Goal: Task Accomplishment & Management: Use online tool/utility

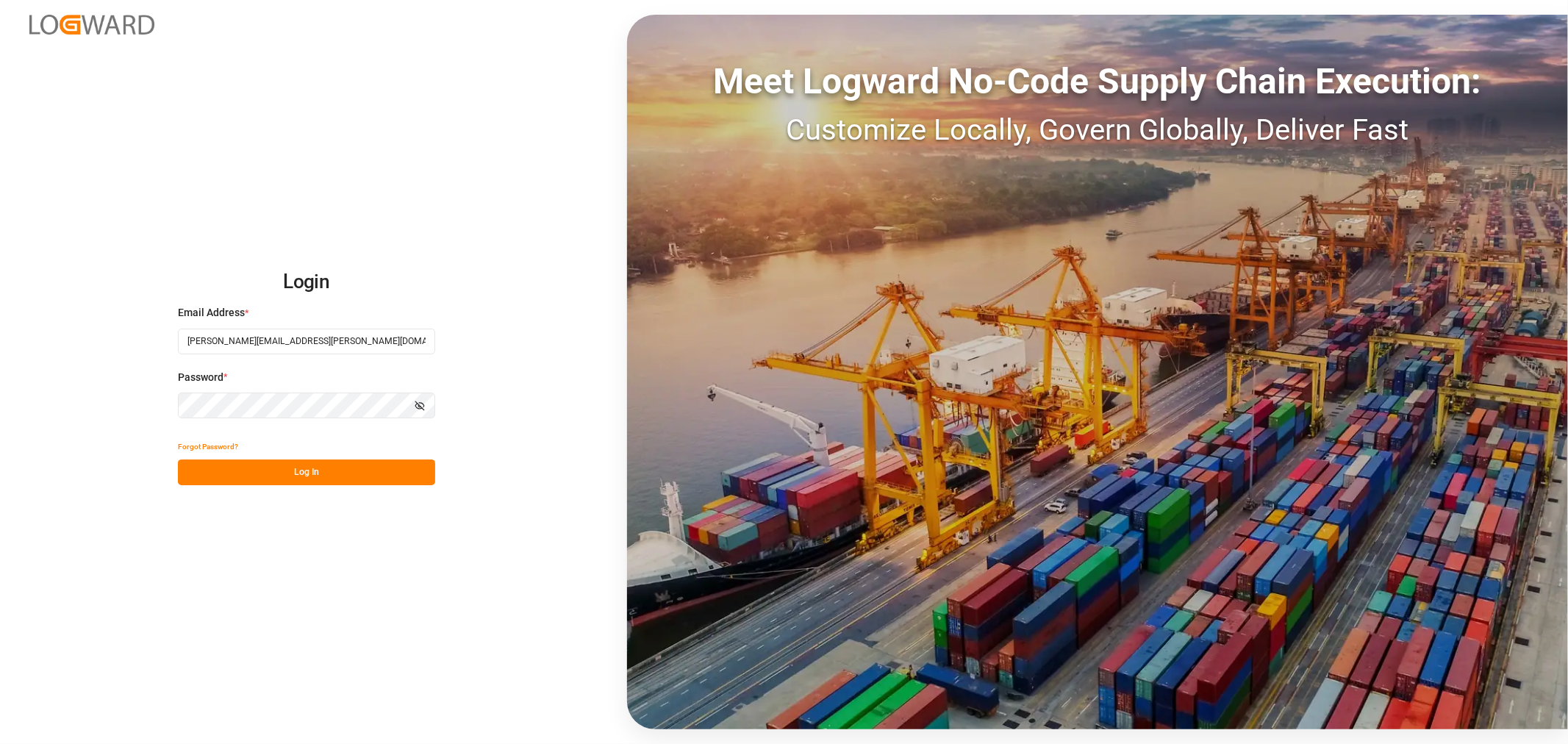
click at [364, 474] on button "Log In" at bounding box center [307, 472] width 257 height 26
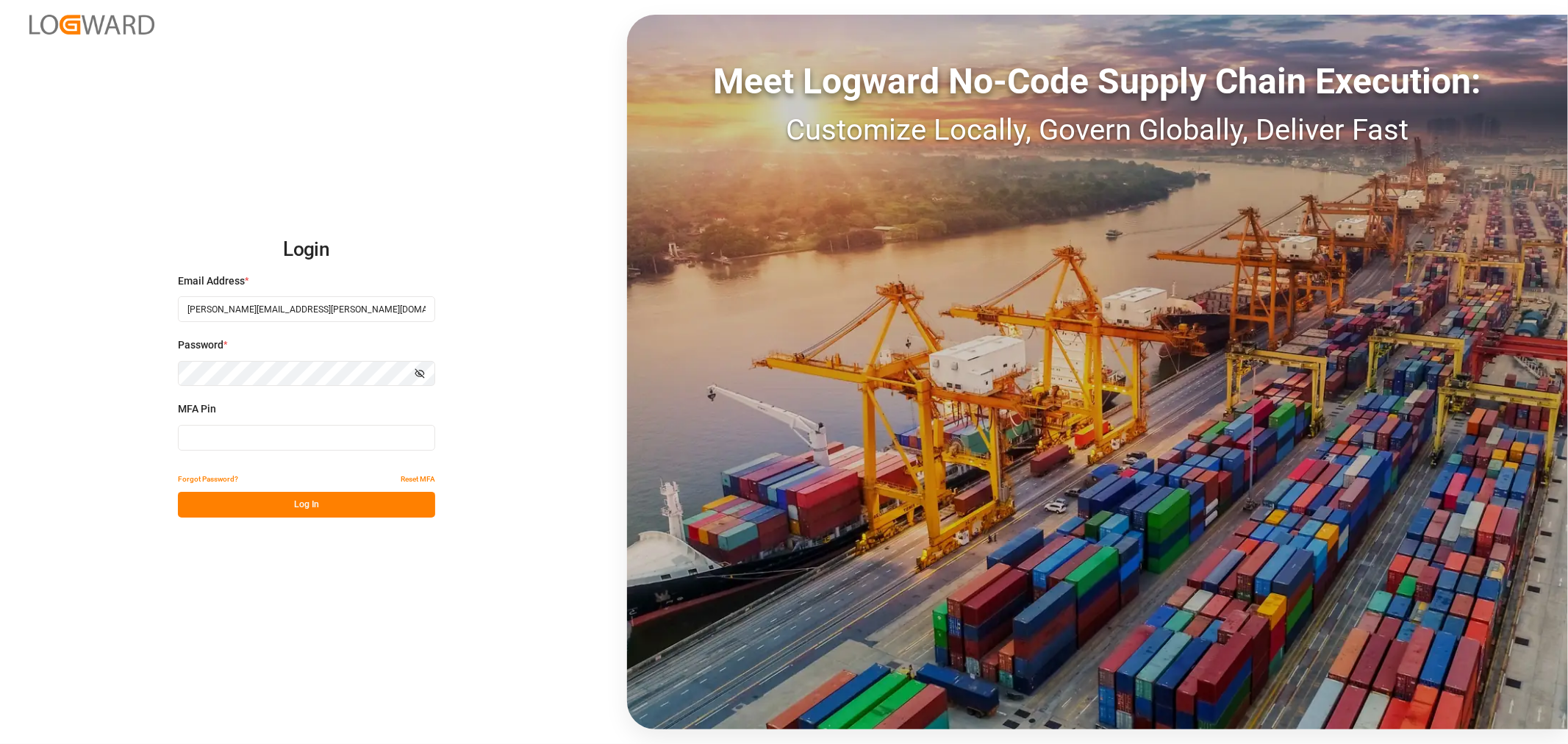
click at [265, 439] on input at bounding box center [307, 437] width 257 height 26
type input "031870"
click at [275, 507] on button "Log In" at bounding box center [307, 505] width 257 height 26
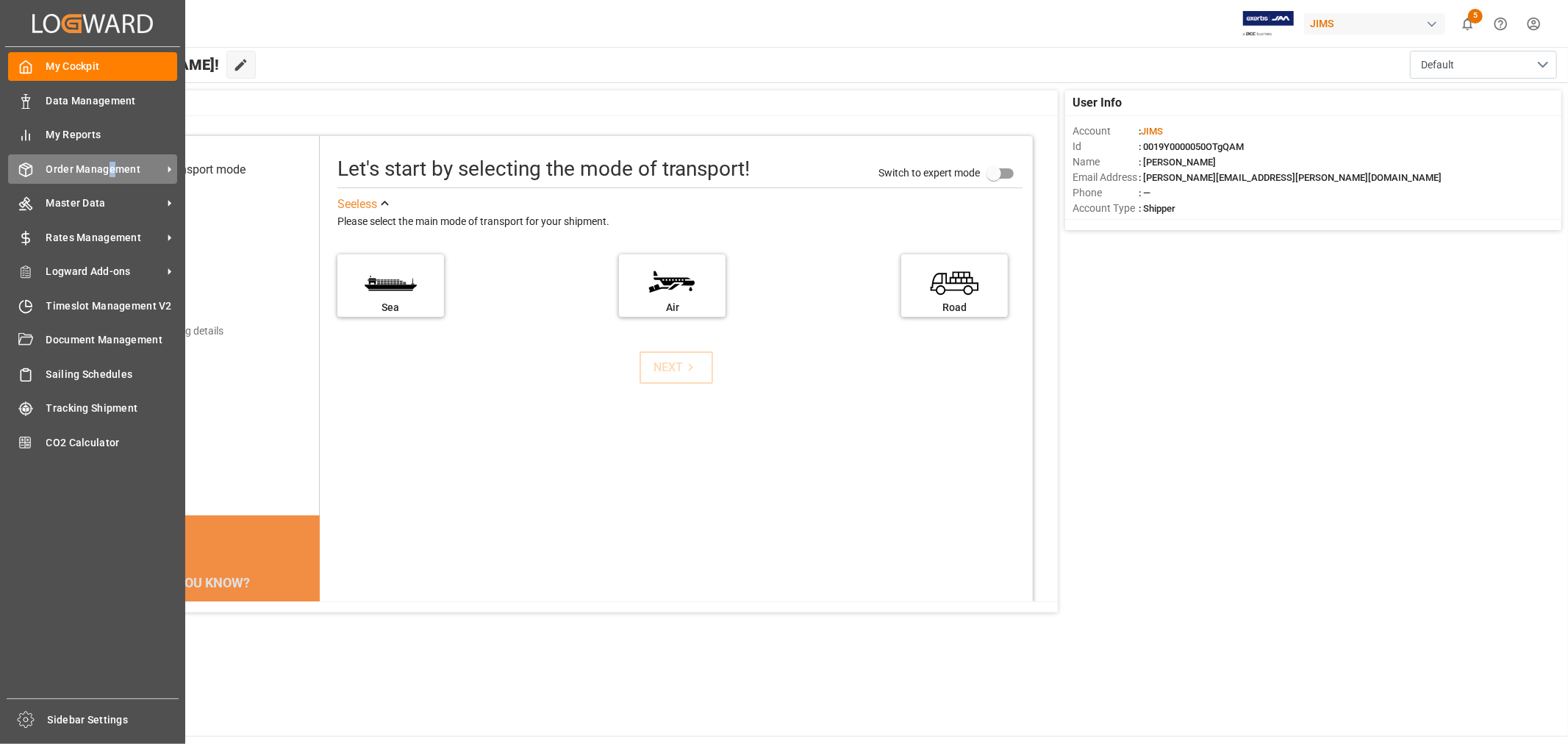
click at [111, 173] on span "Order Management" at bounding box center [104, 169] width 116 height 15
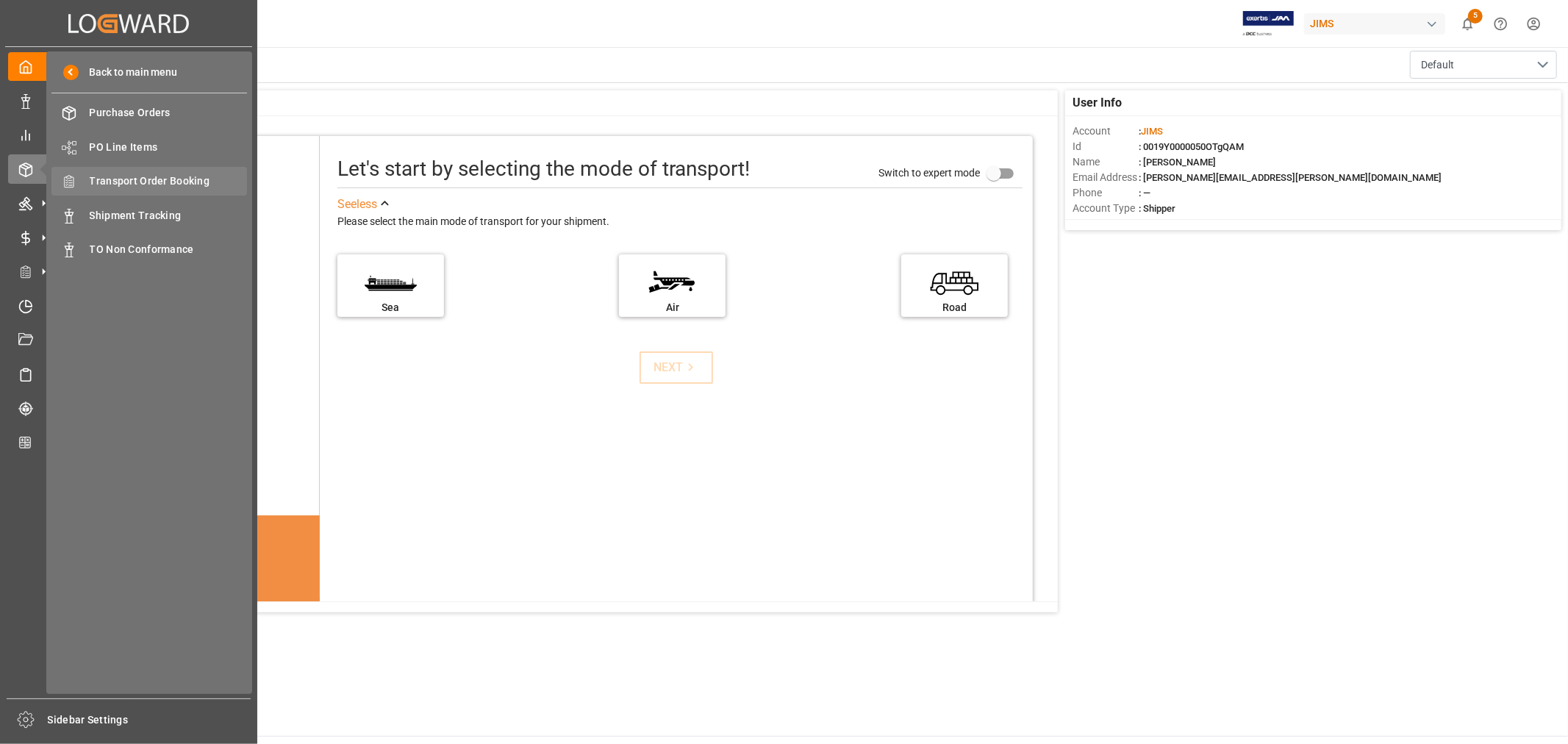
click at [181, 181] on span "Transport Order Booking" at bounding box center [168, 181] width 158 height 15
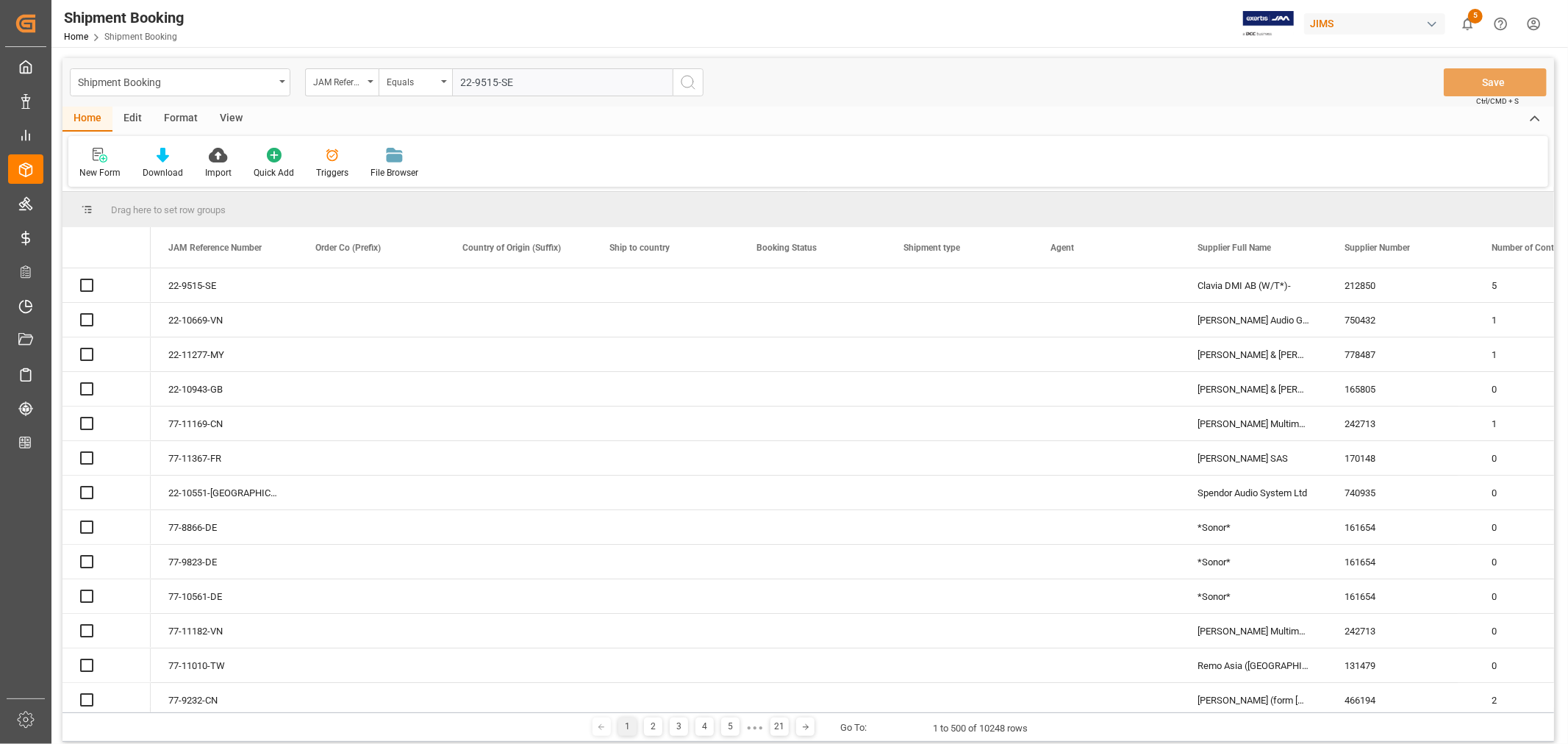
type input "22-9515-SE"
click at [685, 81] on icon "search button" at bounding box center [688, 82] width 18 height 18
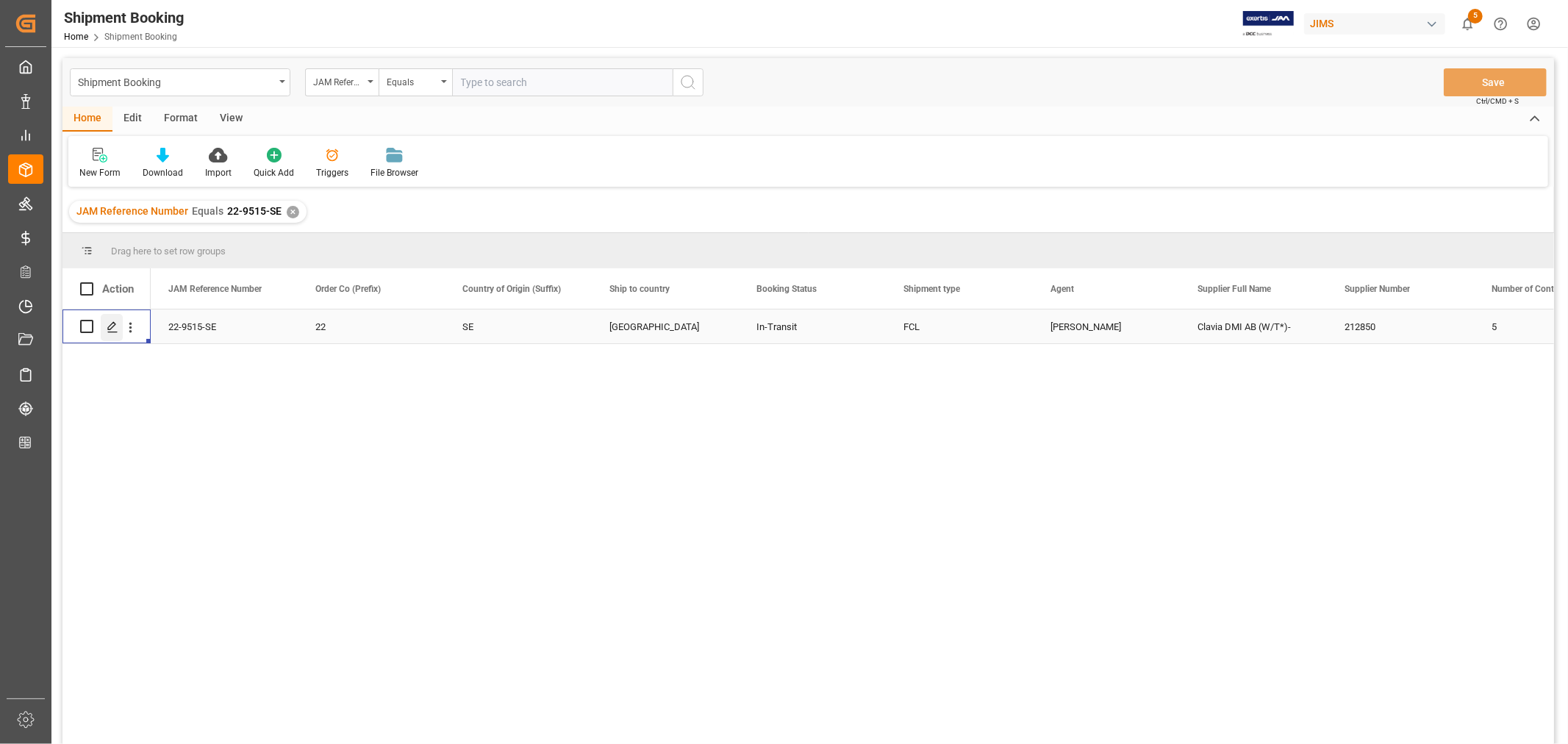
click at [114, 328] on icon "Press SPACE to select this row." at bounding box center [113, 328] width 11 height 11
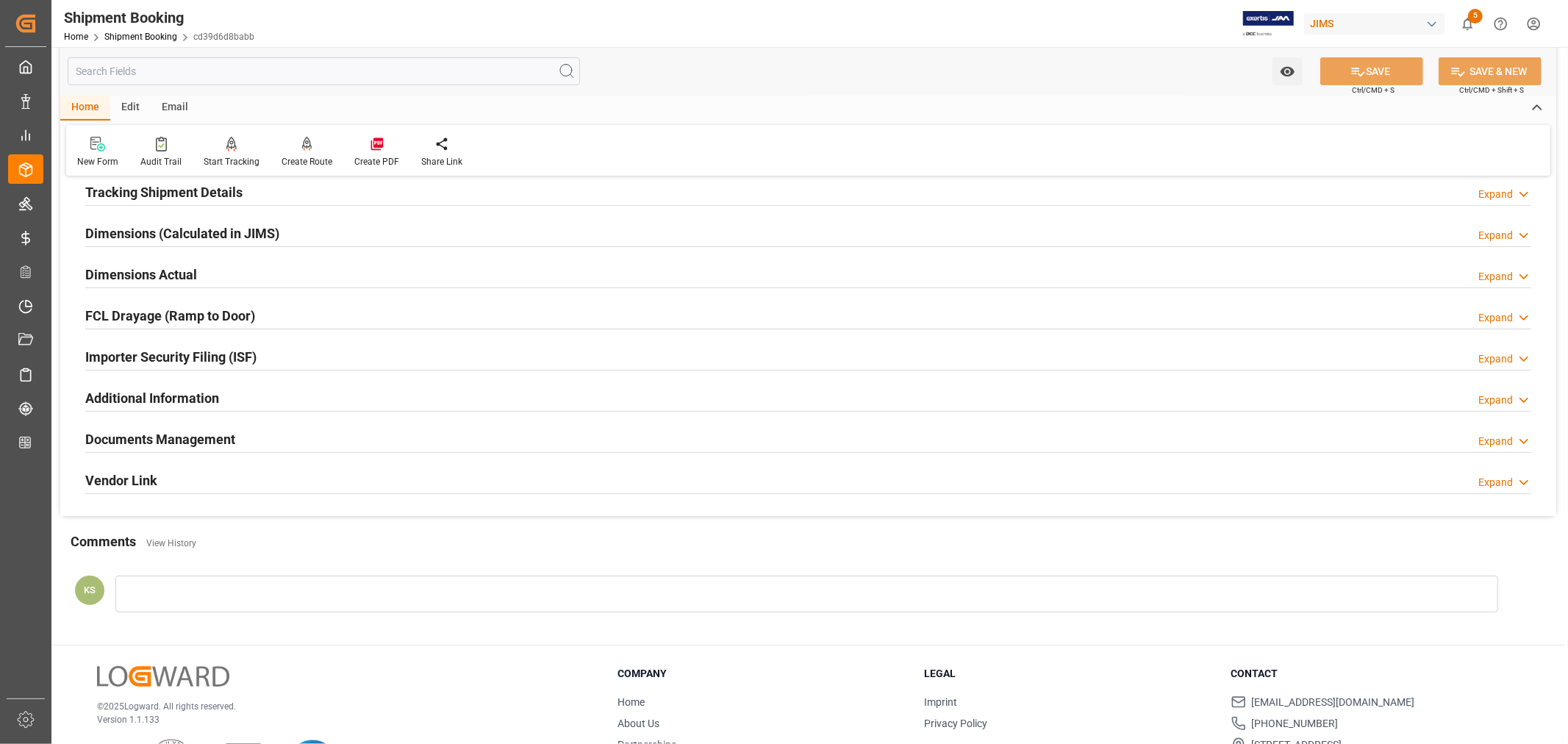
scroll to position [327, 0]
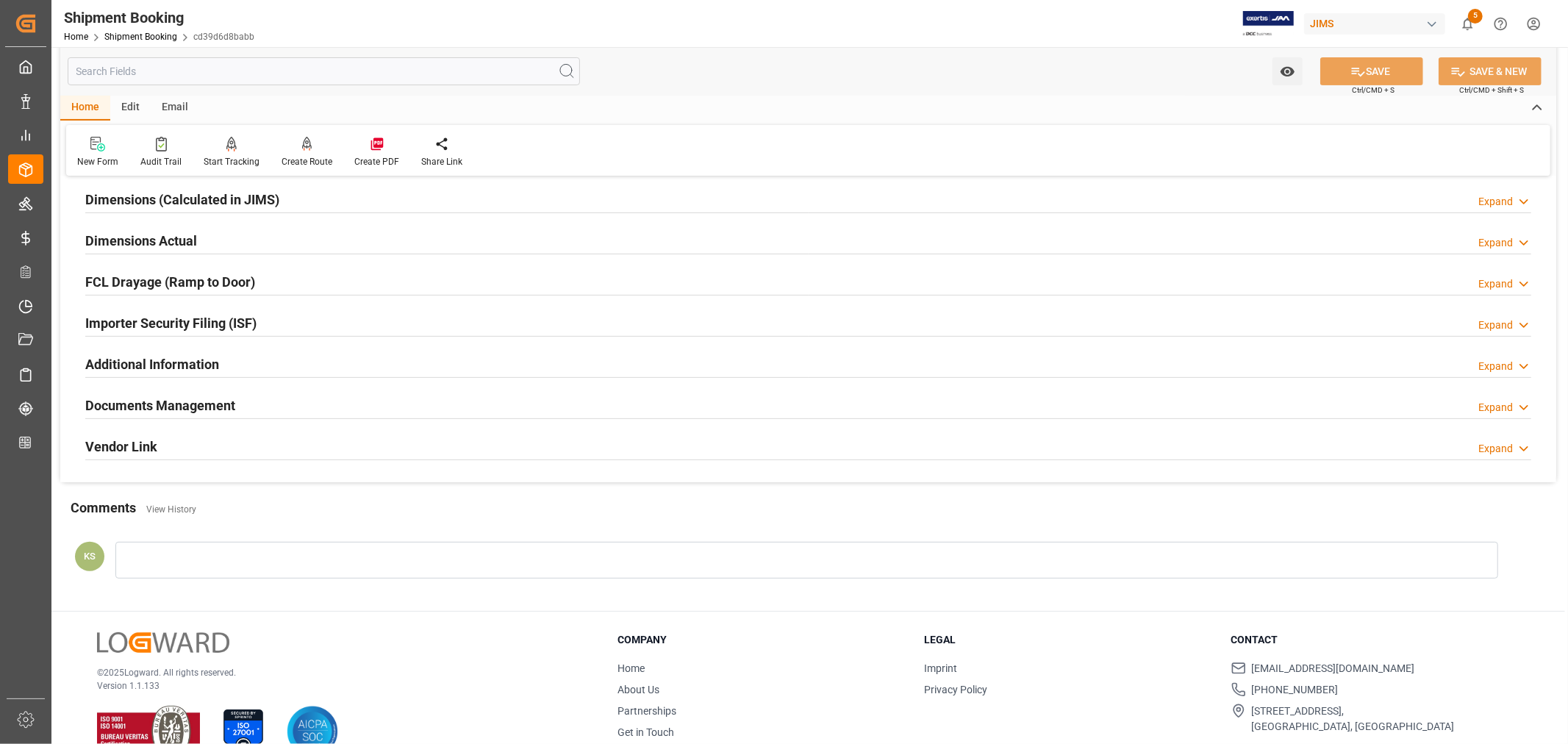
click at [386, 407] on div "Documents Management Expand" at bounding box center [808, 405] width 1446 height 28
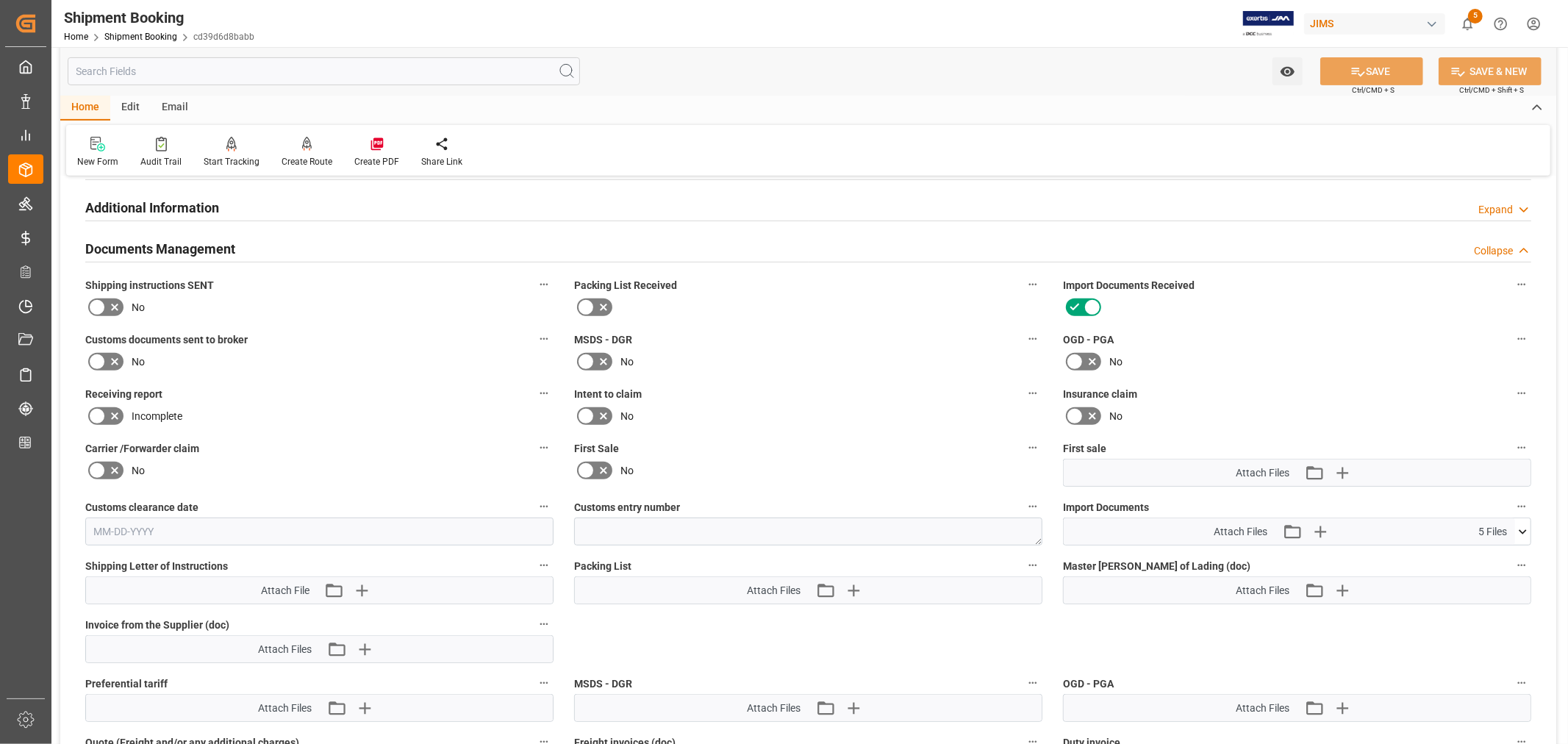
scroll to position [490, 0]
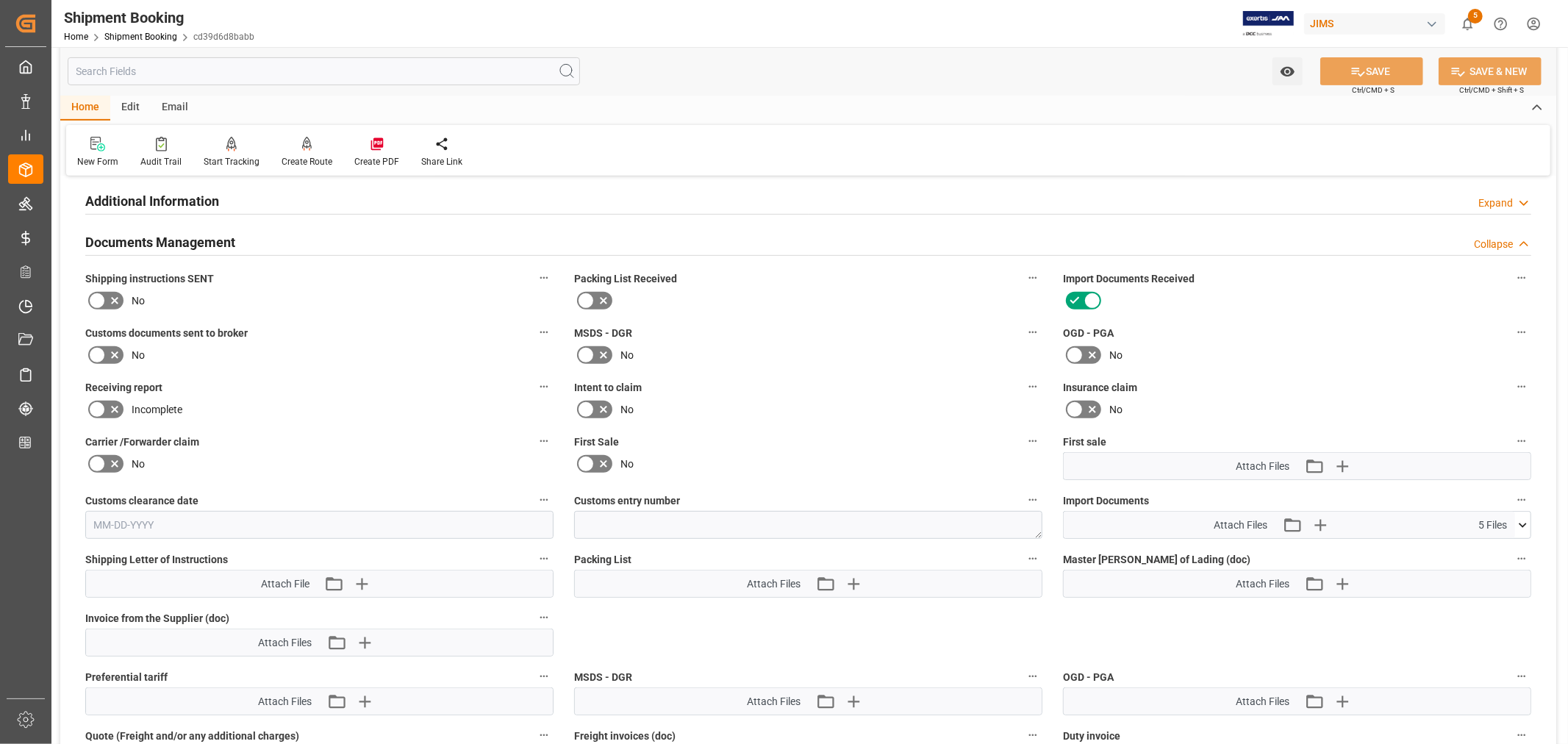
click at [100, 351] on icon at bounding box center [97, 354] width 9 height 7
click at [0, 0] on input "checkbox" at bounding box center [0, 0] width 0 height 0
click at [1321, 521] on icon "button" at bounding box center [1320, 525] width 14 height 14
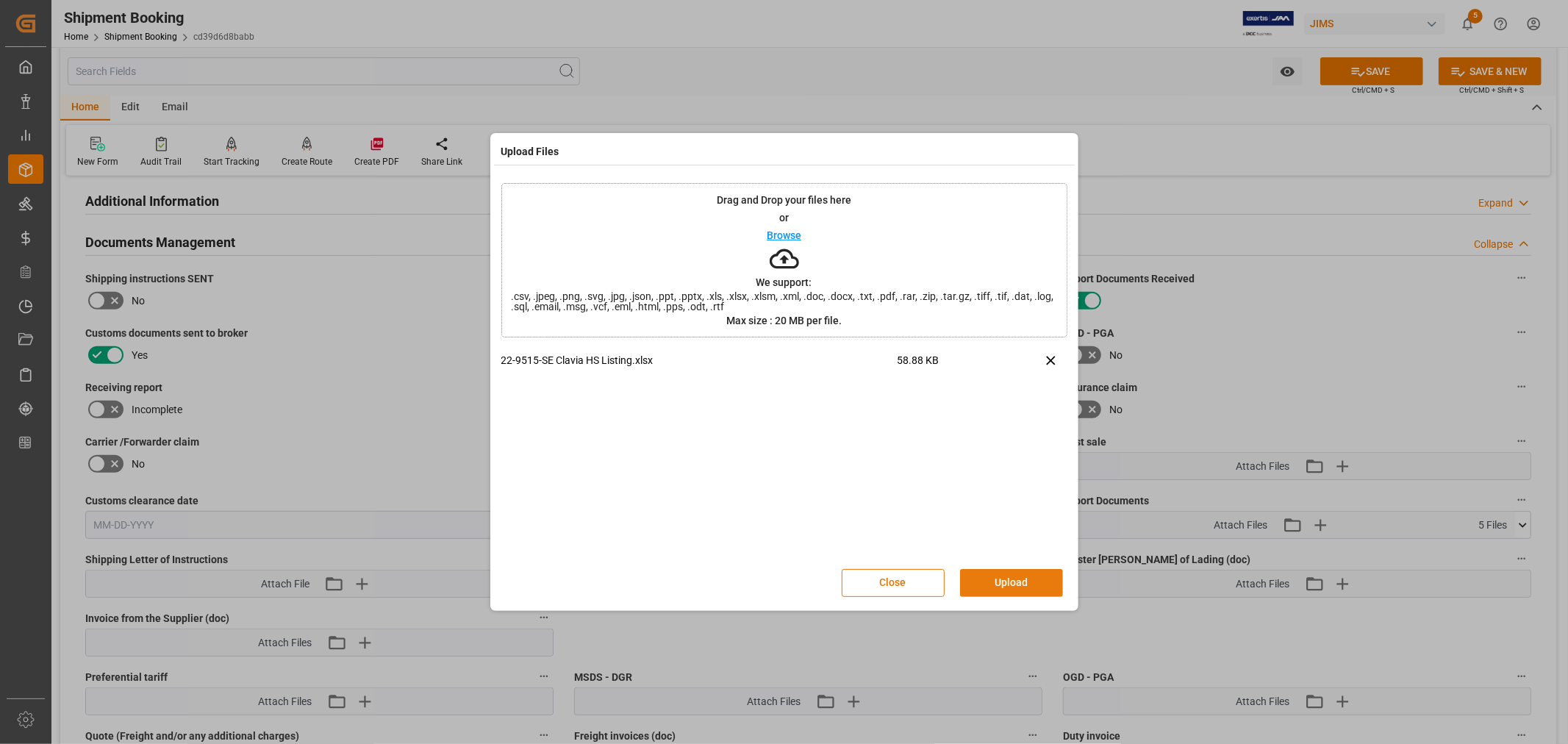
click at [1013, 579] on button "Upload" at bounding box center [1012, 583] width 103 height 28
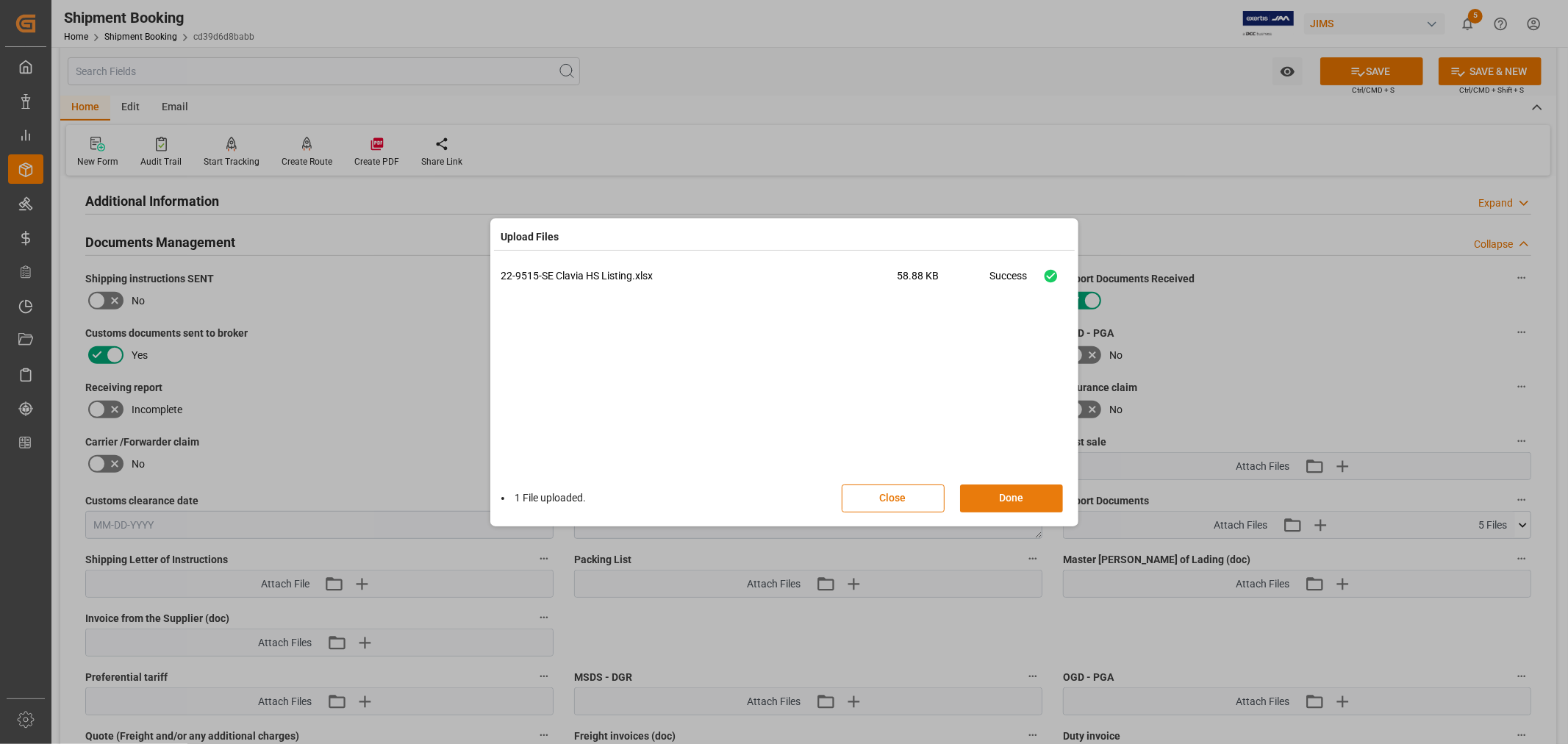
click at [1006, 490] on button "Done" at bounding box center [1012, 499] width 103 height 28
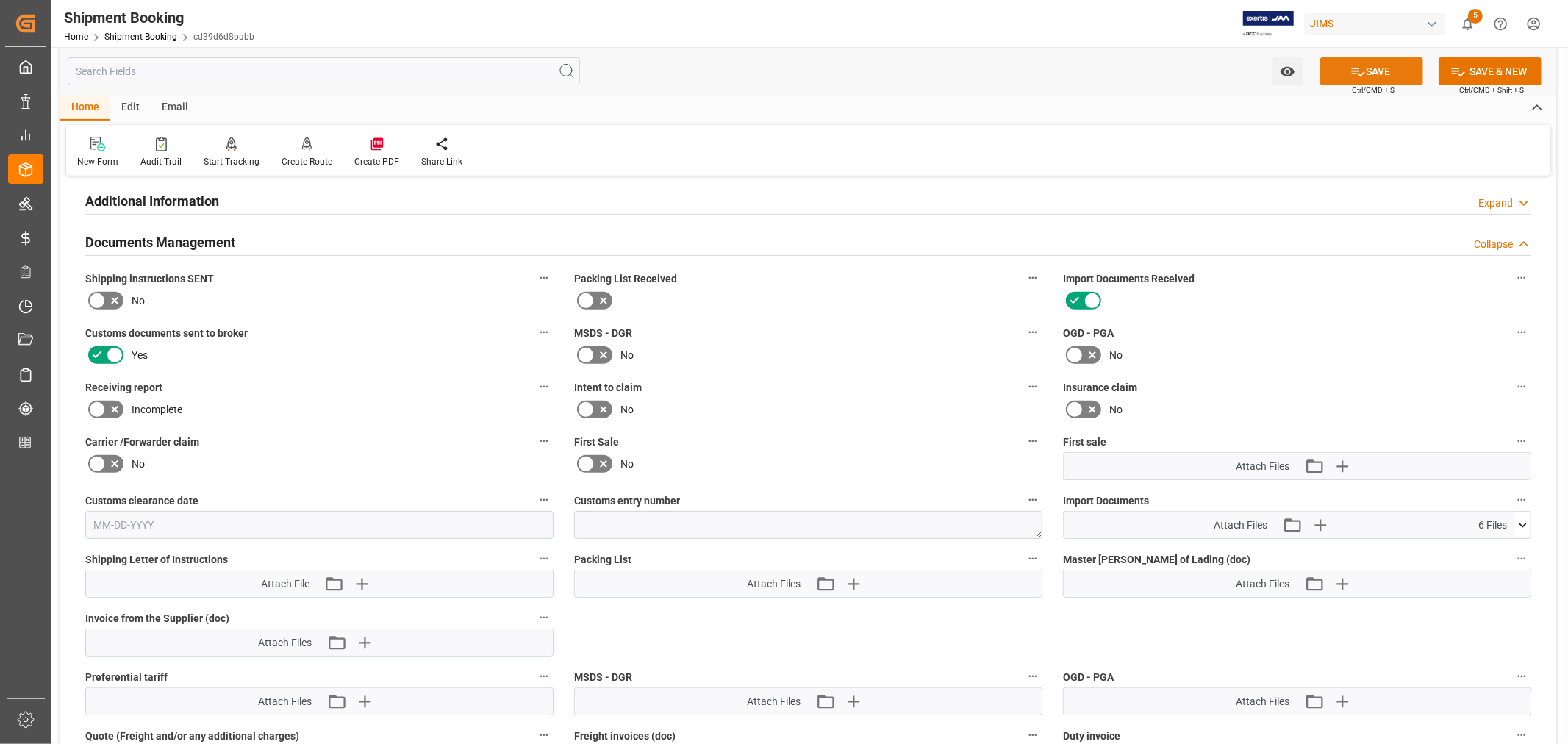
click at [1380, 71] on button "SAVE" at bounding box center [1372, 72] width 103 height 28
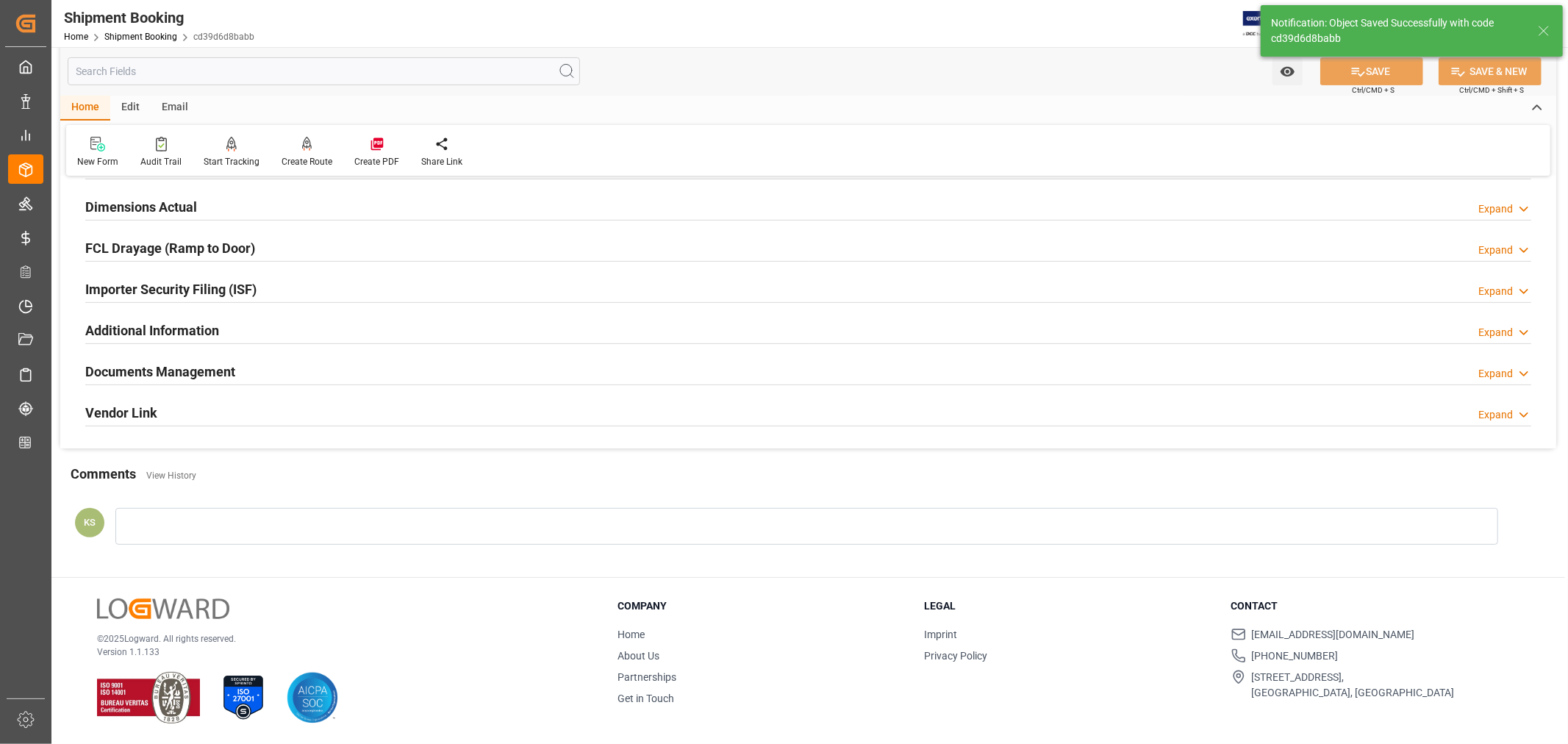
scroll to position [362, 0]
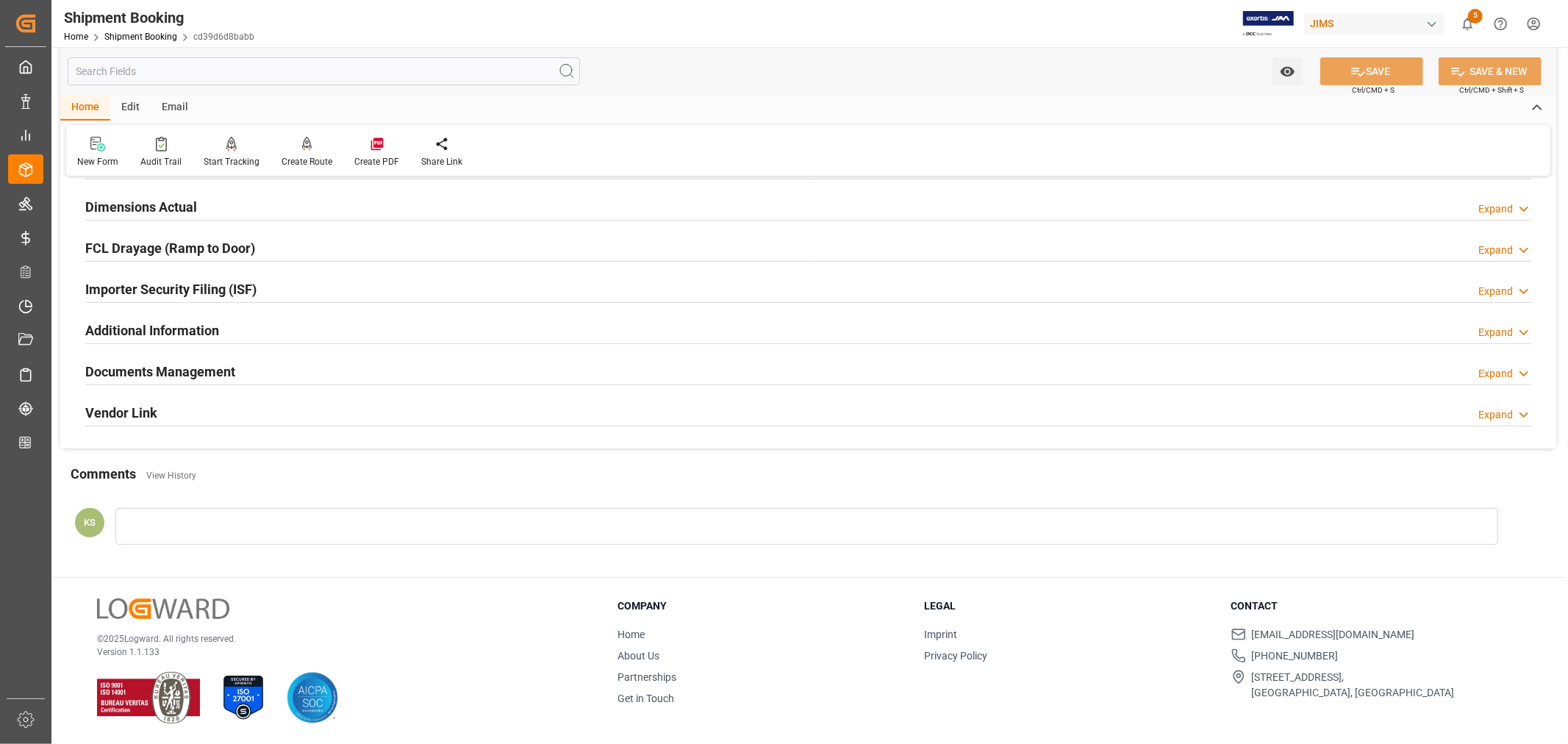
click at [400, 362] on div "Documents Management Expand" at bounding box center [808, 371] width 1446 height 28
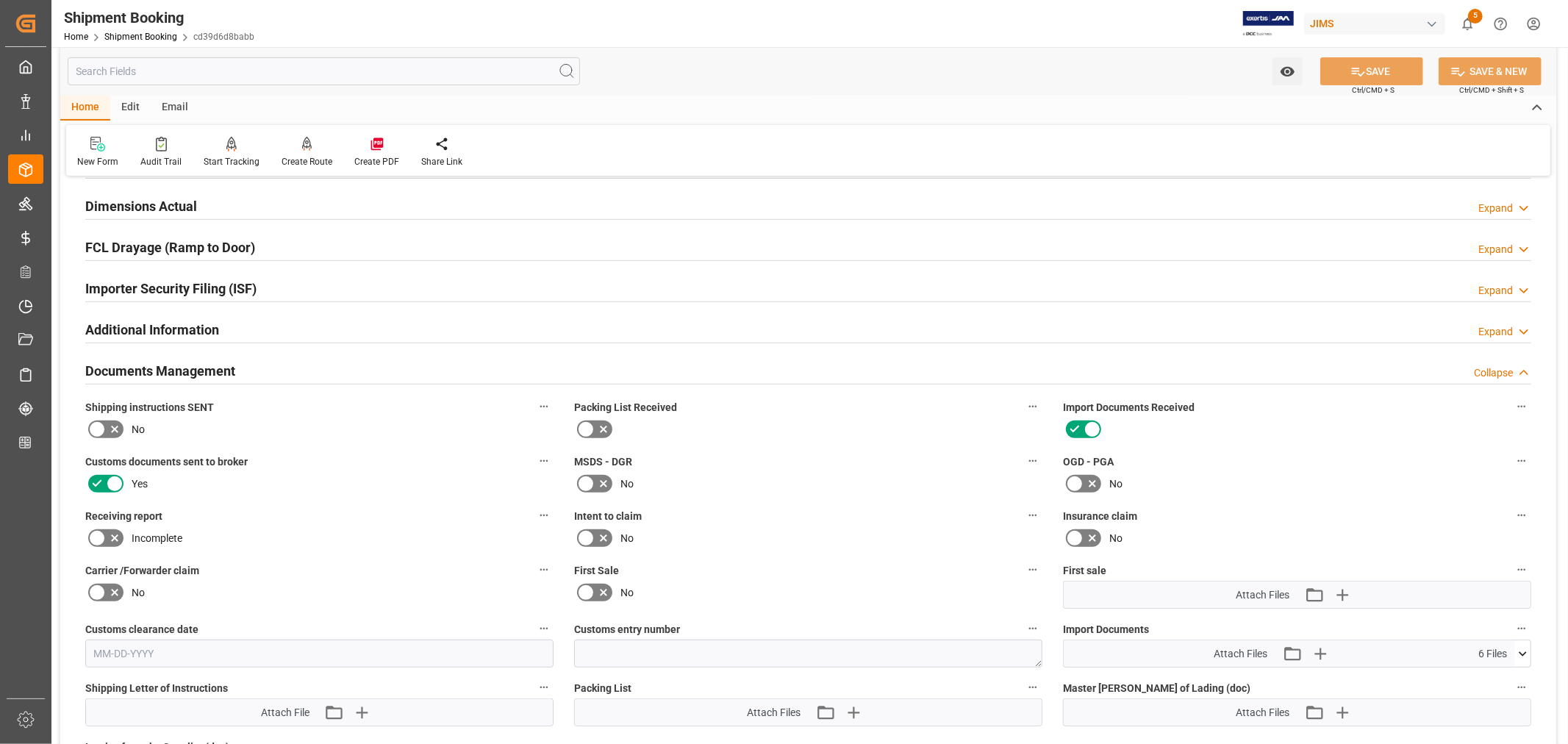
scroll to position [490, 0]
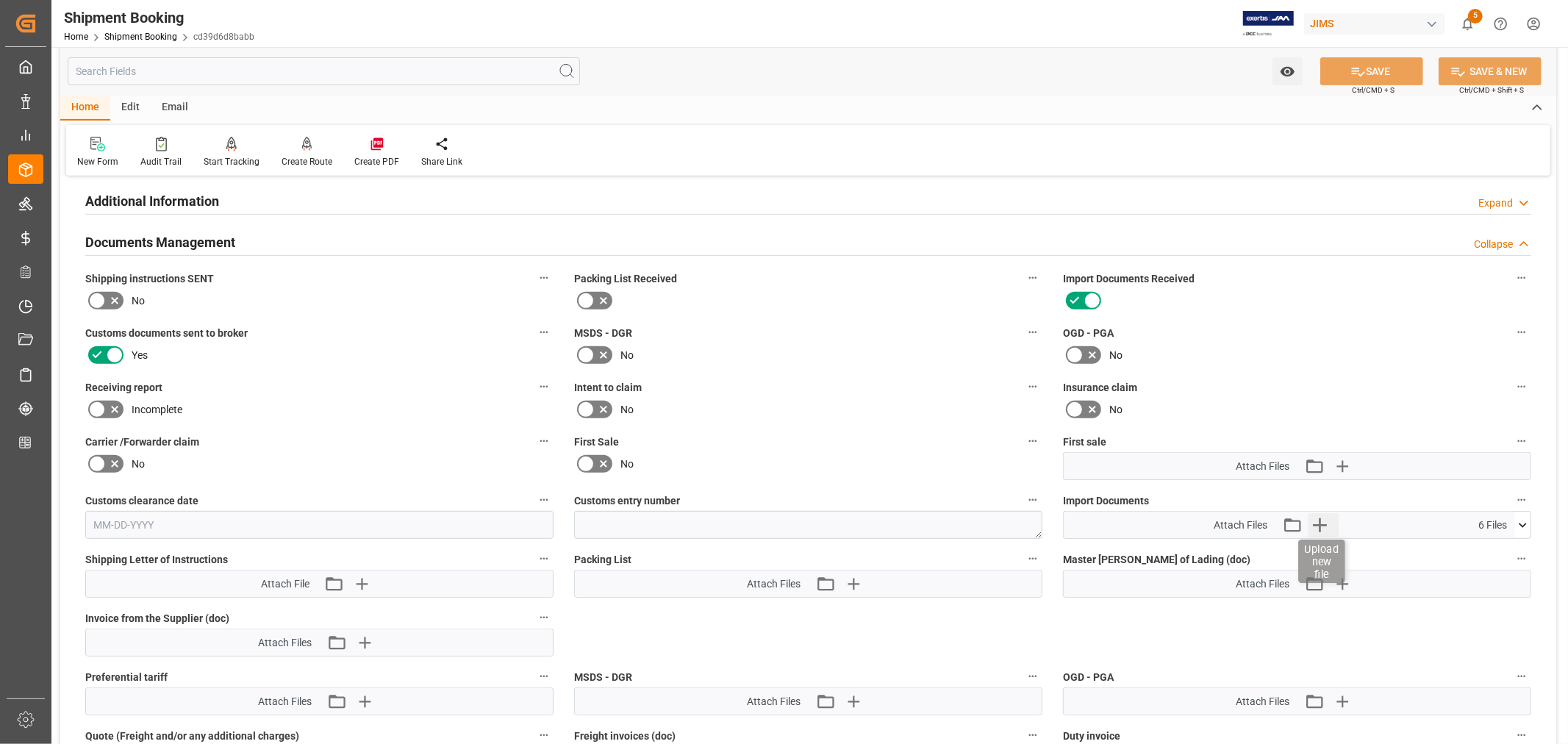
click at [1328, 520] on icon "button" at bounding box center [1319, 524] width 24 height 24
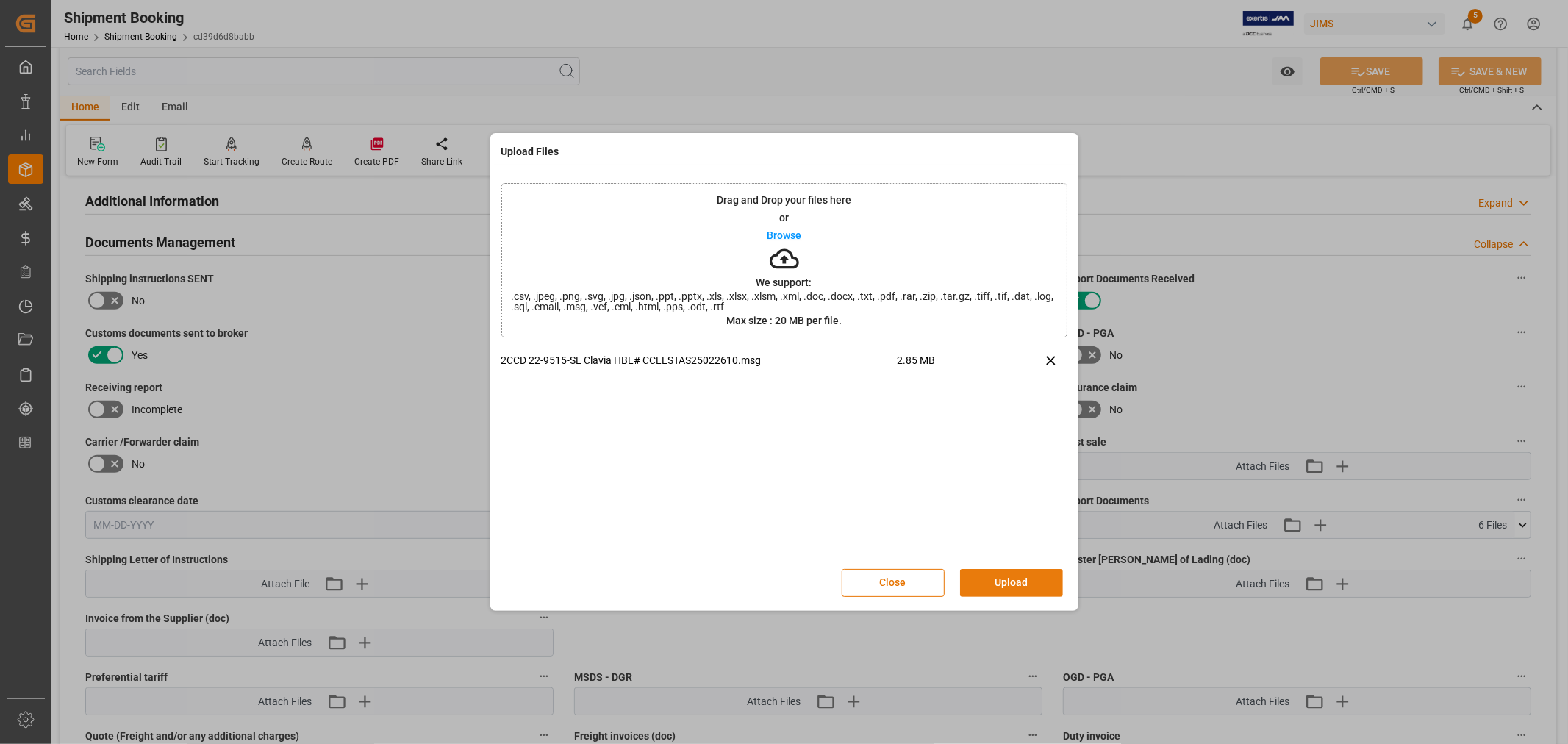
click at [1013, 585] on button "Upload" at bounding box center [1012, 583] width 103 height 28
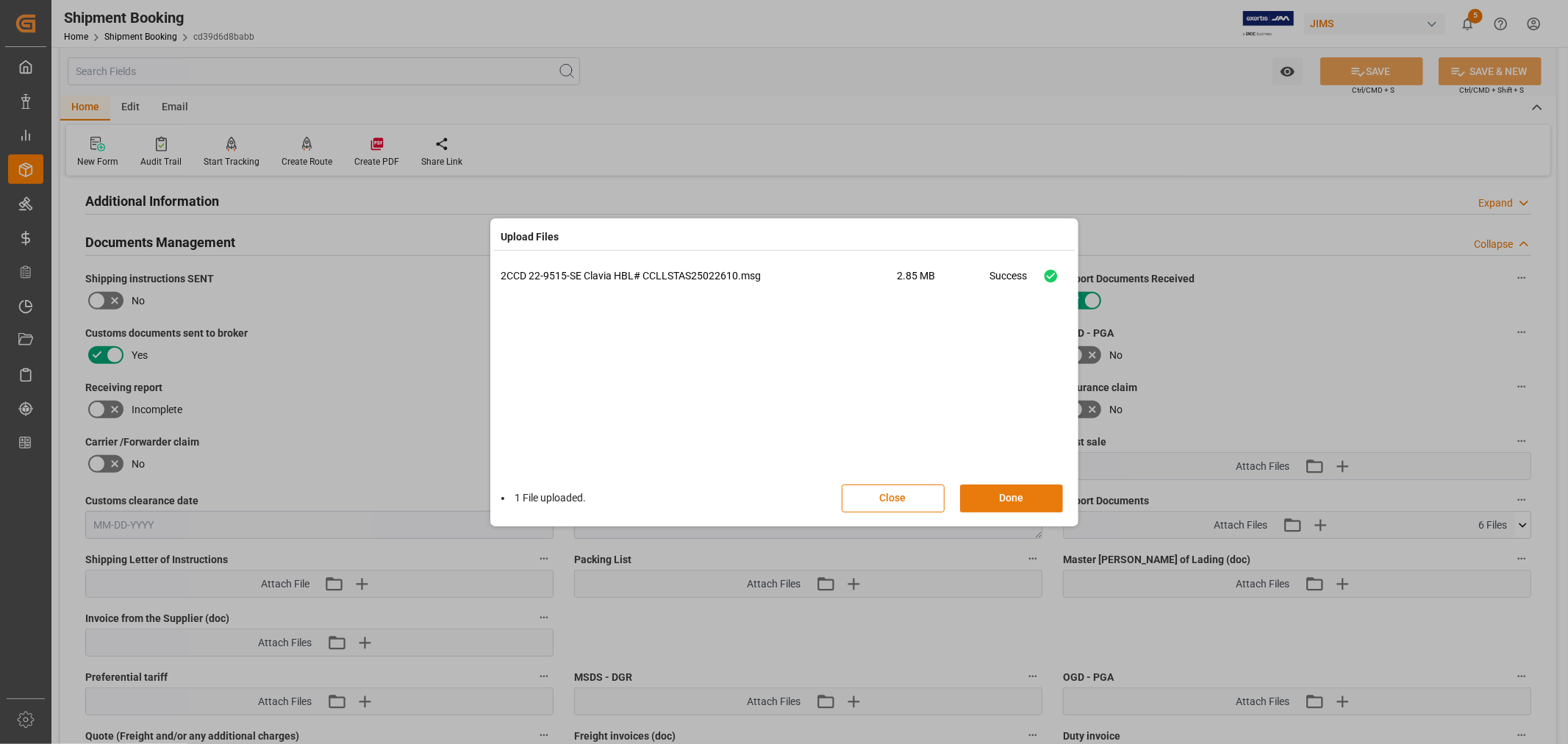
click at [1027, 493] on button "Done" at bounding box center [1012, 499] width 103 height 28
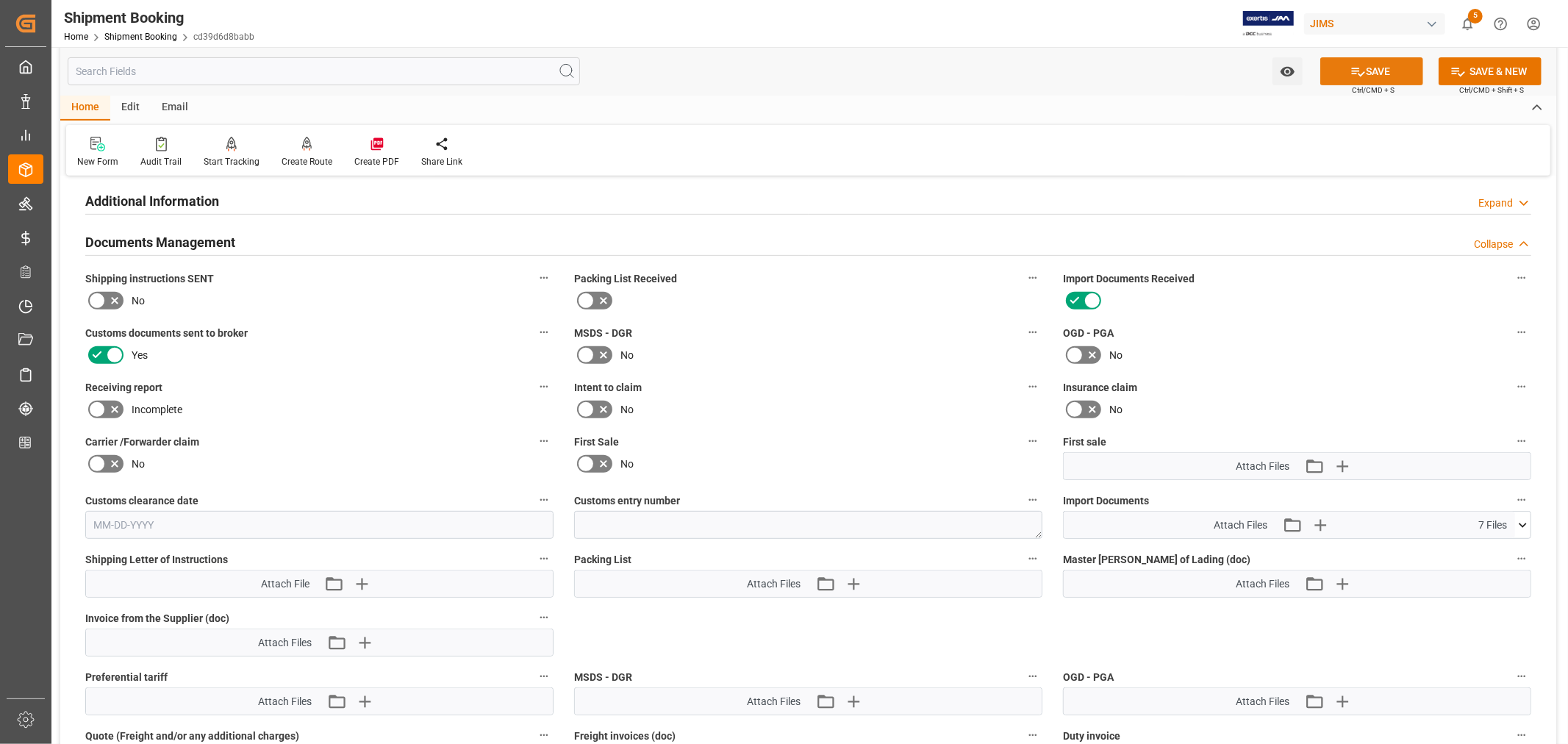
click at [1366, 71] on button "SAVE" at bounding box center [1372, 72] width 103 height 28
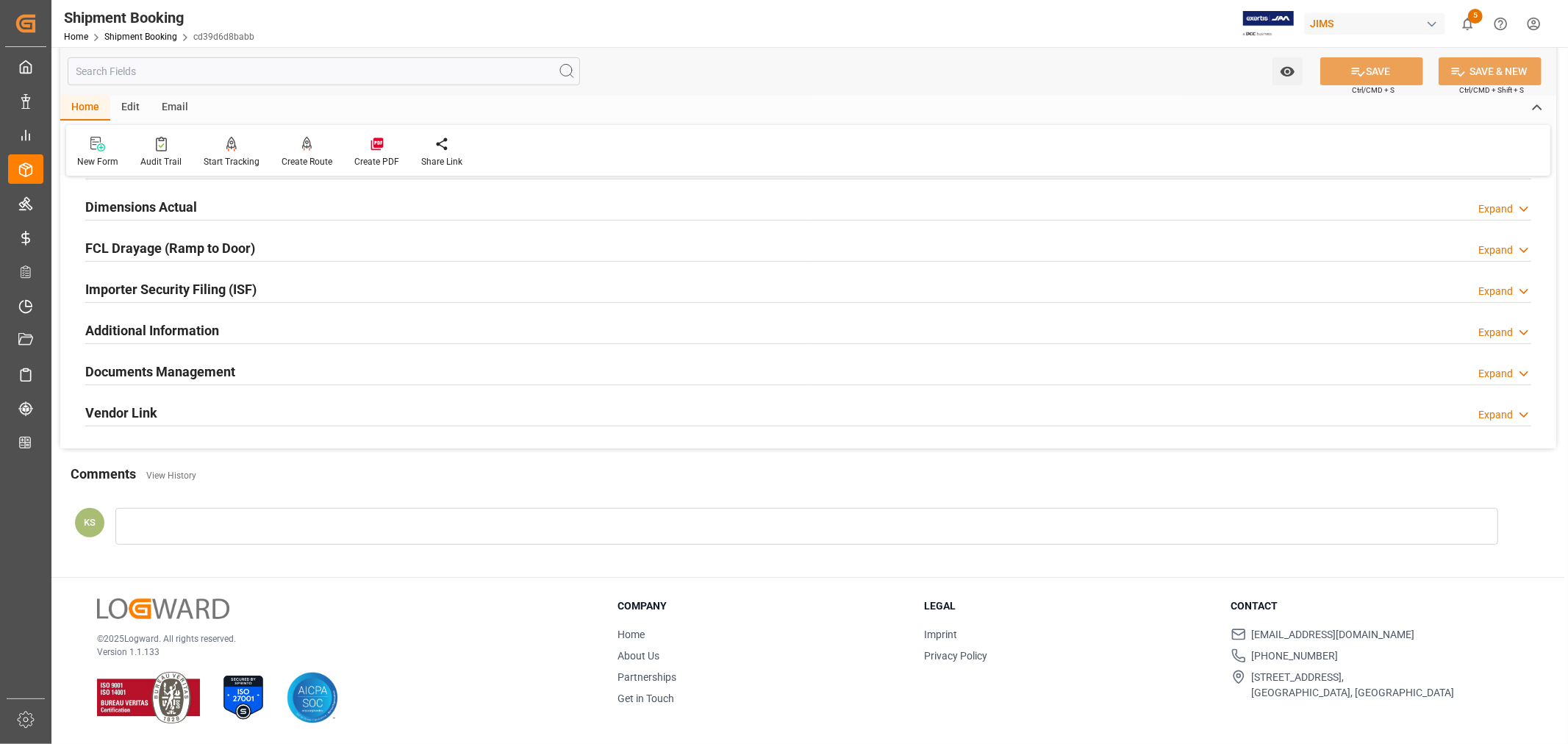
scroll to position [362, 0]
click at [111, 31] on link "Shipment Booking" at bounding box center [140, 36] width 73 height 10
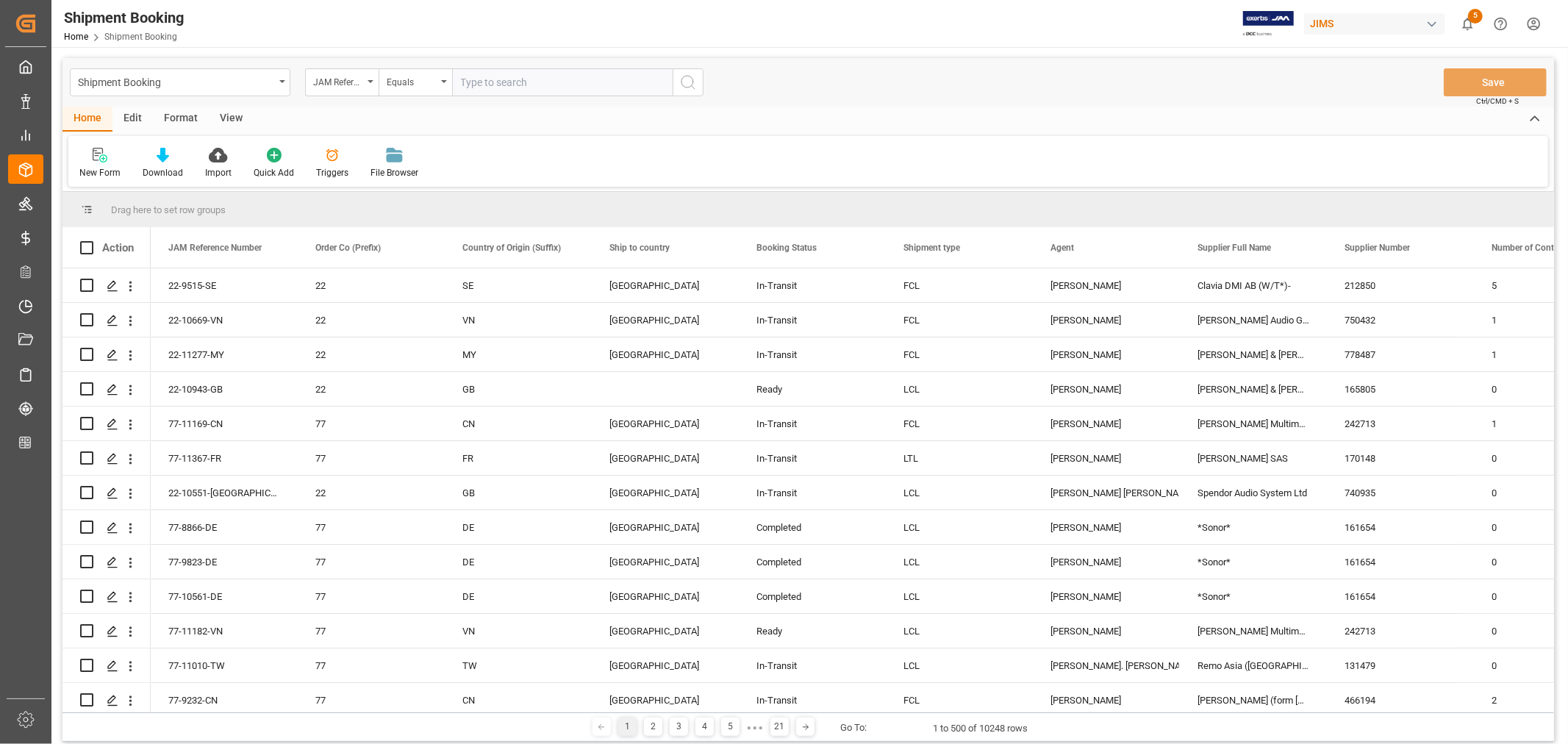
click at [469, 81] on input "text" at bounding box center [562, 82] width 220 height 28
paste input "22-10395-MY"
type input "22-10395-MY"
click at [686, 78] on icon "search button" at bounding box center [688, 82] width 18 height 18
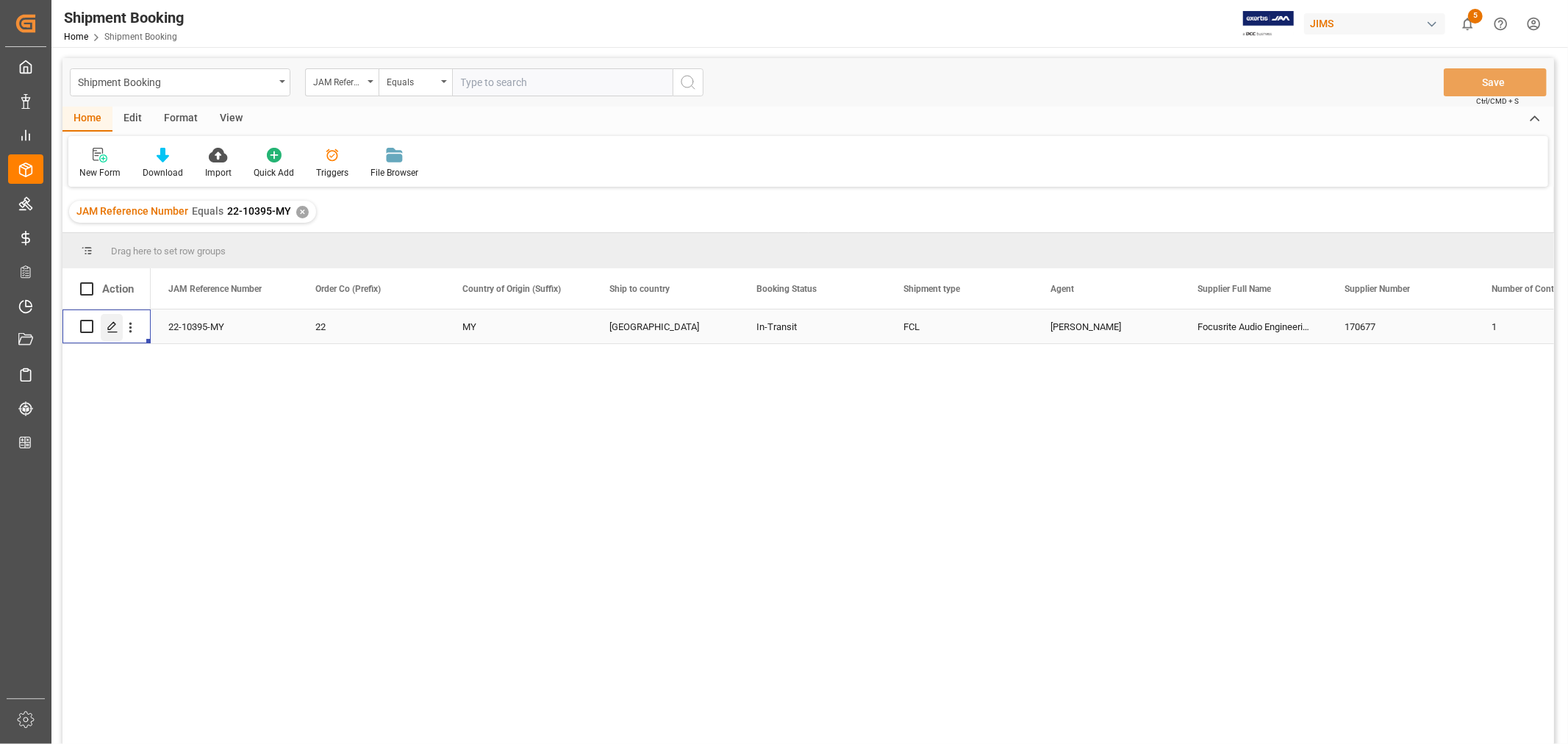
click at [111, 322] on icon "Press SPACE to select this row." at bounding box center [113, 328] width 11 height 11
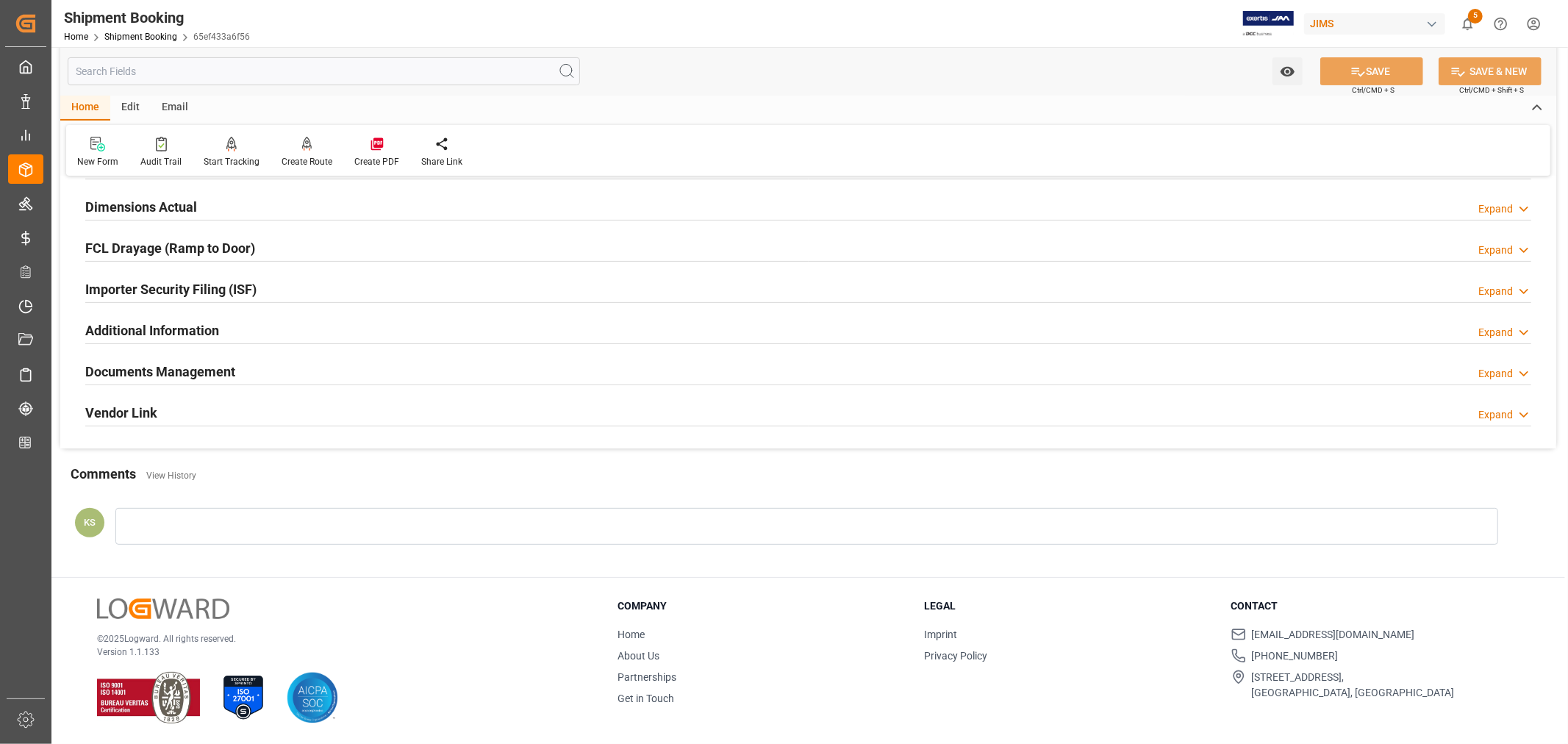
scroll to position [362, 0]
click at [233, 372] on h2 "Documents Management" at bounding box center [160, 371] width 150 height 20
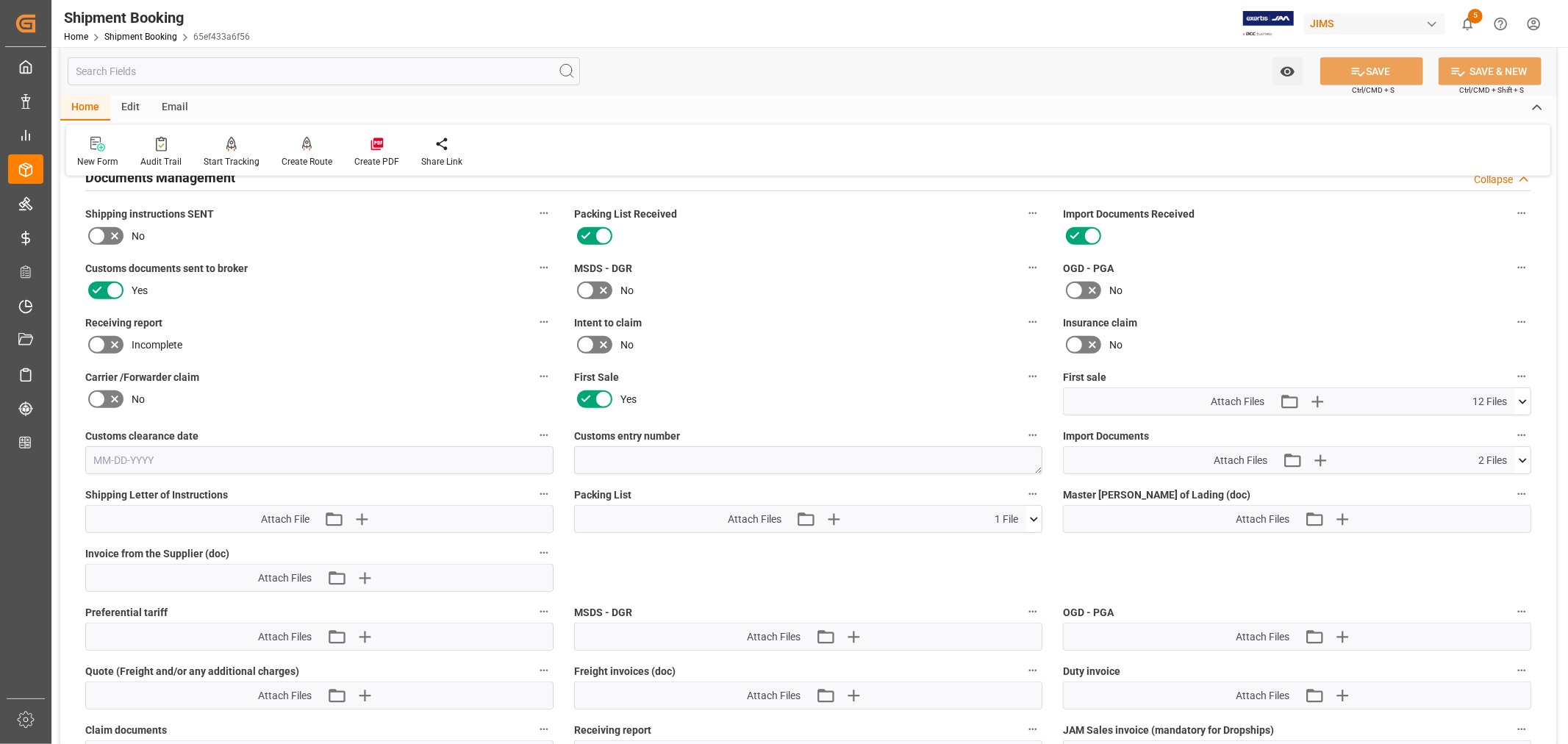
scroll to position [606, 0]
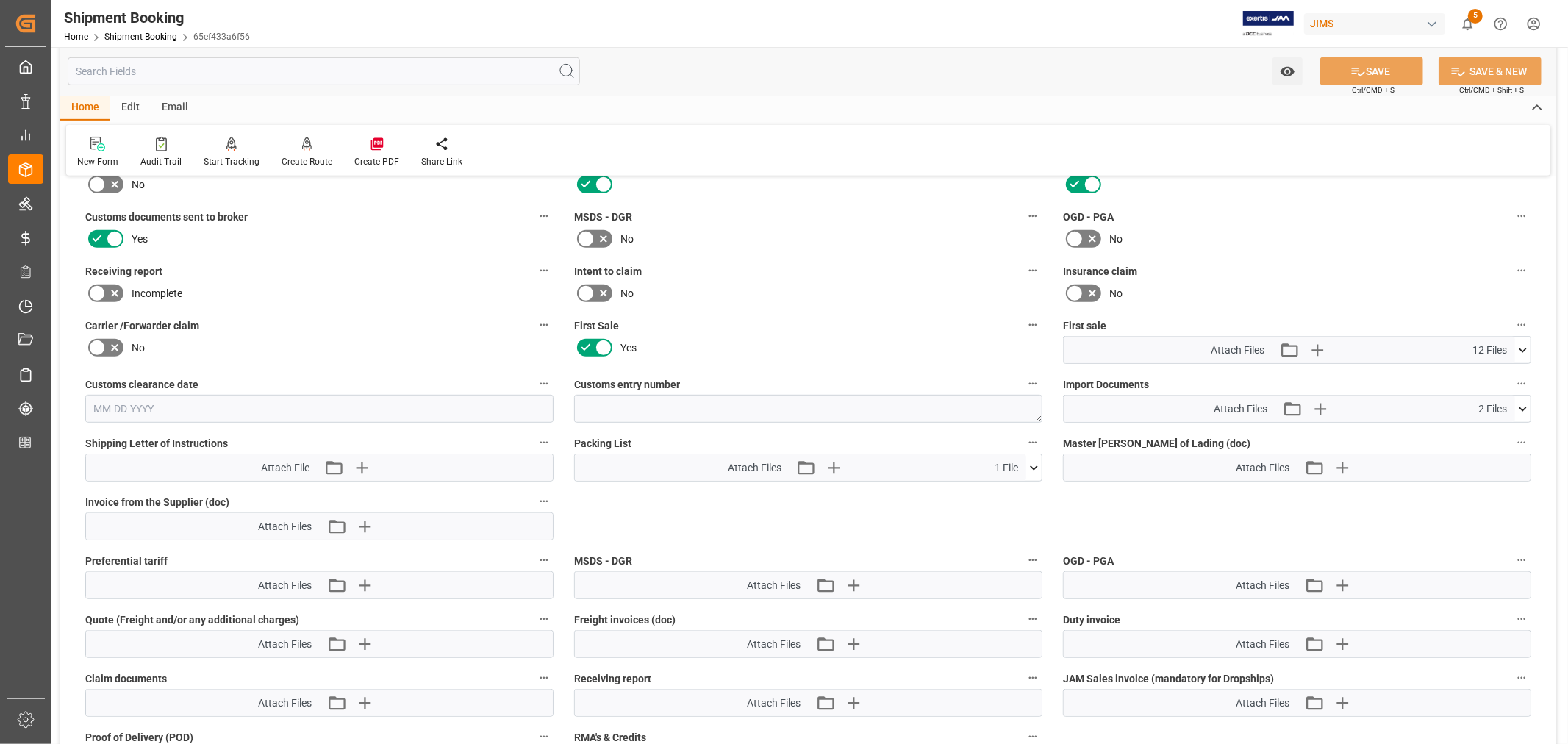
click at [1525, 407] on icon at bounding box center [1523, 409] width 9 height 5
click at [1525, 404] on icon at bounding box center [1524, 409] width 15 height 15
click at [1318, 402] on icon "button" at bounding box center [1319, 409] width 24 height 24
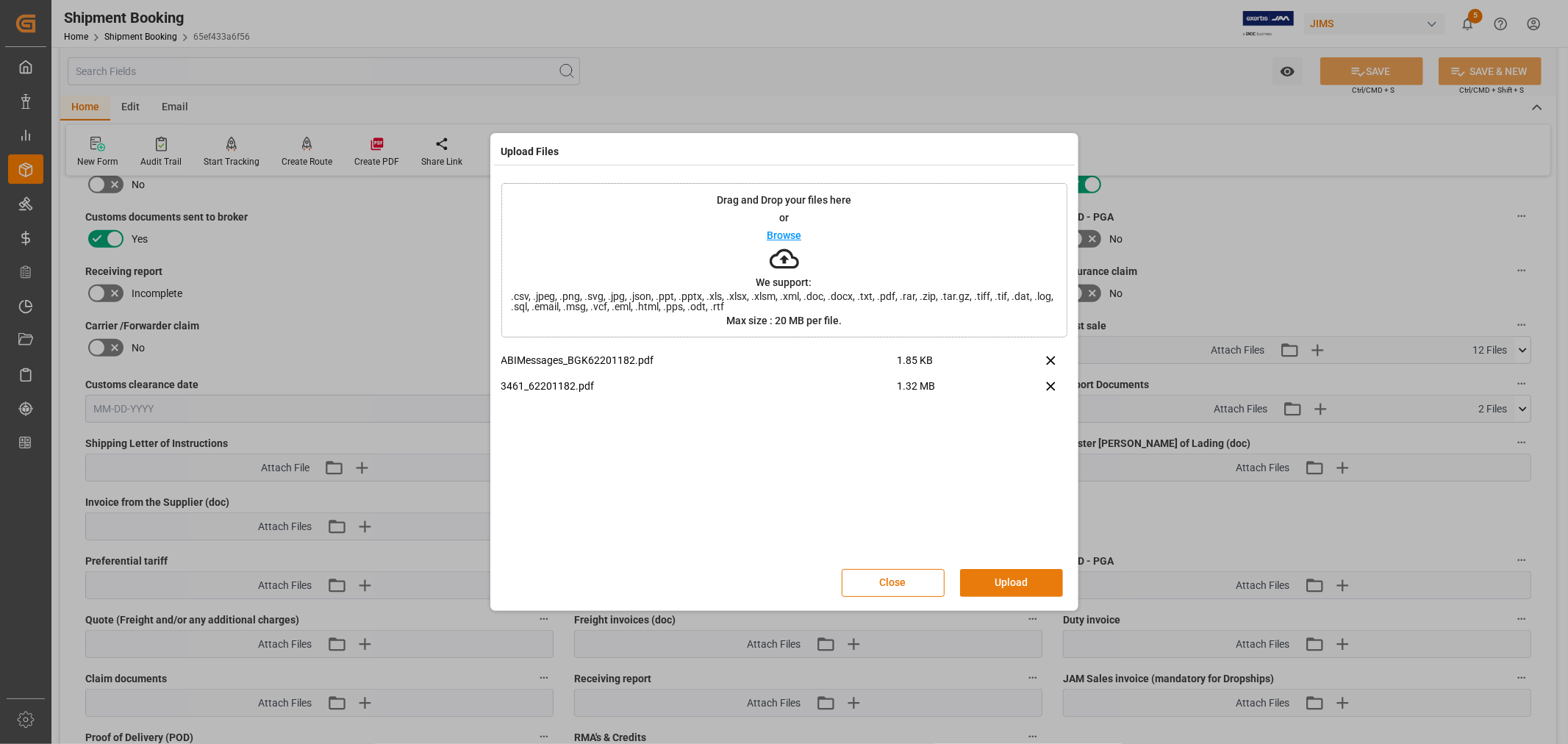
click at [1002, 581] on button "Upload" at bounding box center [1012, 583] width 103 height 28
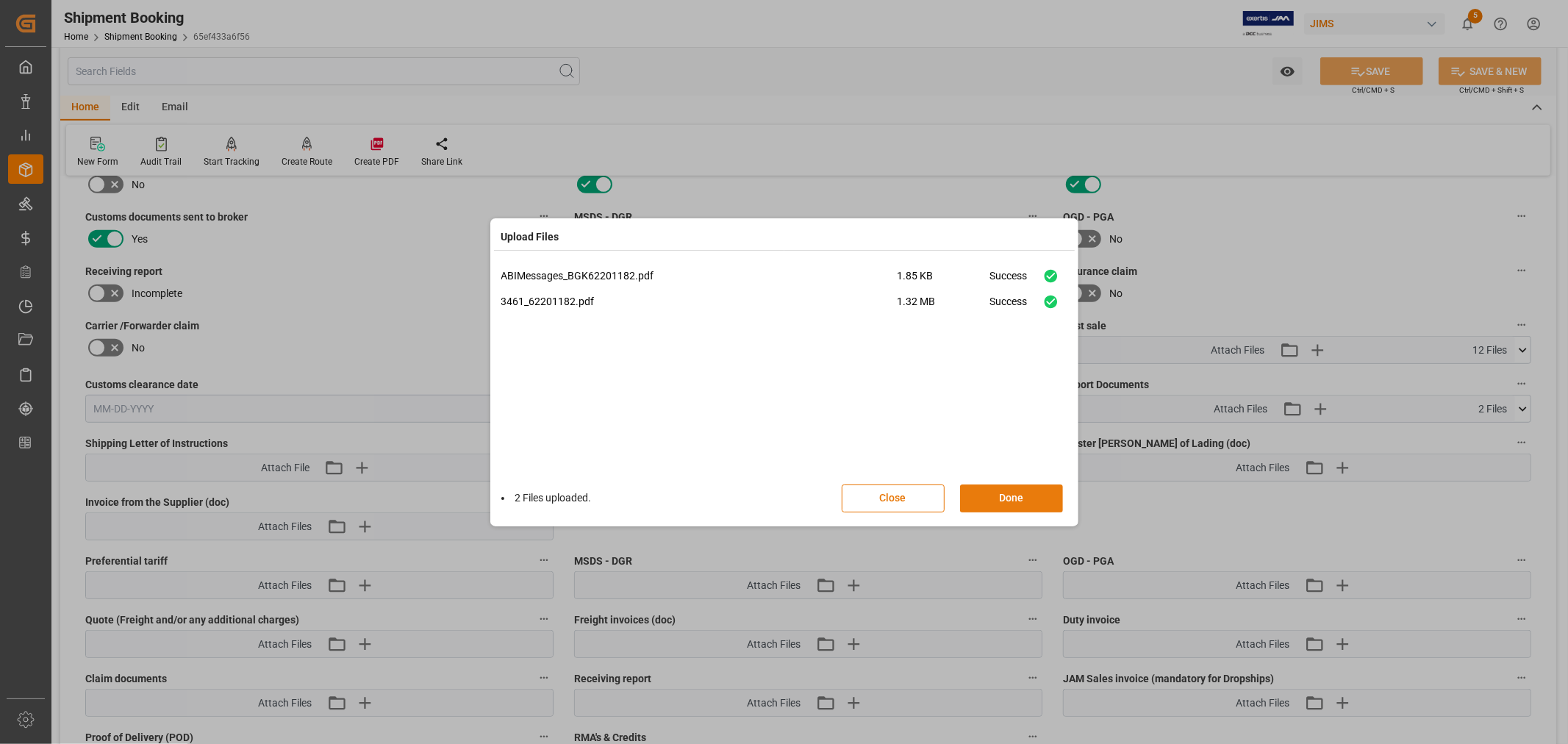
click at [1000, 493] on button "Done" at bounding box center [1012, 499] width 103 height 28
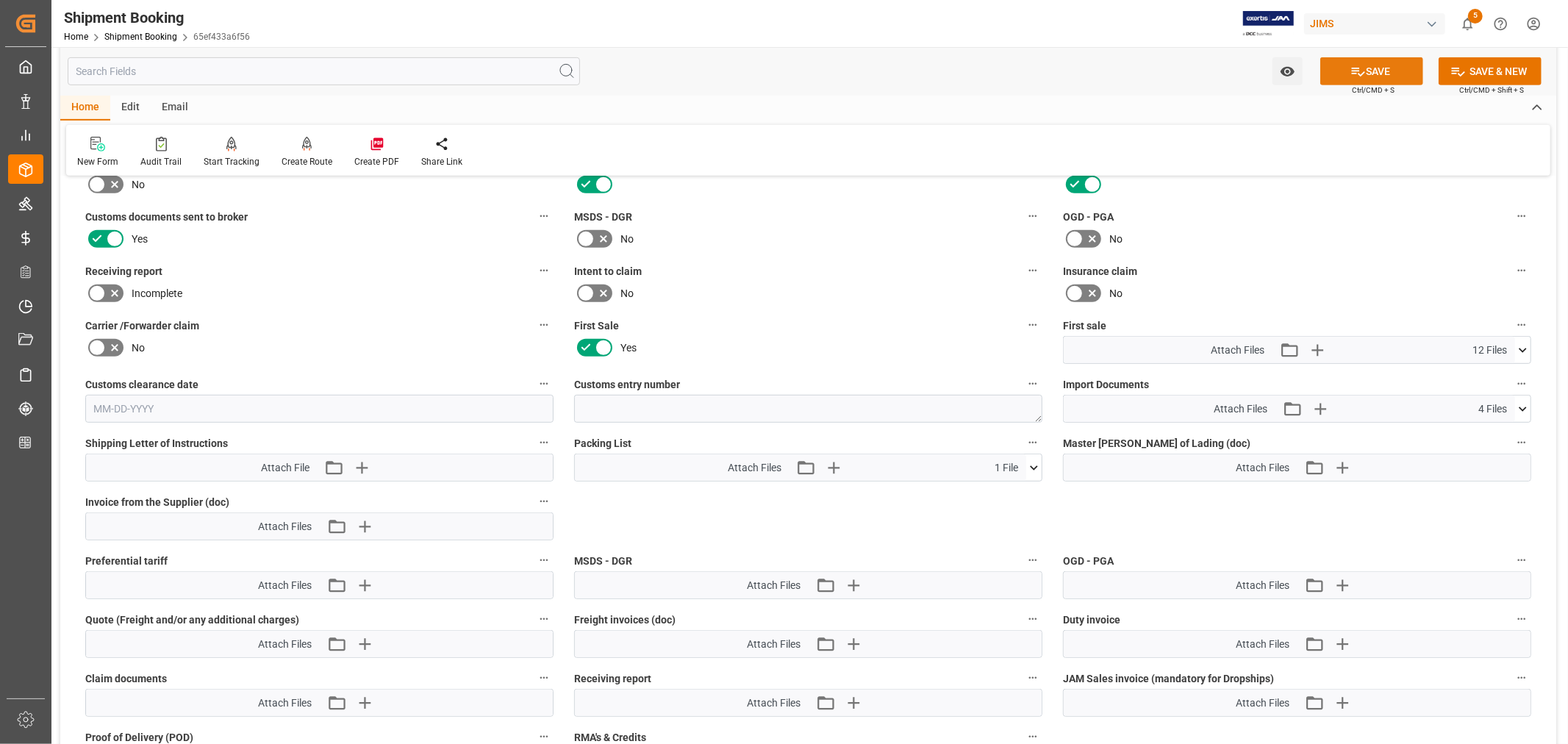
click at [1374, 74] on button "SAVE" at bounding box center [1372, 72] width 103 height 28
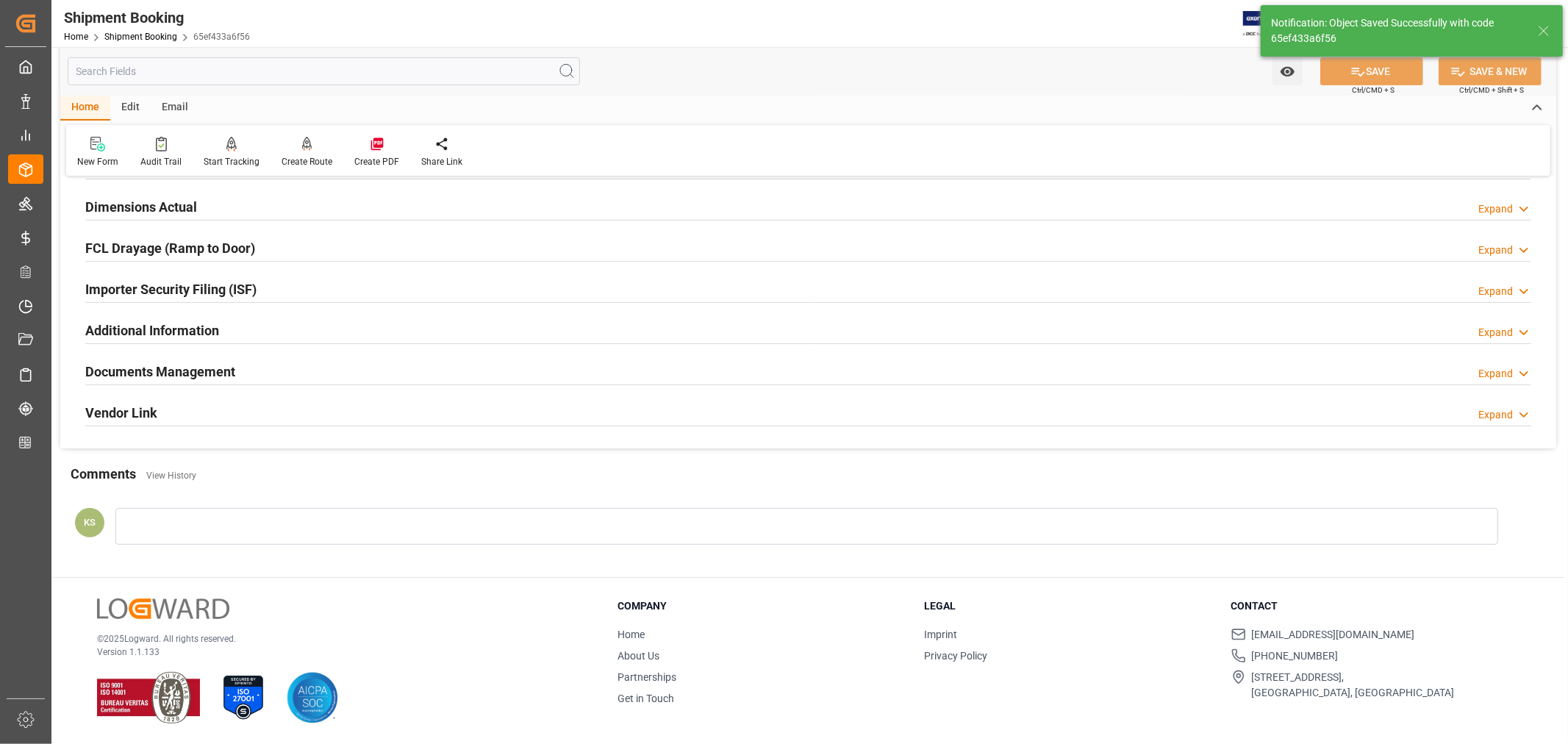
scroll to position [362, 0]
click at [126, 35] on link "Shipment Booking" at bounding box center [140, 36] width 73 height 10
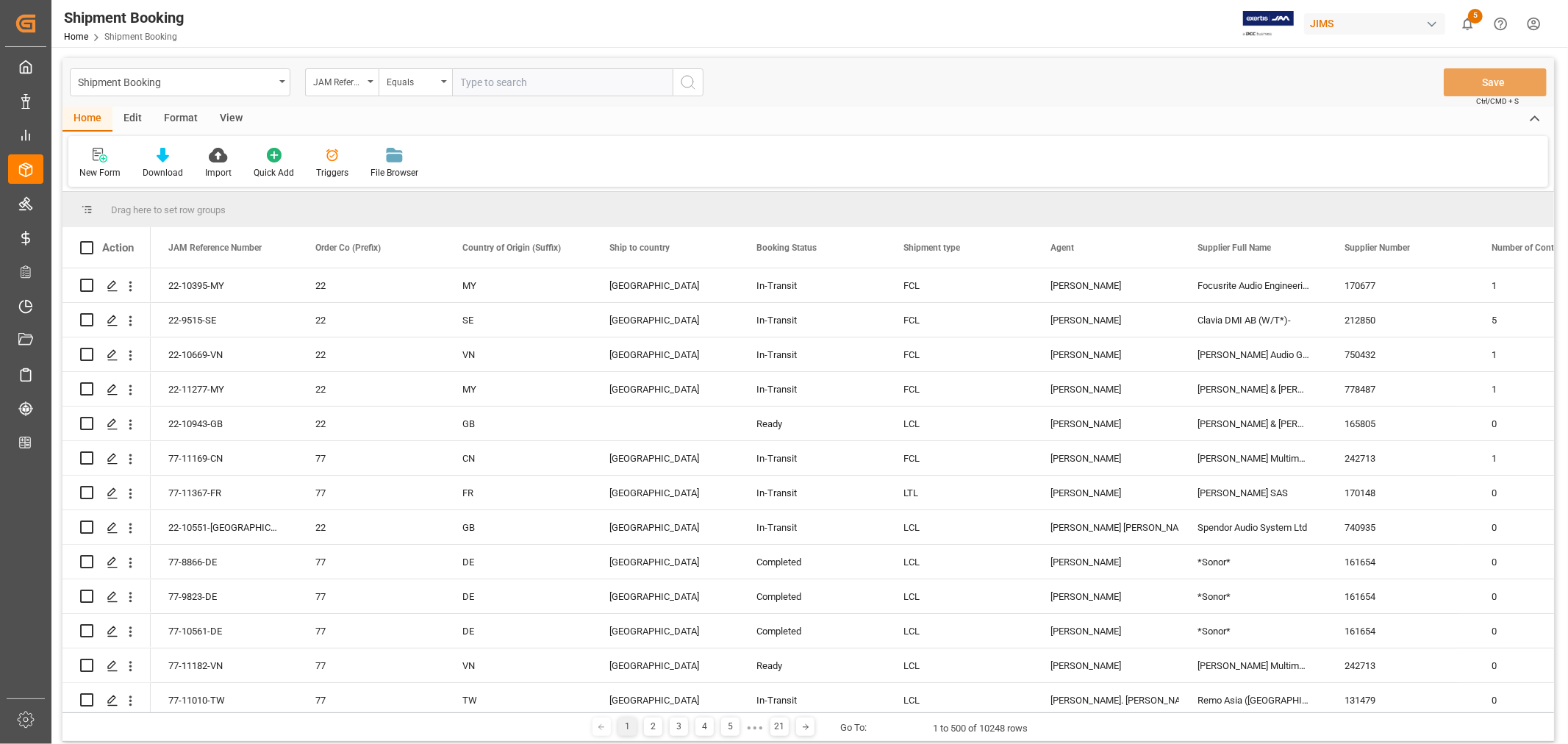
paste input "22-10330-MY"
type input "22-10330-MY"
click at [684, 80] on icon "search button" at bounding box center [688, 82] width 18 height 18
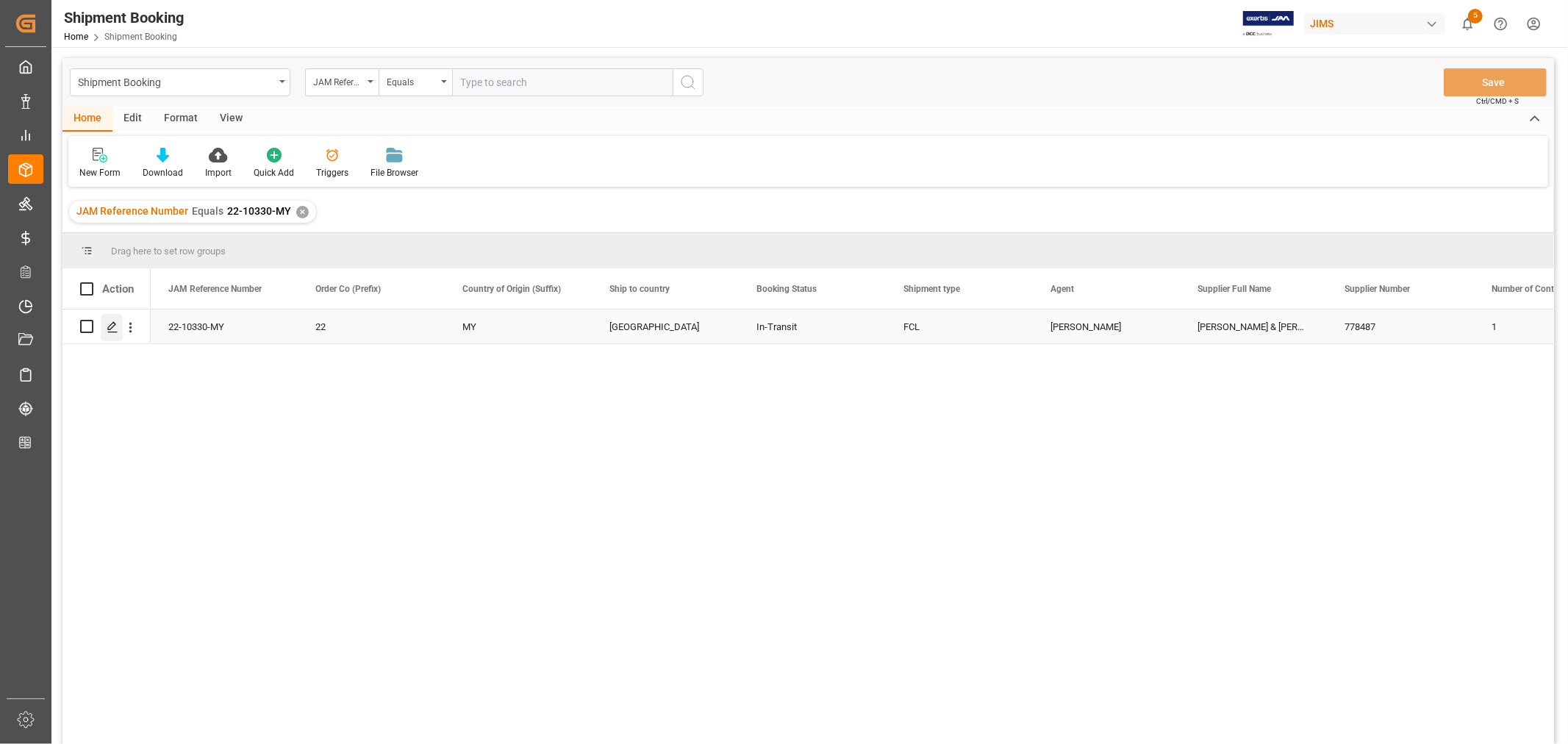
click at [113, 324] on icon "Press SPACE to select this row." at bounding box center [113, 328] width 11 height 11
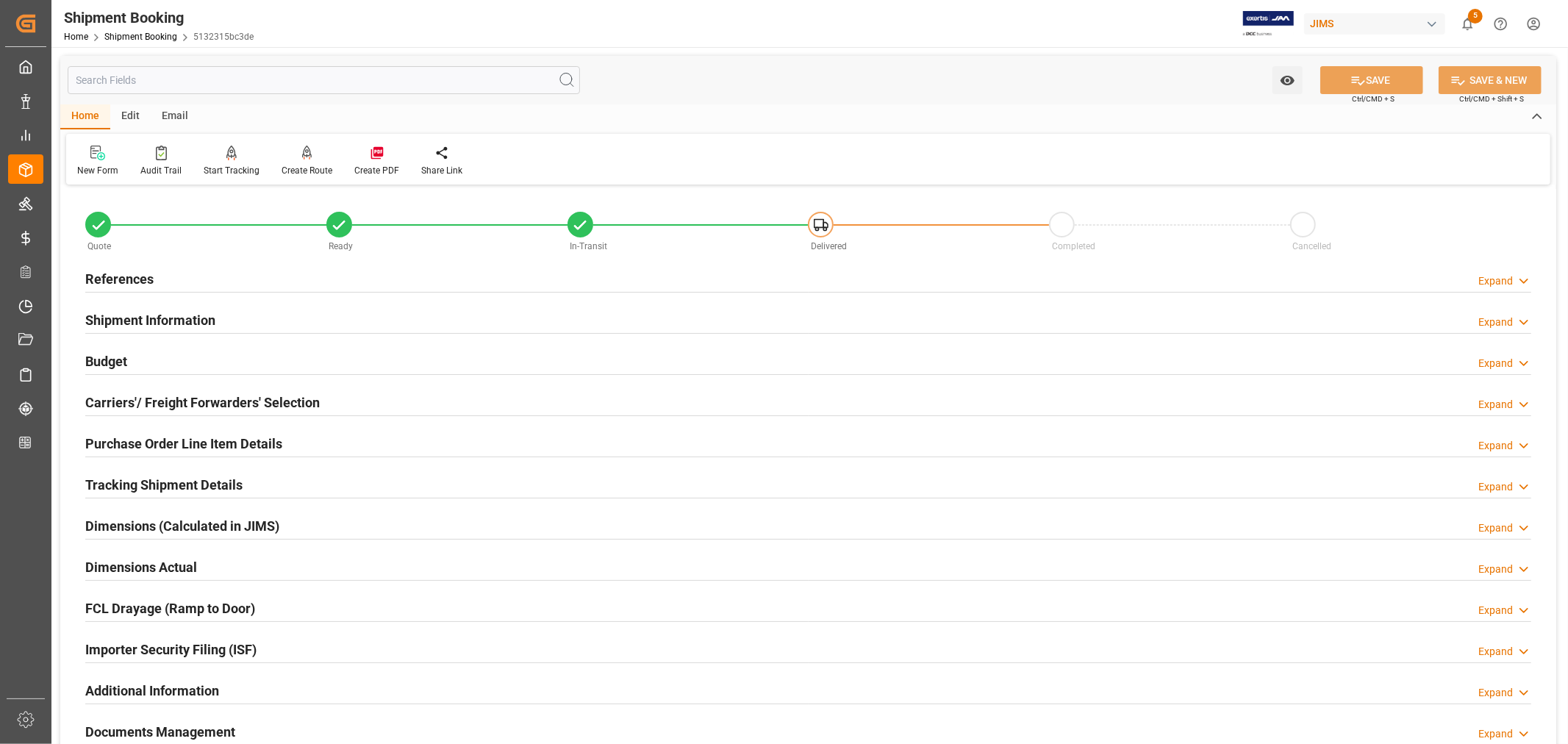
click at [119, 277] on h2 "References" at bounding box center [119, 278] width 68 height 20
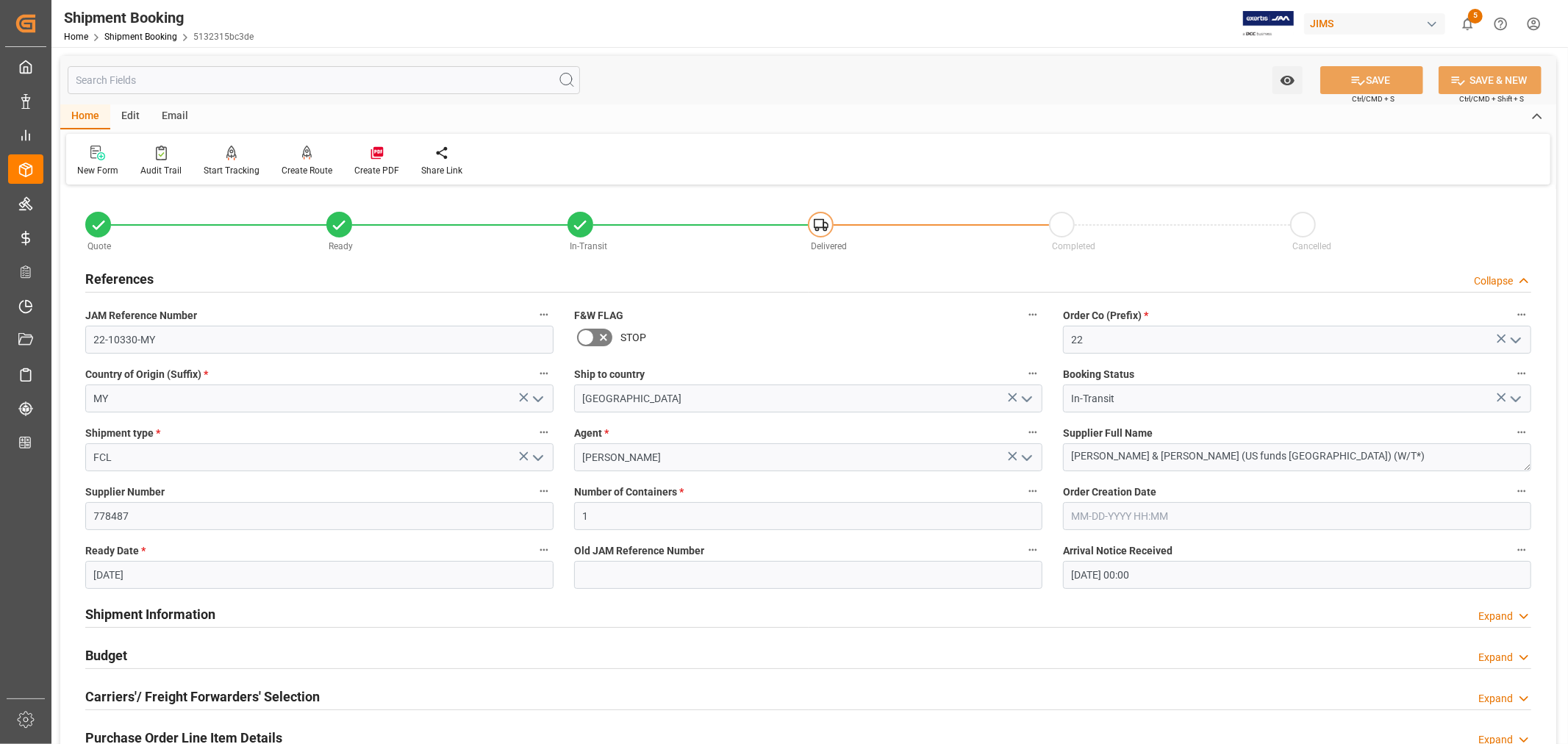
click at [119, 277] on h2 "References" at bounding box center [119, 278] width 68 height 20
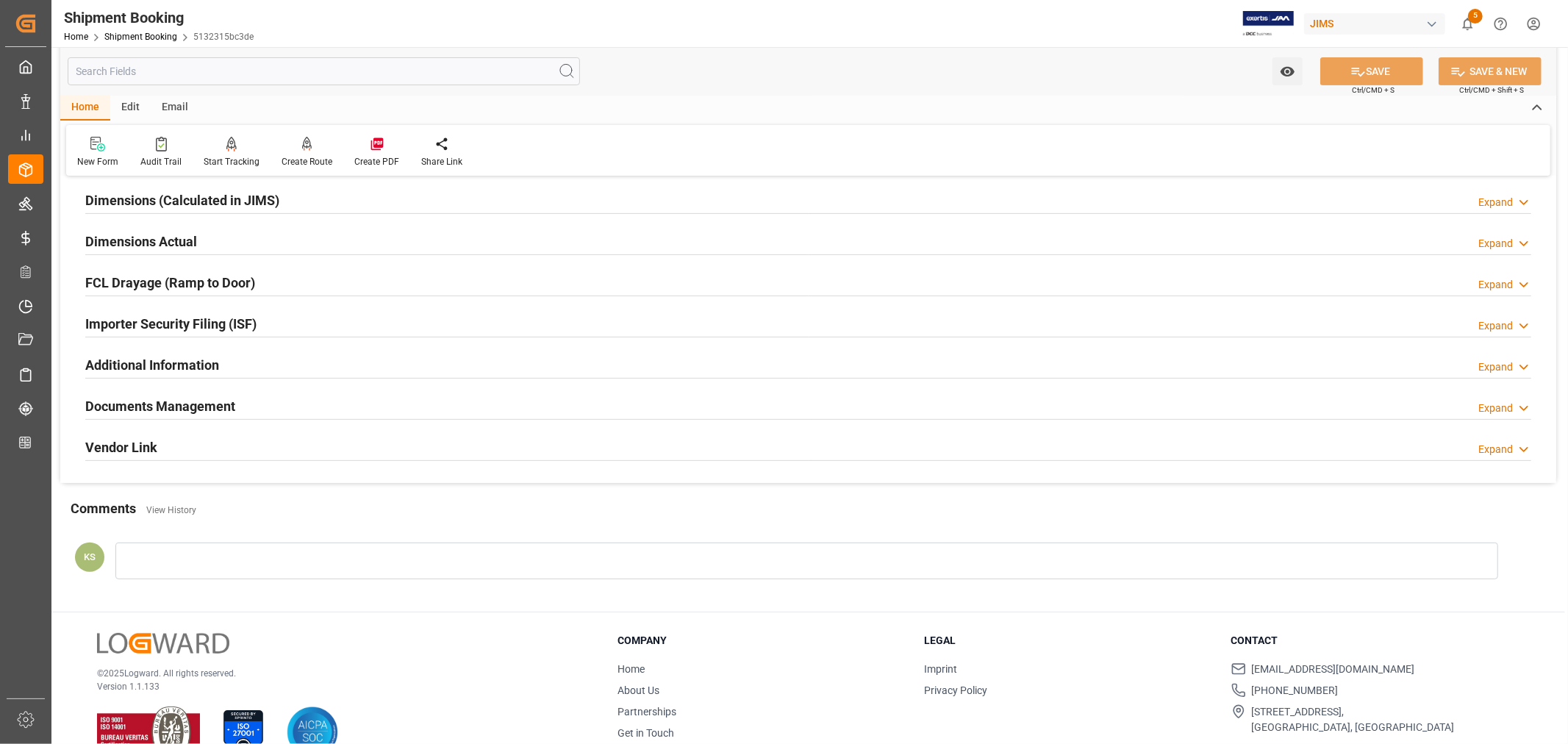
scroll to position [327, 0]
click at [391, 403] on div "Documents Management Expand" at bounding box center [808, 405] width 1446 height 28
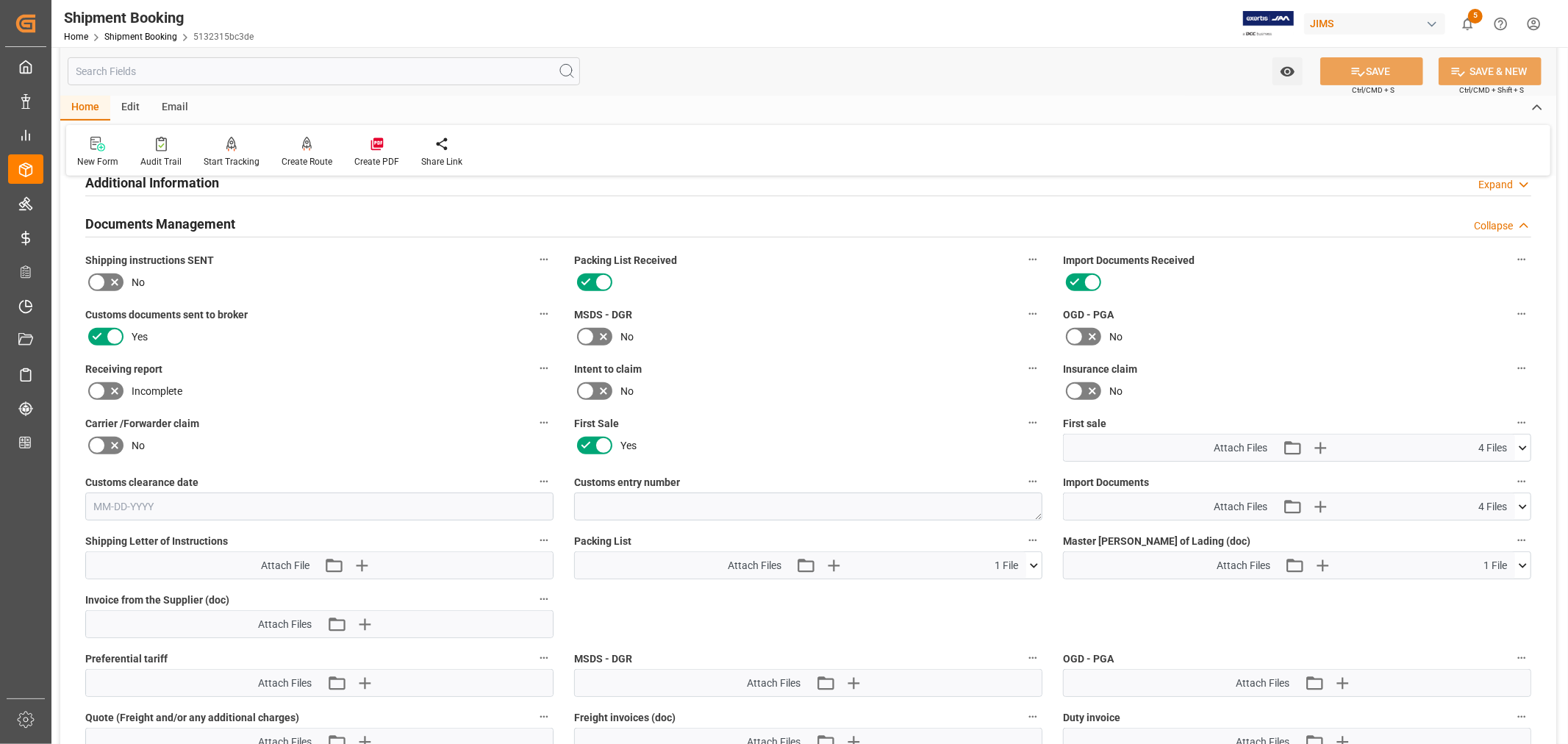
scroll to position [572, 0]
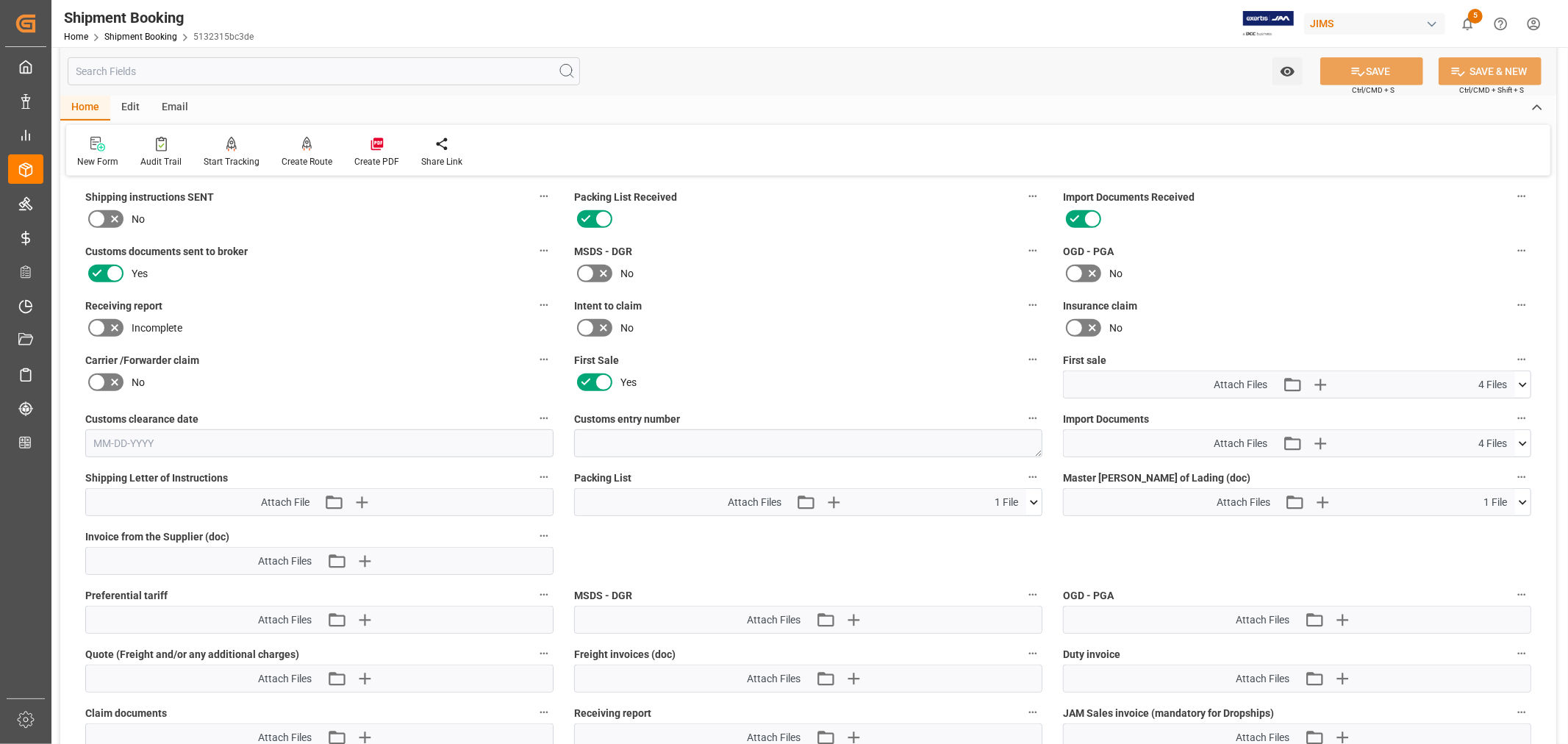
click at [1524, 437] on icon at bounding box center [1524, 444] width 15 height 15
click at [1320, 438] on icon "button" at bounding box center [1320, 444] width 14 height 14
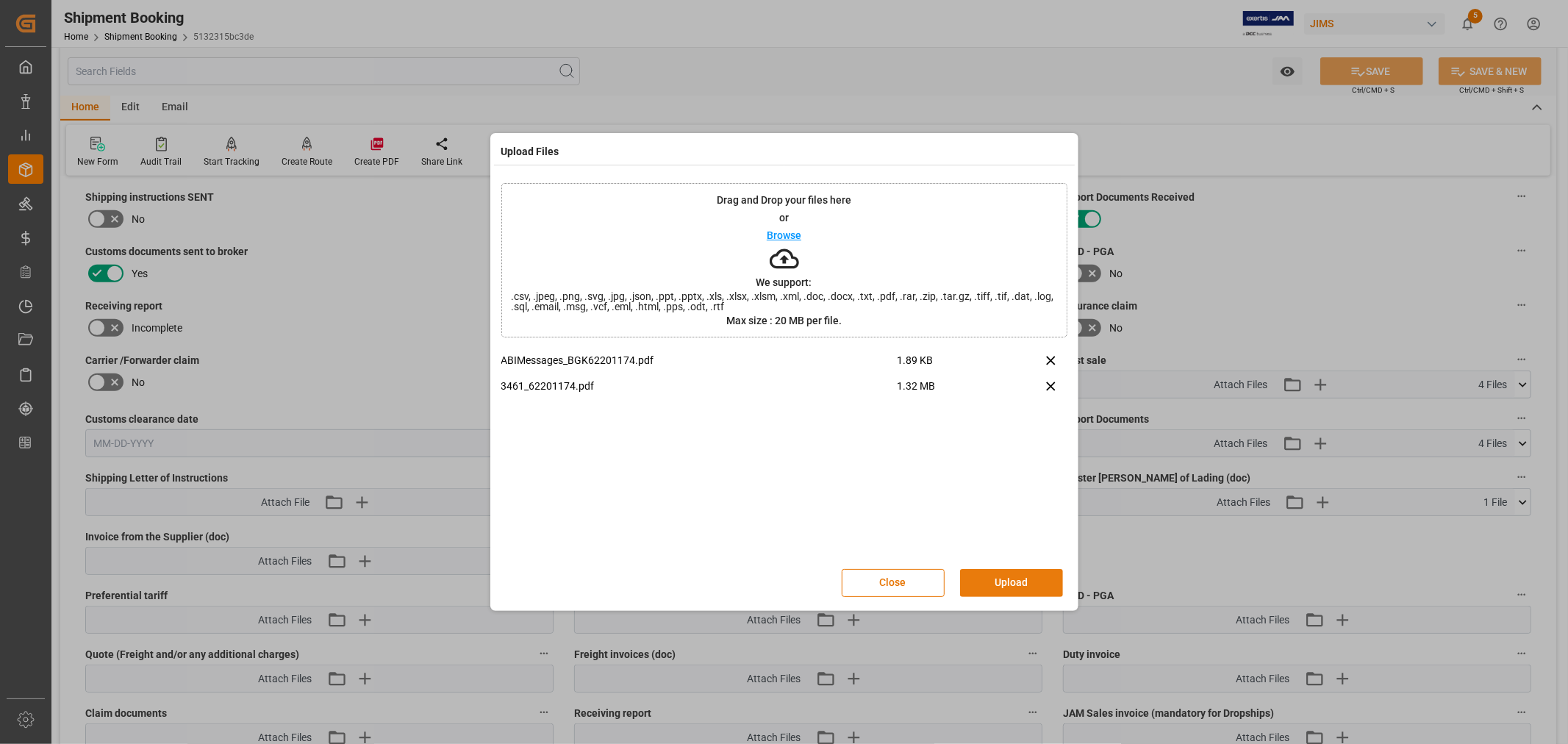
click at [1004, 582] on button "Upload" at bounding box center [1012, 583] width 103 height 28
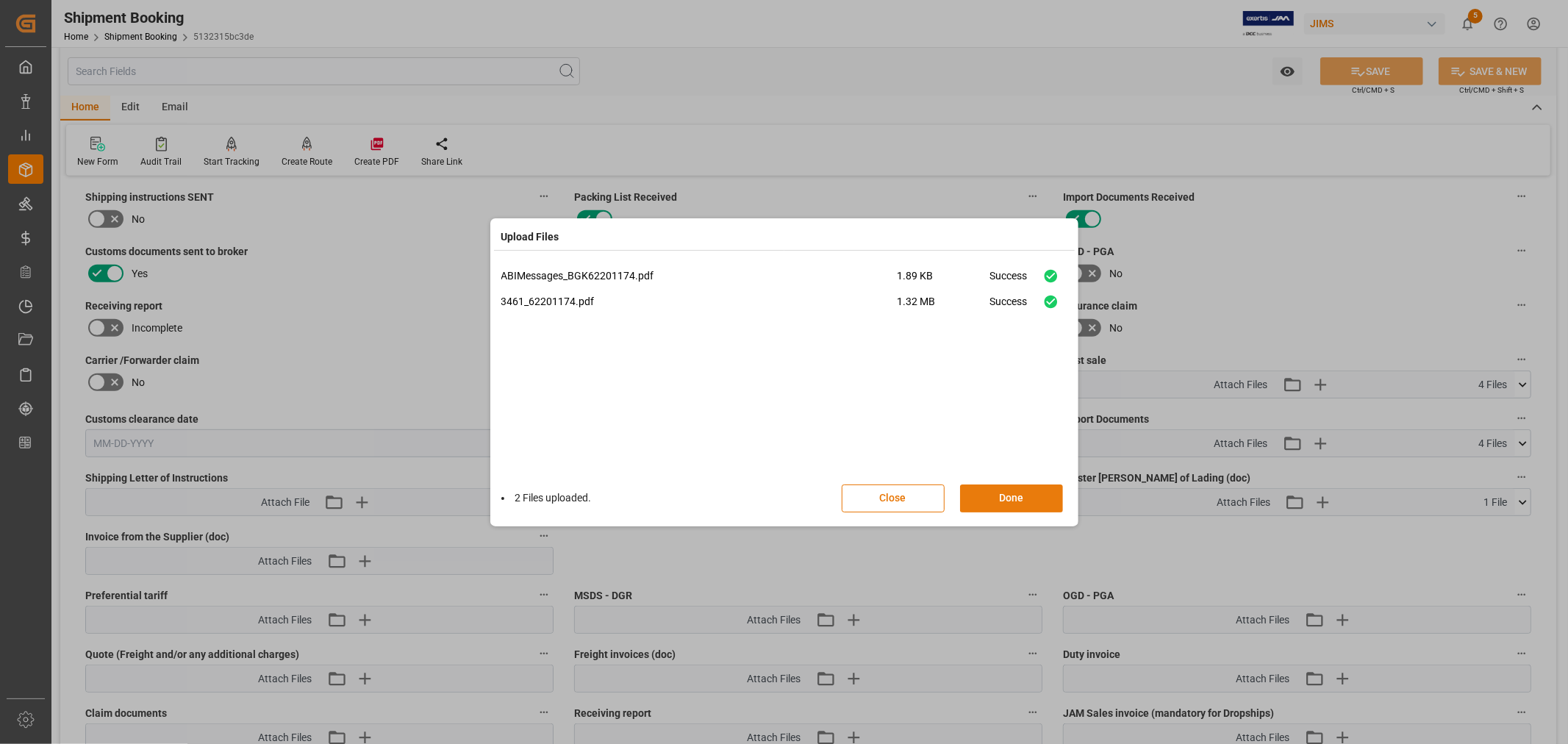
click at [1011, 489] on button "Done" at bounding box center [1012, 499] width 103 height 28
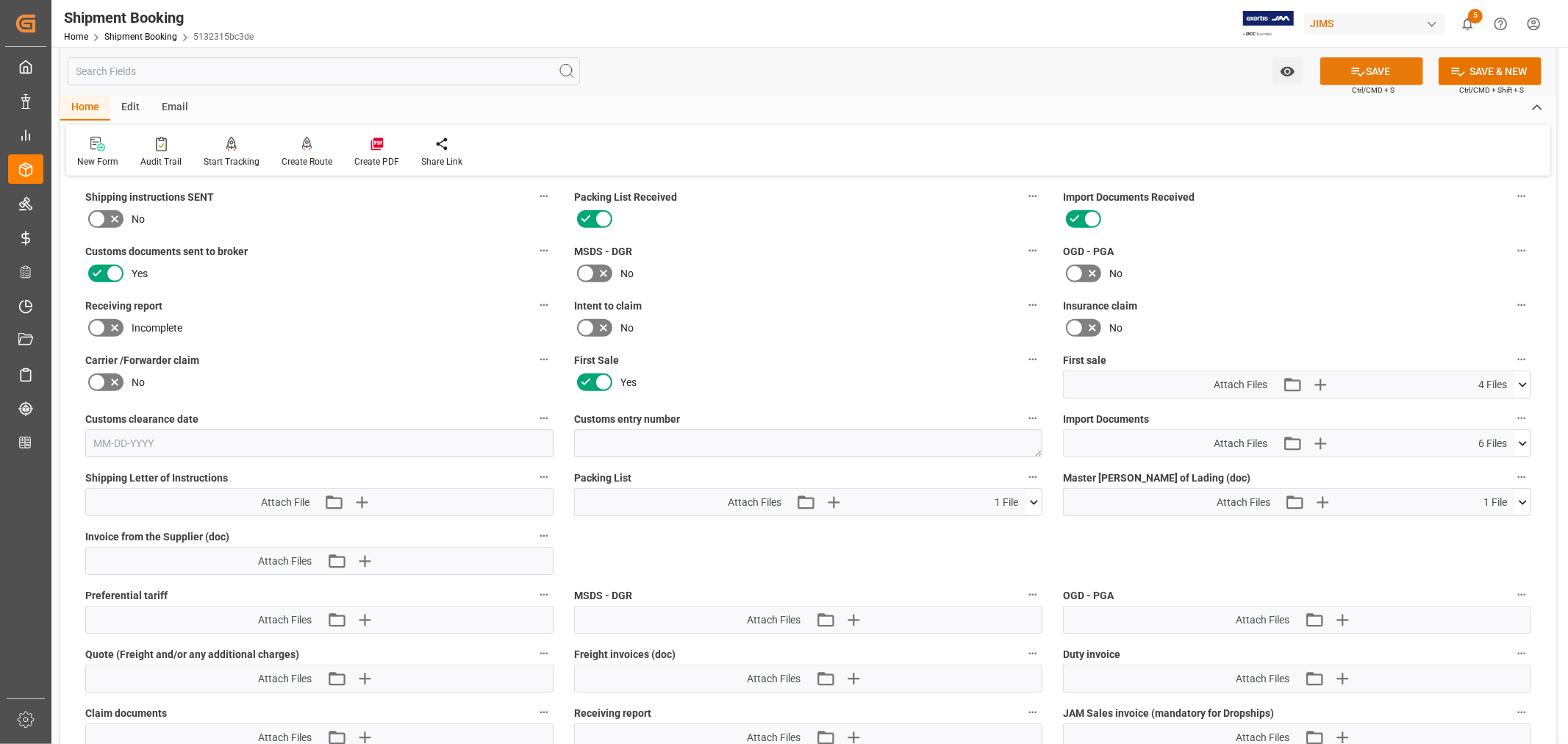
click at [1377, 74] on button "SAVE" at bounding box center [1372, 72] width 103 height 28
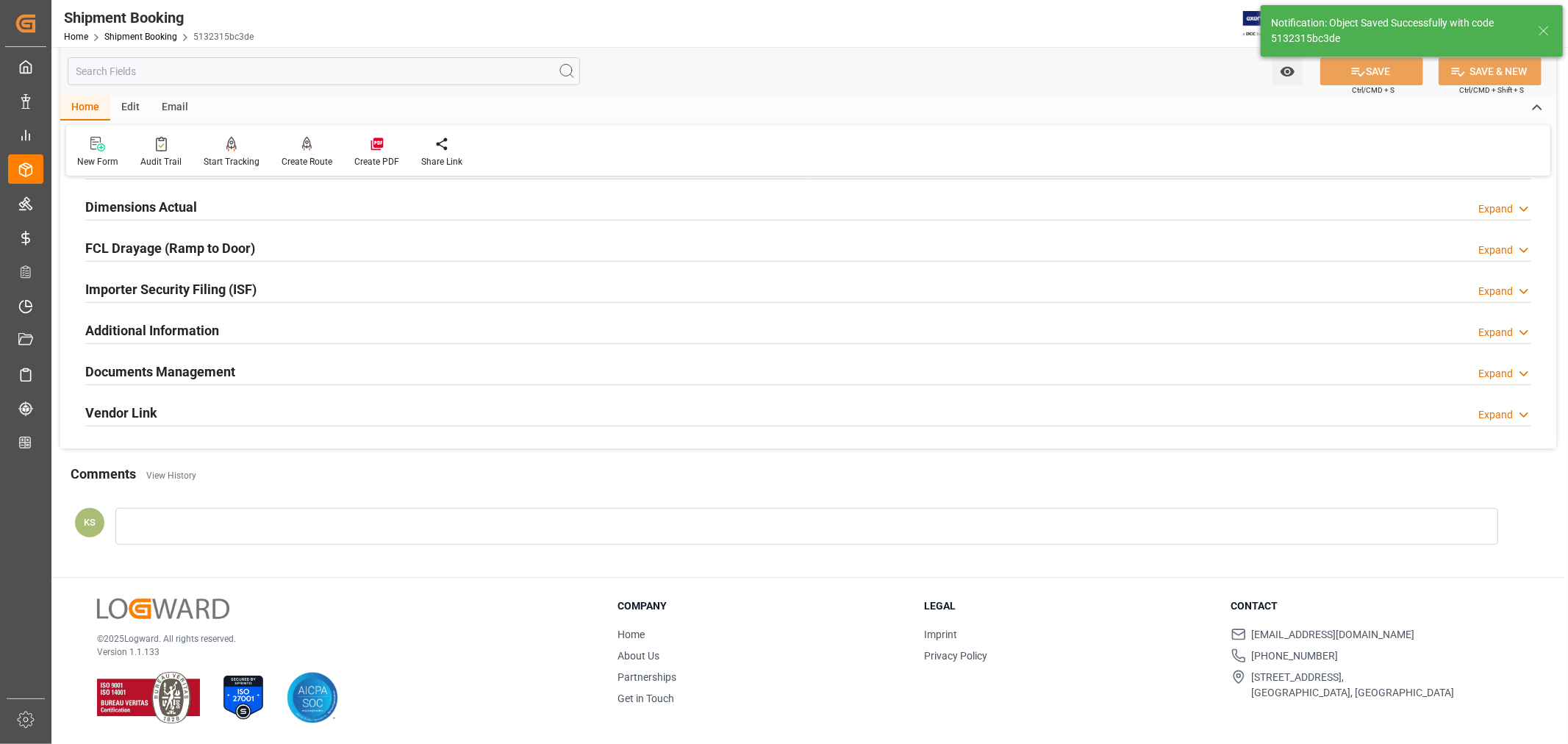
scroll to position [362, 0]
click at [126, 30] on div "Home Shipment Booking 5132315bc3de" at bounding box center [159, 36] width 189 height 15
click at [131, 38] on link "Shipment Booking" at bounding box center [140, 36] width 73 height 10
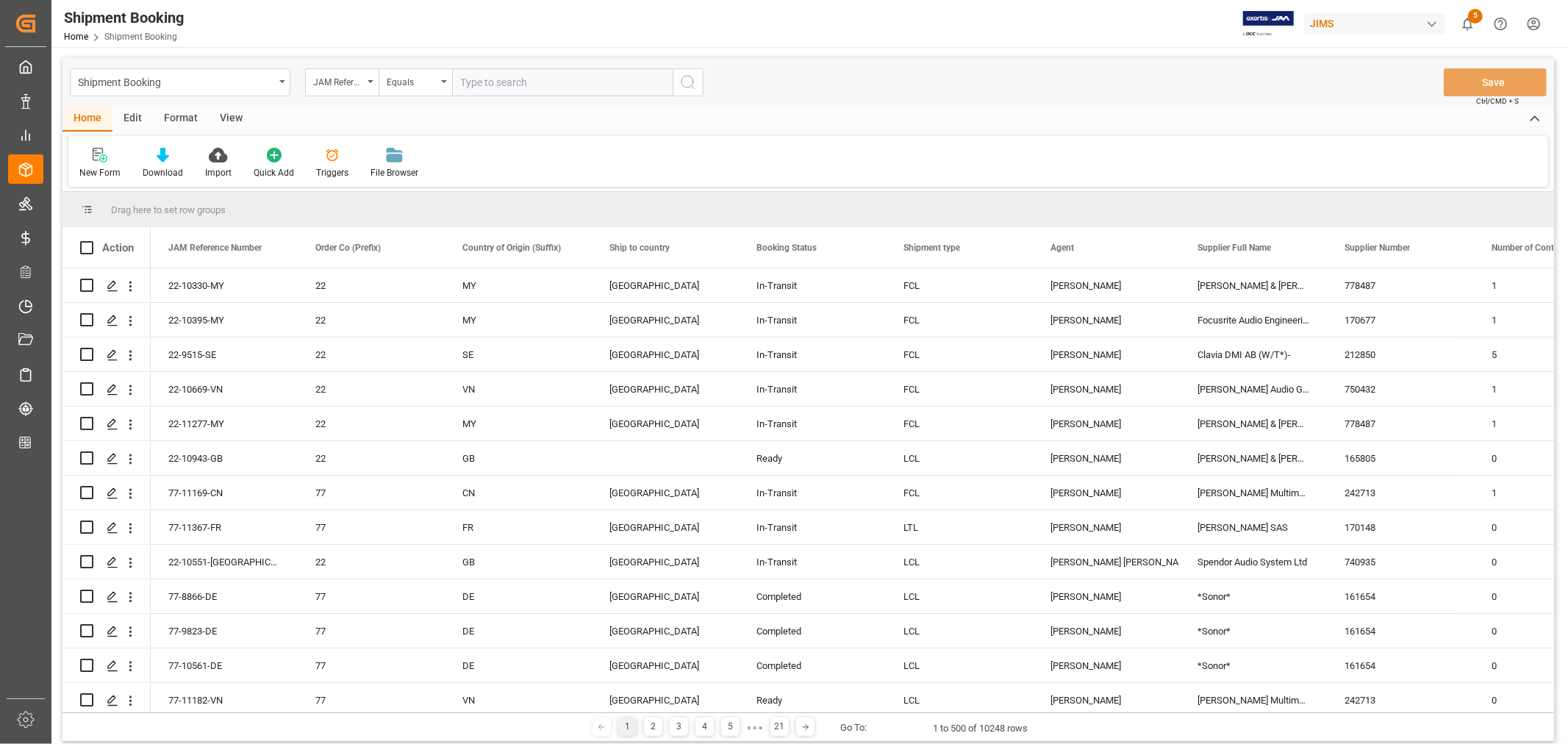
paste input "22-10329-MY"
type input "22-10329-MY"
click at [689, 80] on icon "search button" at bounding box center [688, 82] width 18 height 18
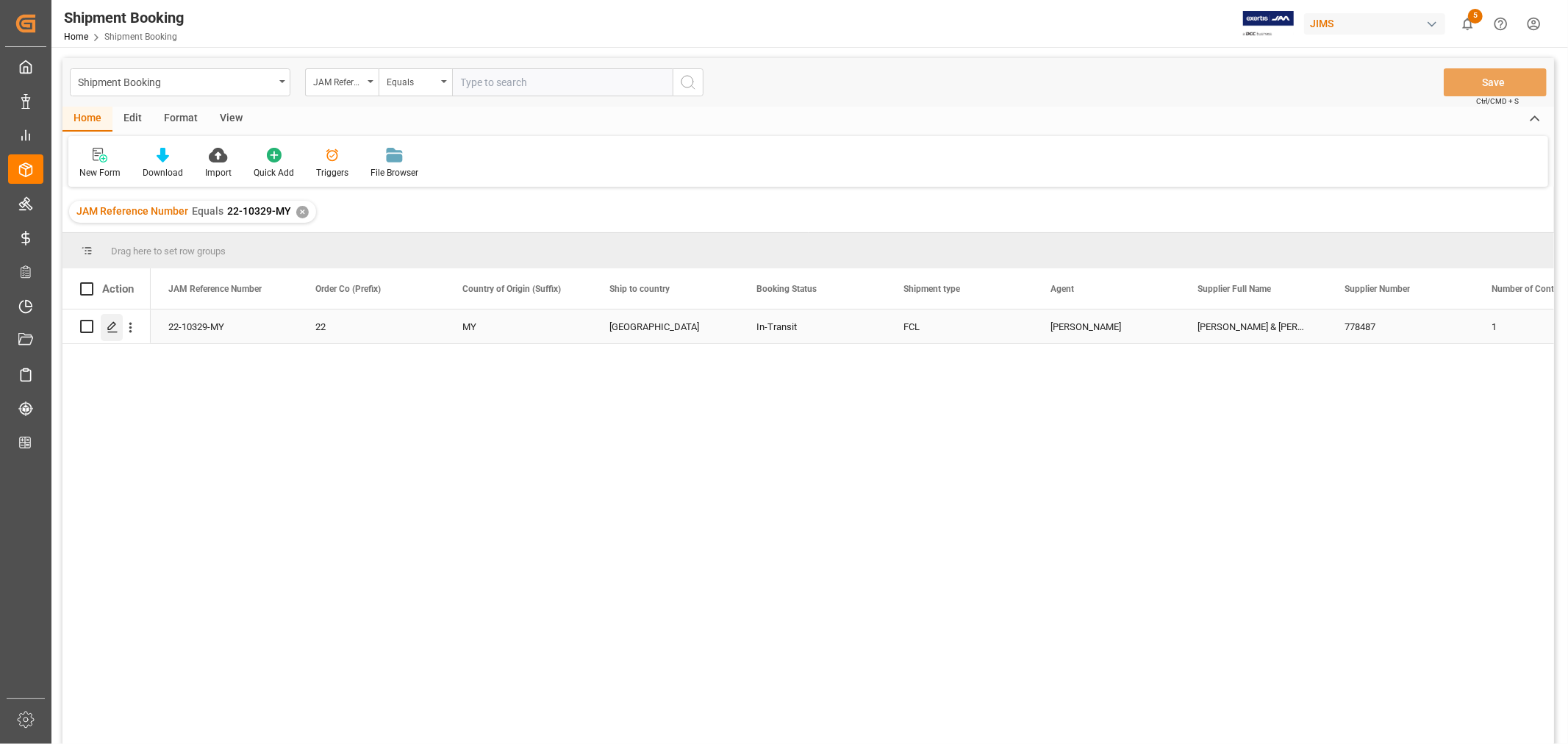
click at [111, 327] on icon "Press SPACE to select this row." at bounding box center [113, 328] width 11 height 11
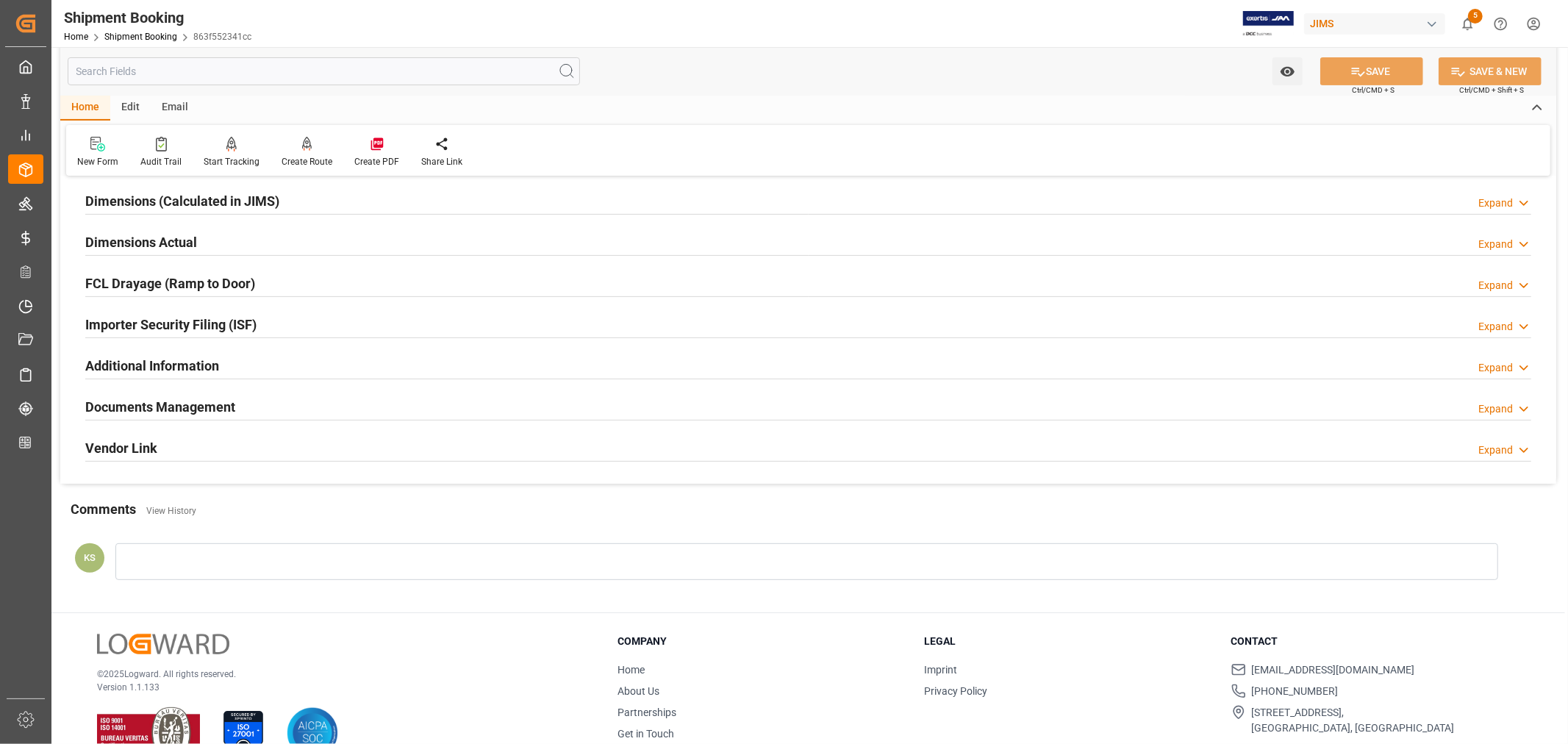
scroll to position [327, 0]
click at [328, 394] on div "Documents Management Expand" at bounding box center [808, 405] width 1446 height 28
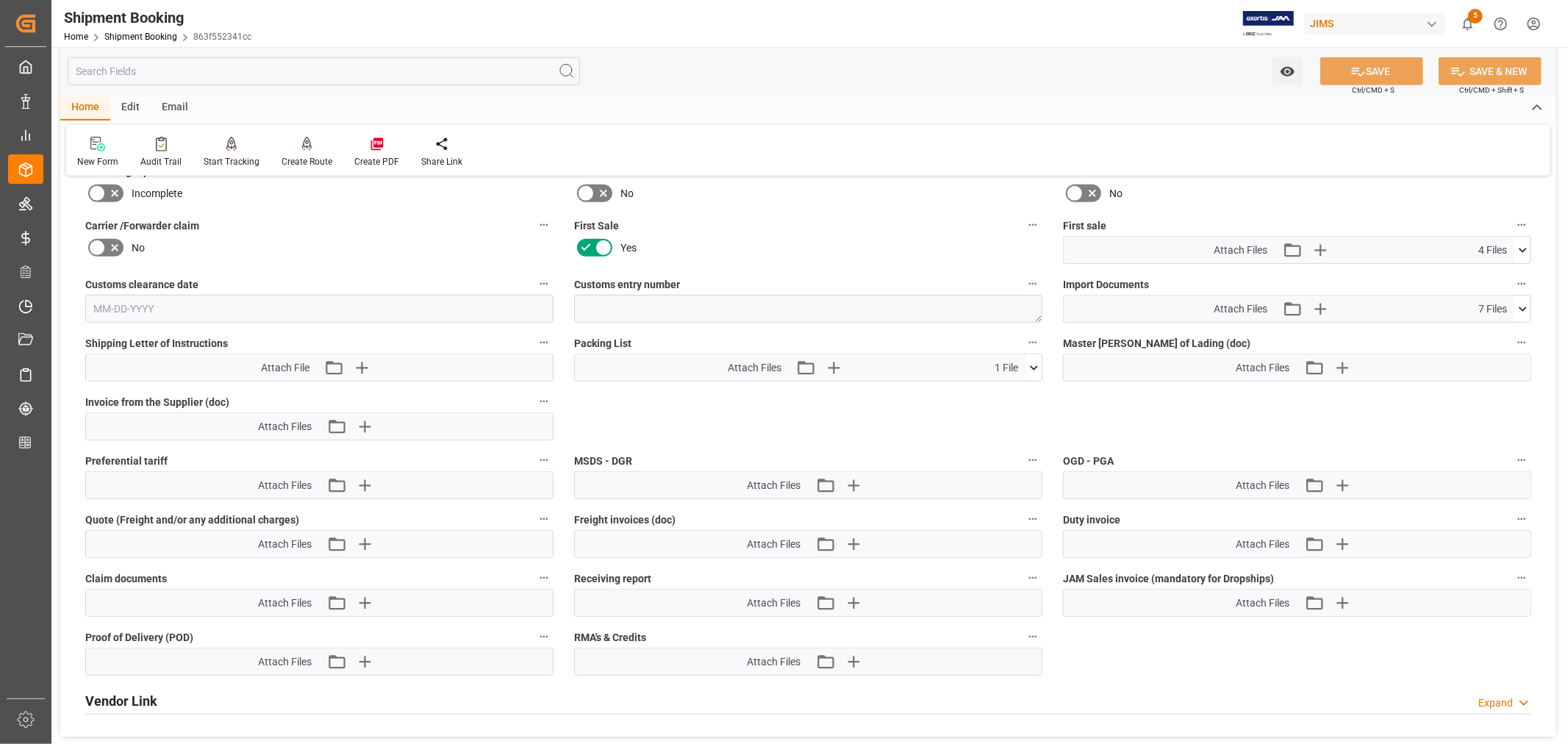
scroll to position [735, 0]
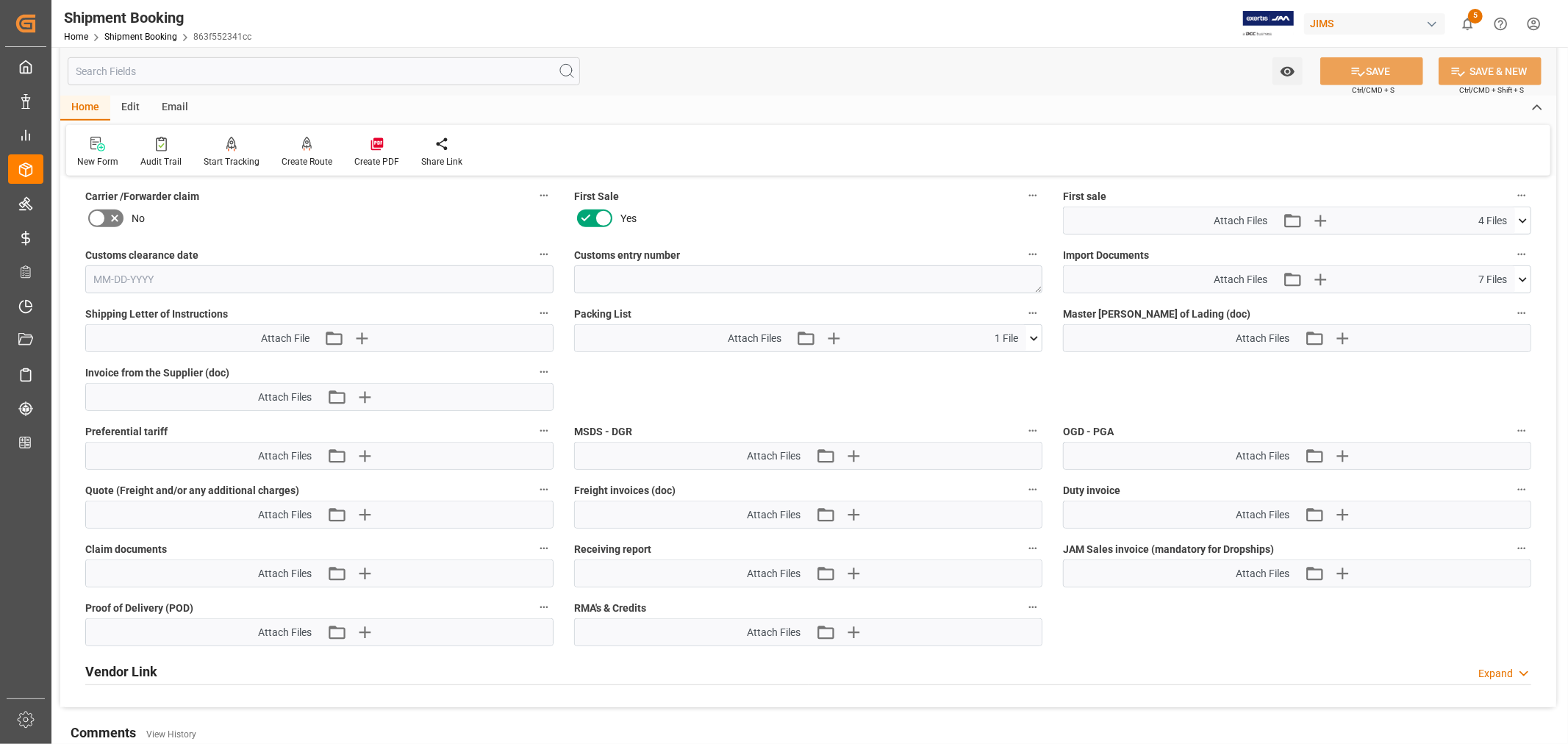
click at [1525, 276] on icon at bounding box center [1524, 280] width 15 height 15
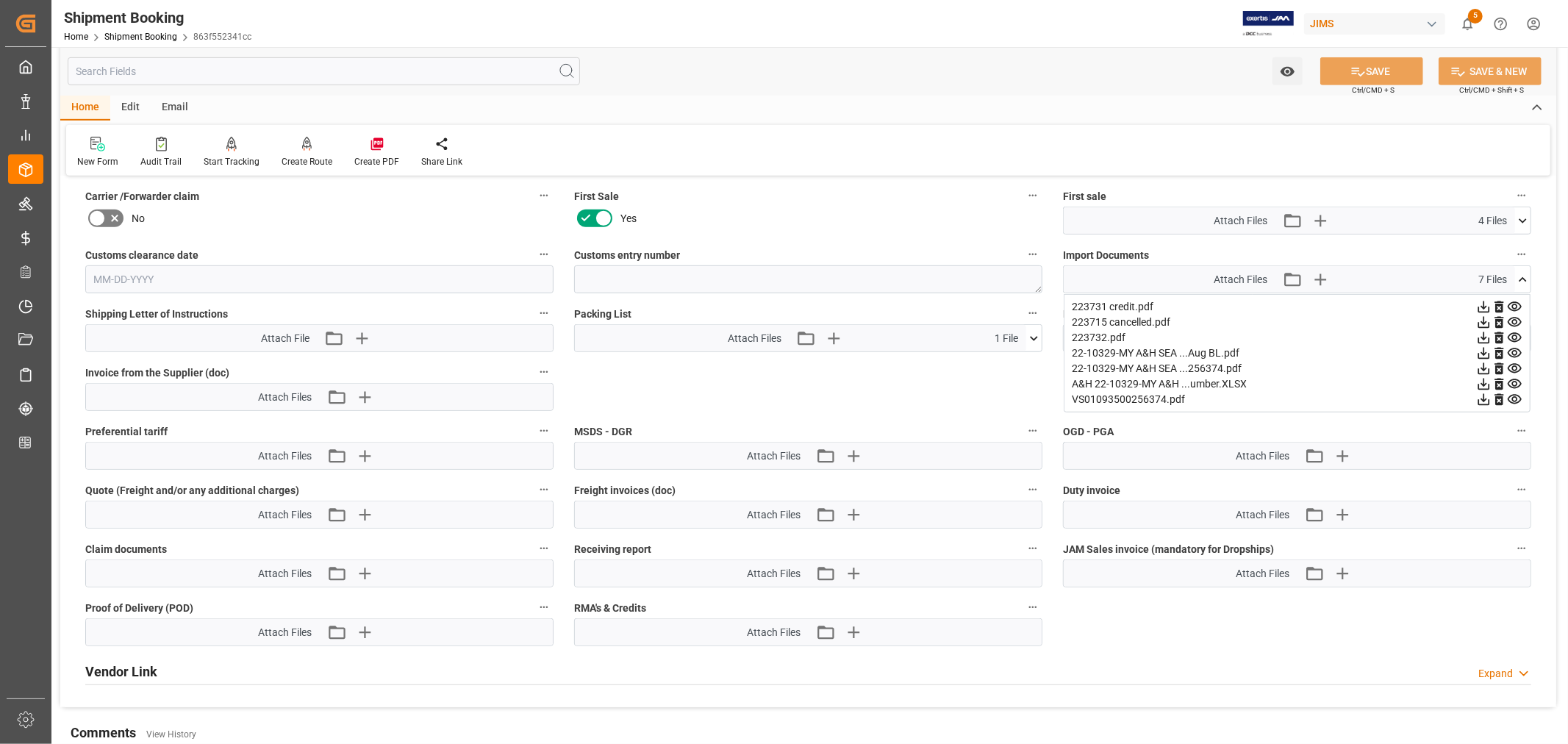
click at [1525, 277] on icon at bounding box center [1523, 279] width 9 height 5
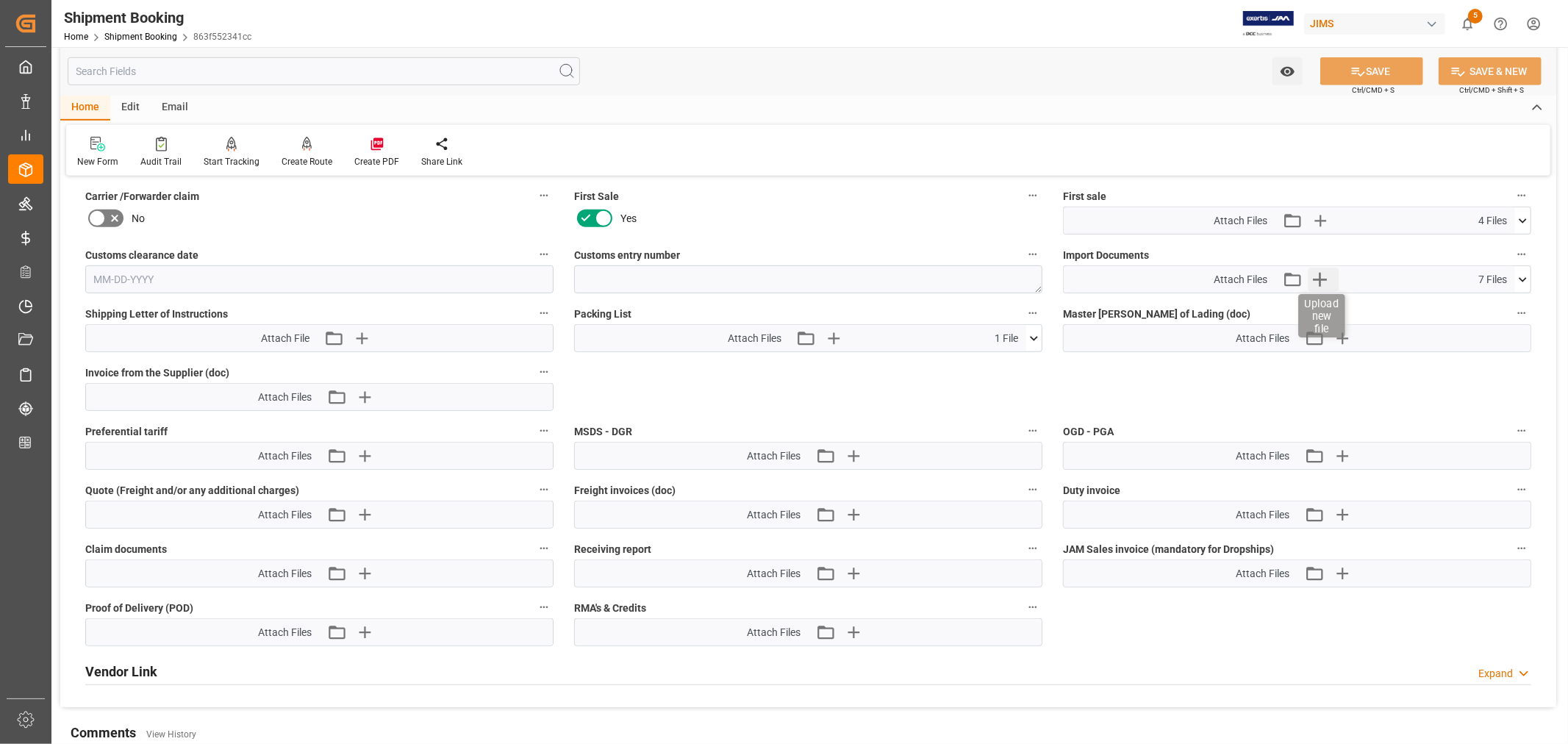
click at [1317, 275] on icon "button" at bounding box center [1319, 279] width 24 height 24
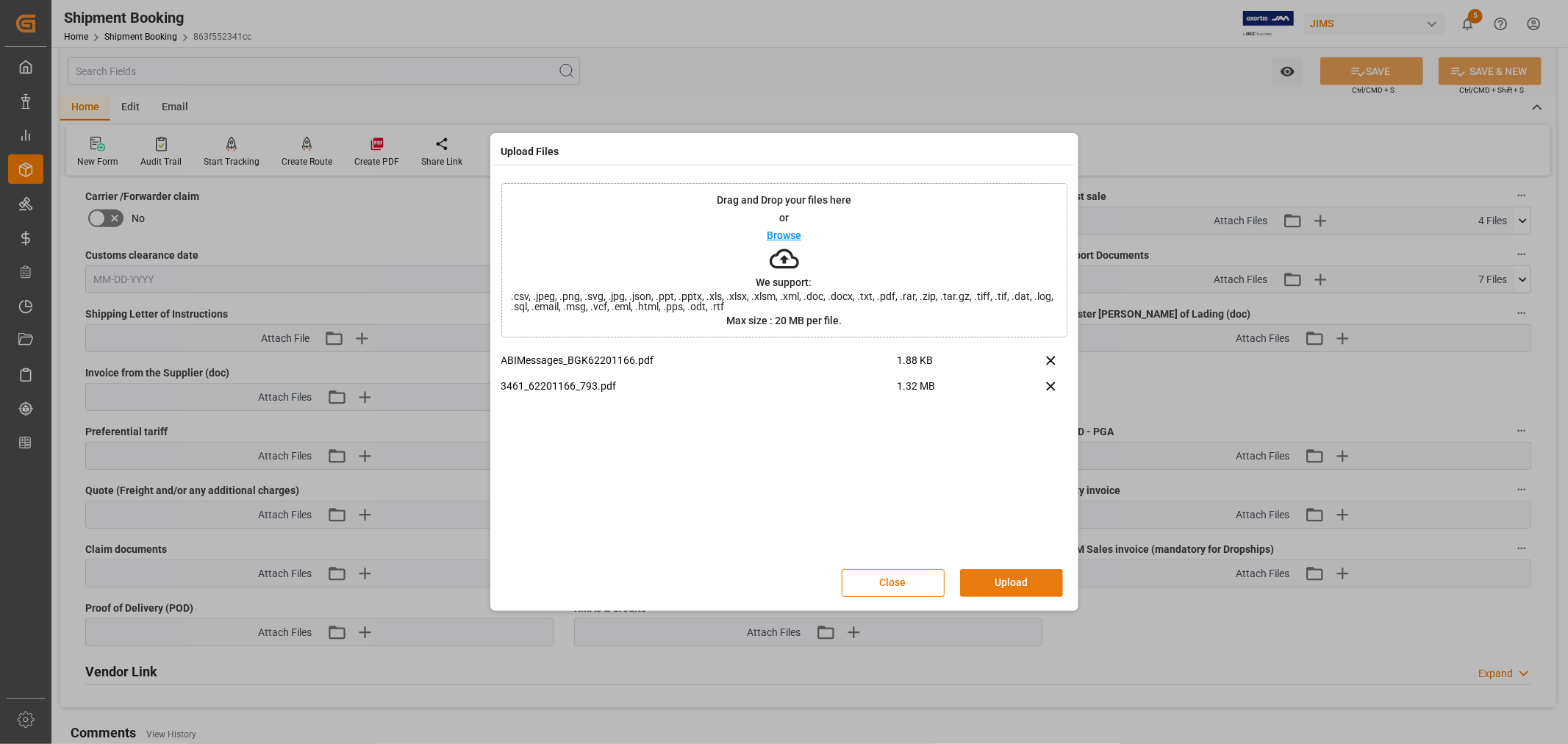
click at [1010, 582] on button "Upload" at bounding box center [1012, 583] width 103 height 28
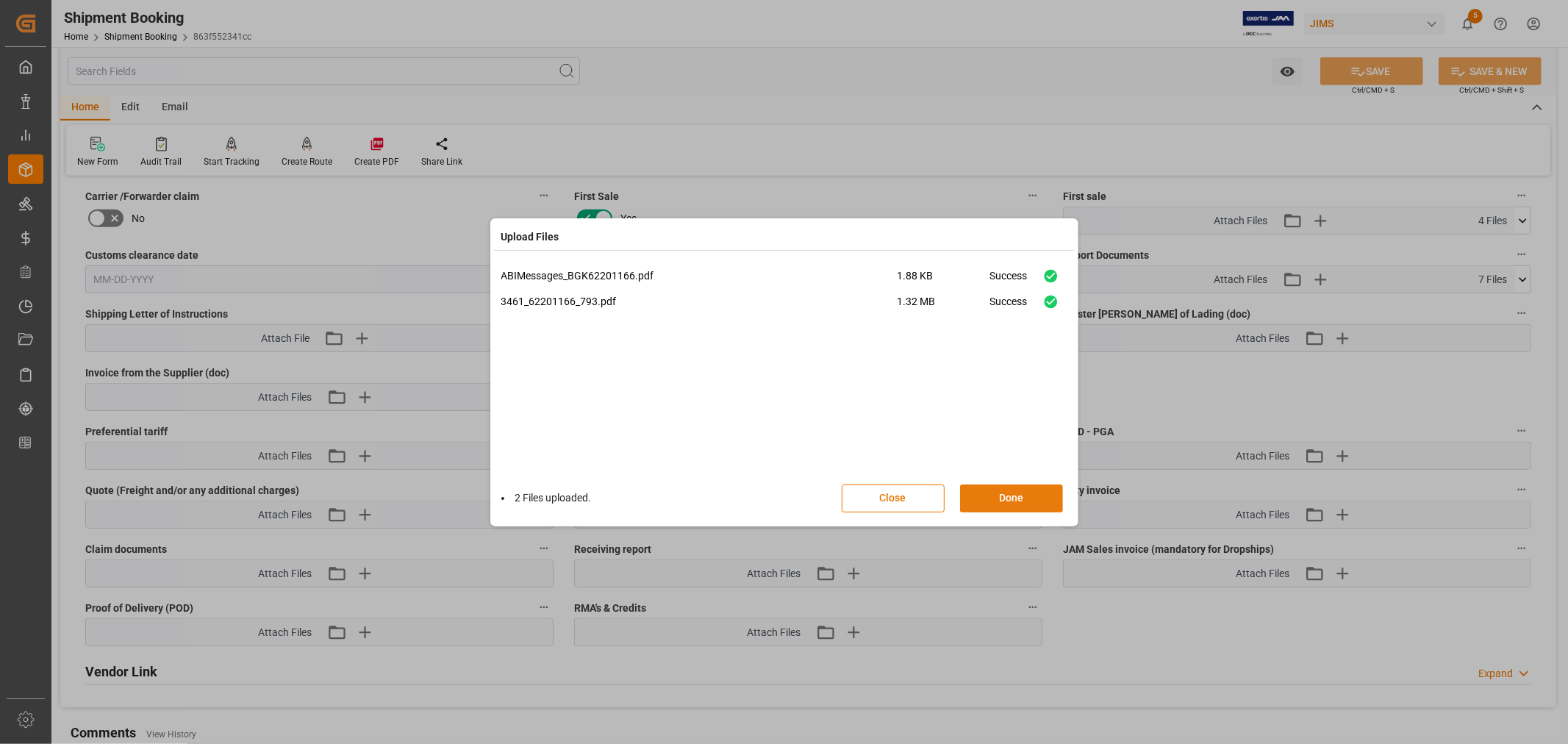
click at [1008, 493] on button "Done" at bounding box center [1012, 499] width 103 height 28
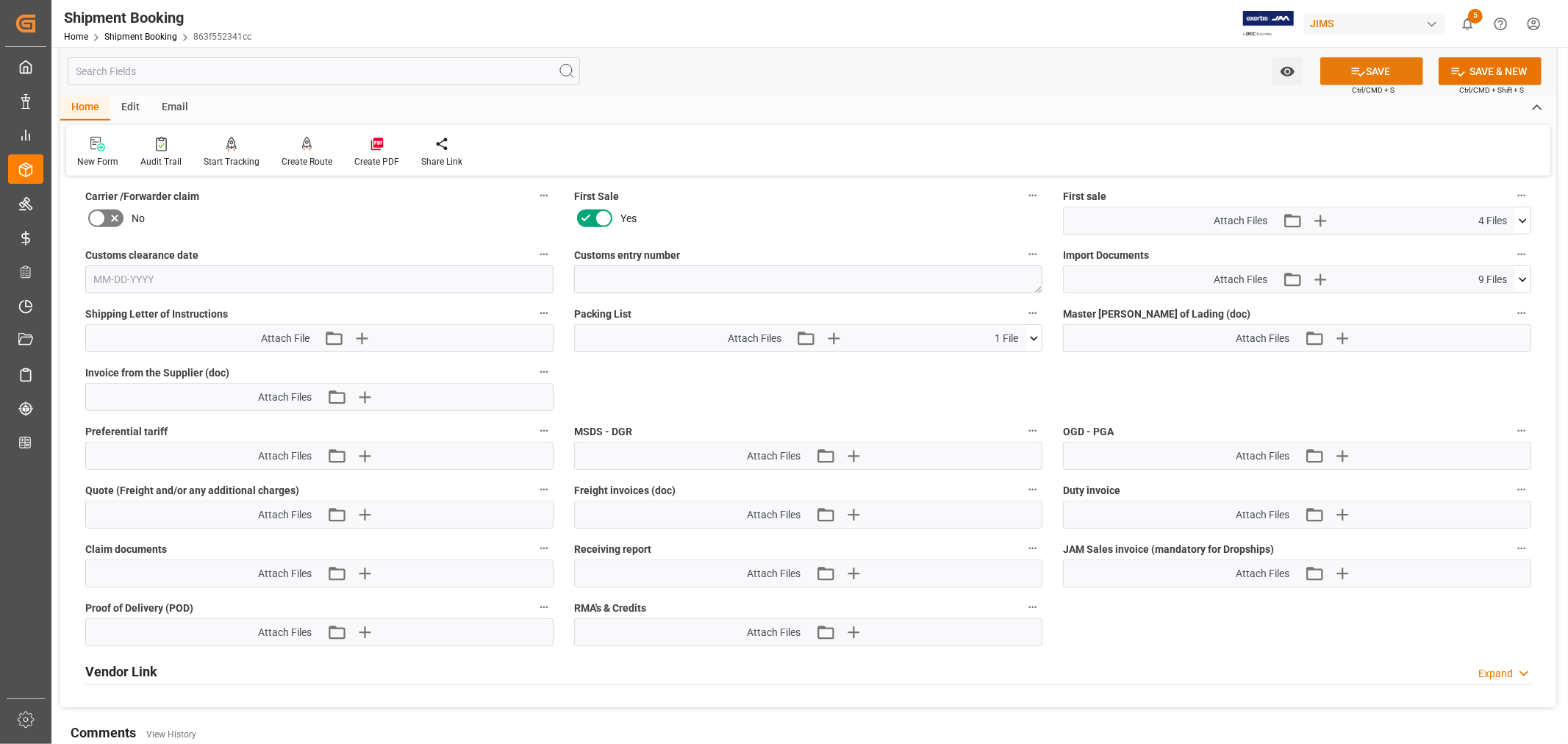
click at [1373, 71] on button "SAVE" at bounding box center [1372, 72] width 103 height 28
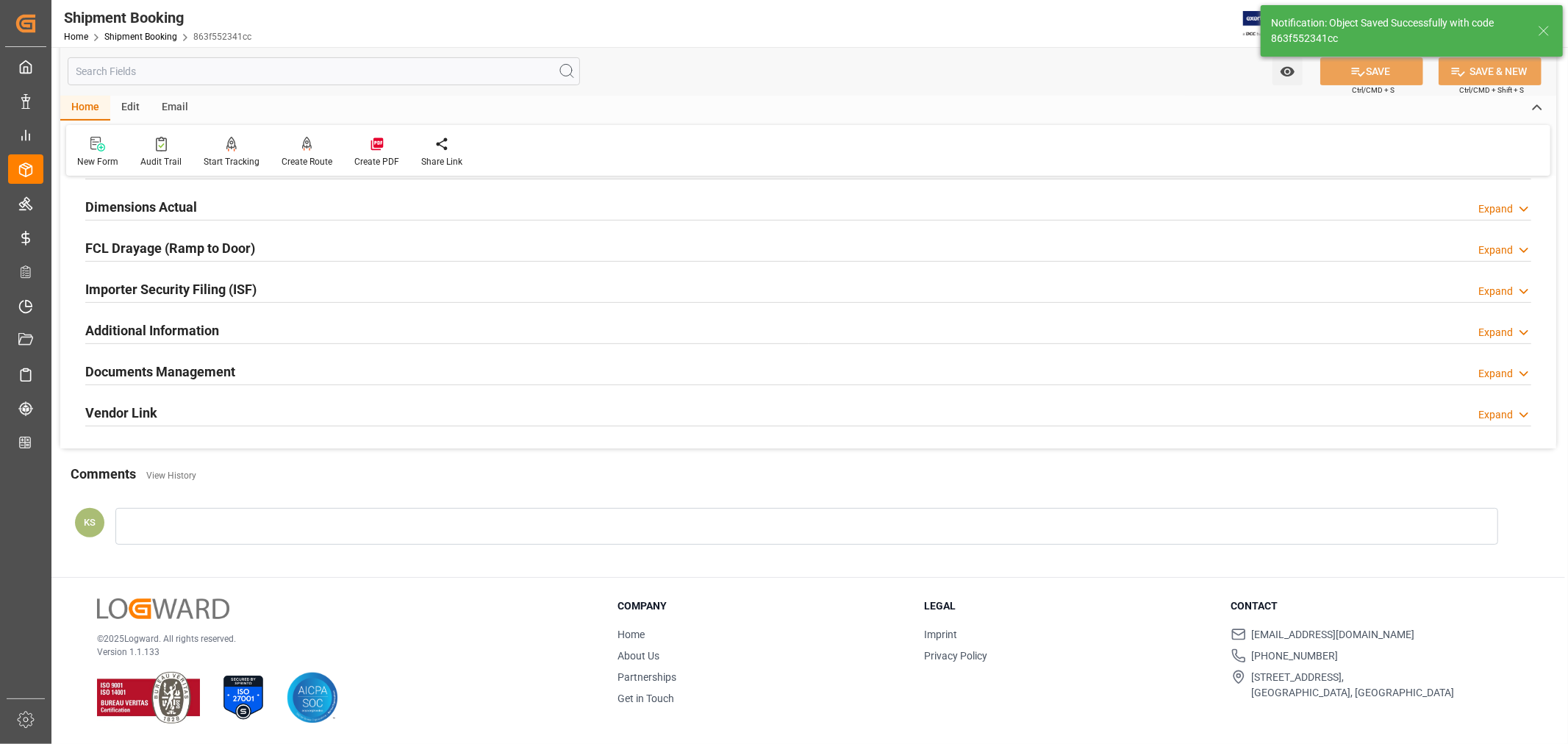
scroll to position [104, 0]
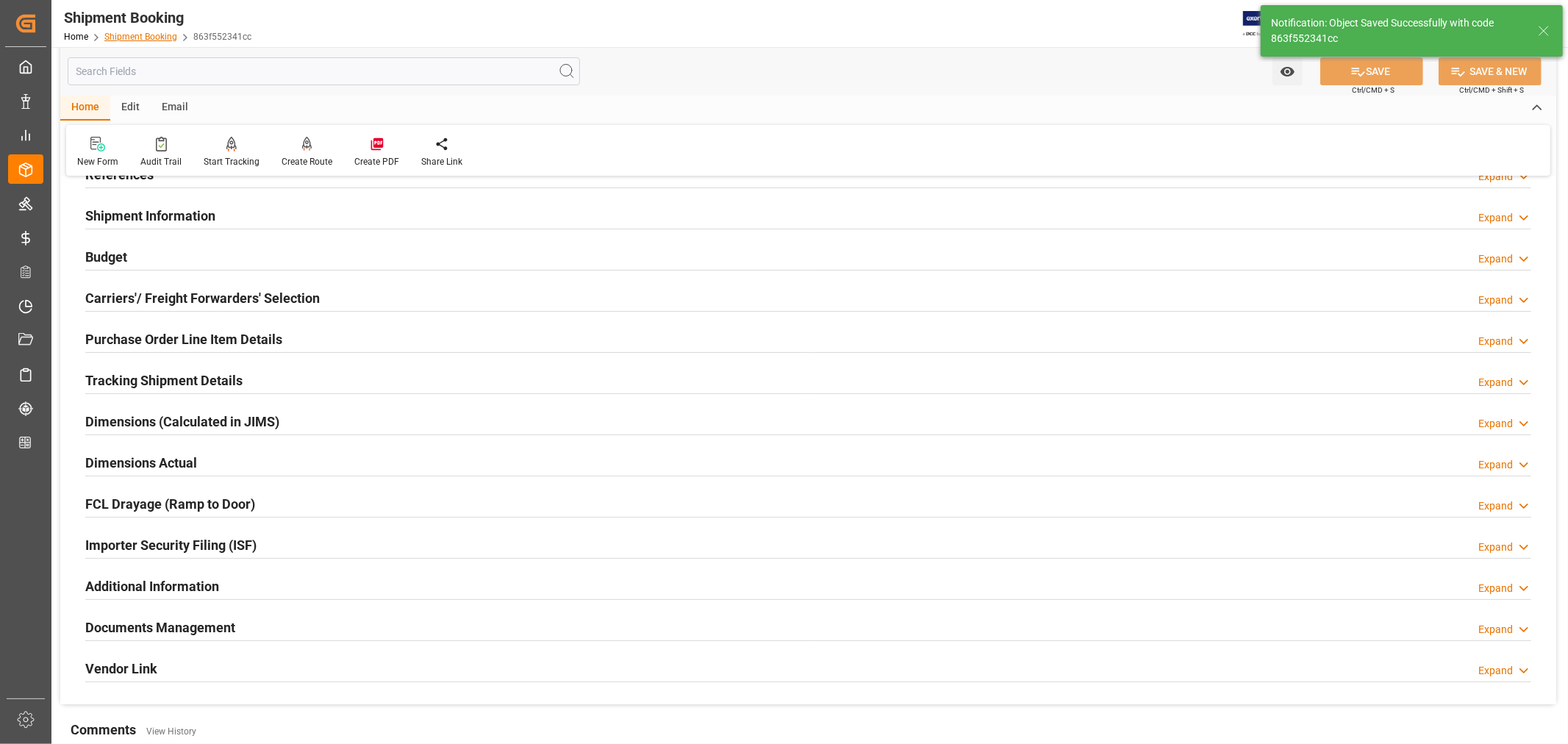
click at [134, 38] on link "Shipment Booking" at bounding box center [140, 36] width 73 height 10
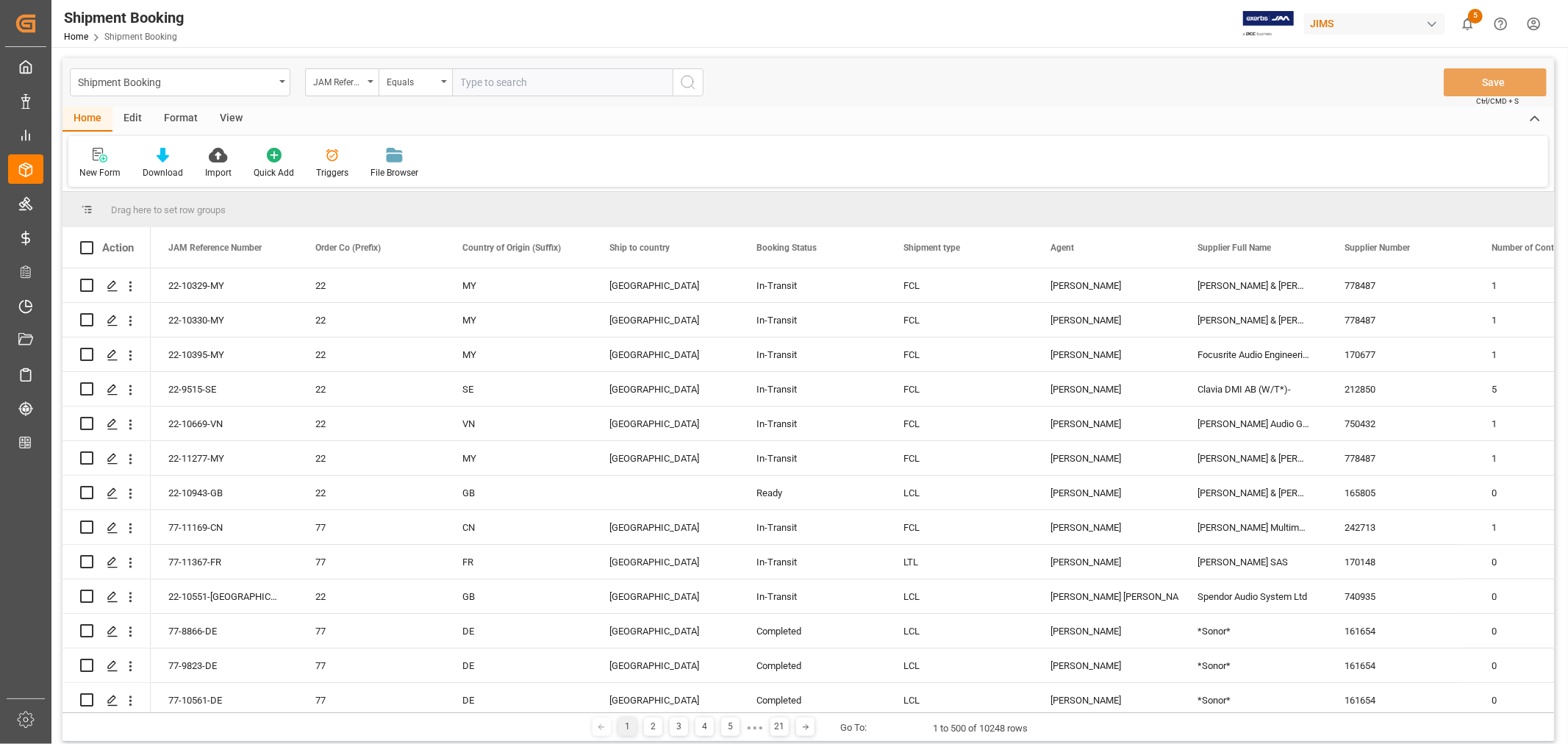
paste input "22-10331-MY"
type input "22-10331-MY"
click at [688, 82] on icon "search button" at bounding box center [688, 82] width 18 height 18
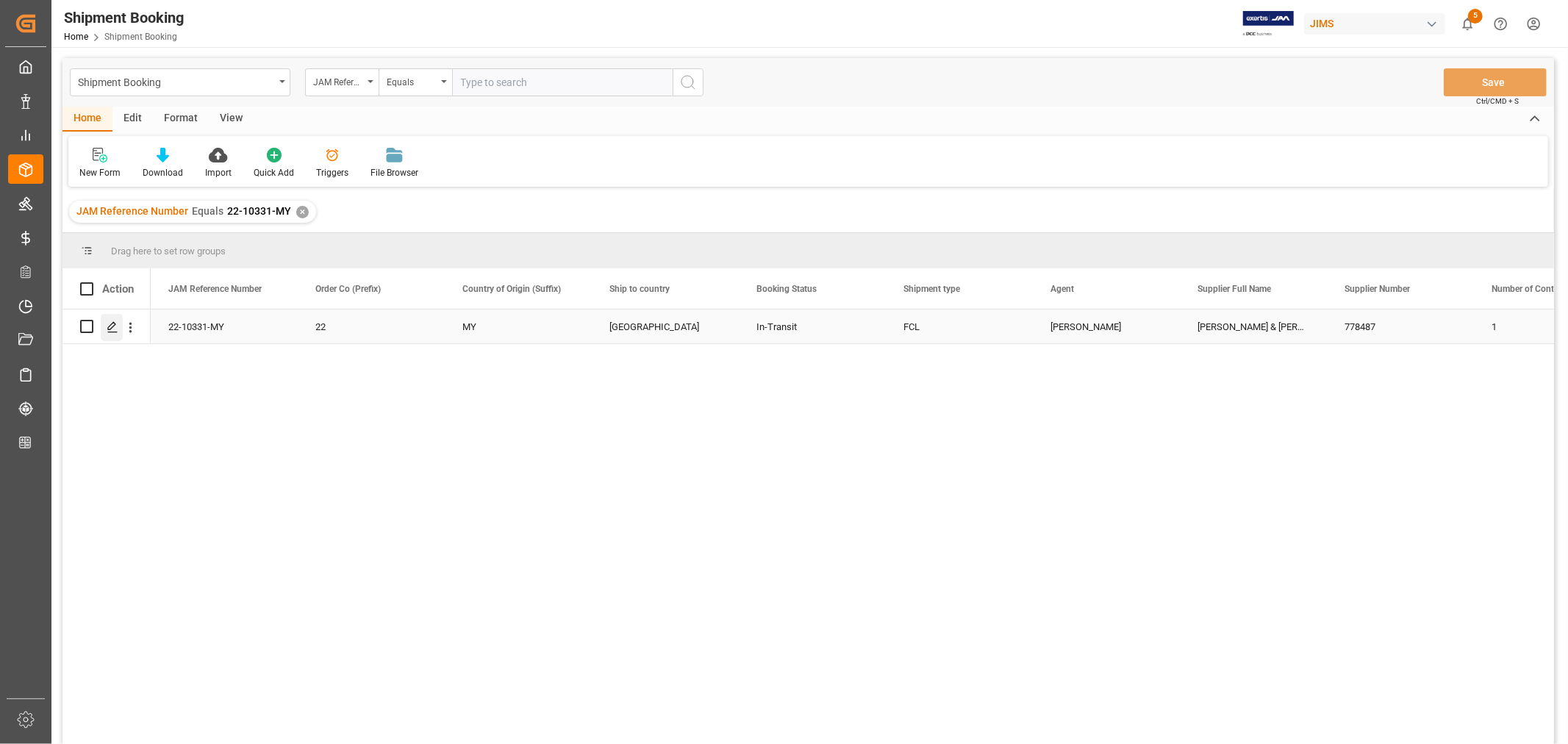
click at [109, 325] on icon "Press SPACE to select this row." at bounding box center [113, 328] width 11 height 11
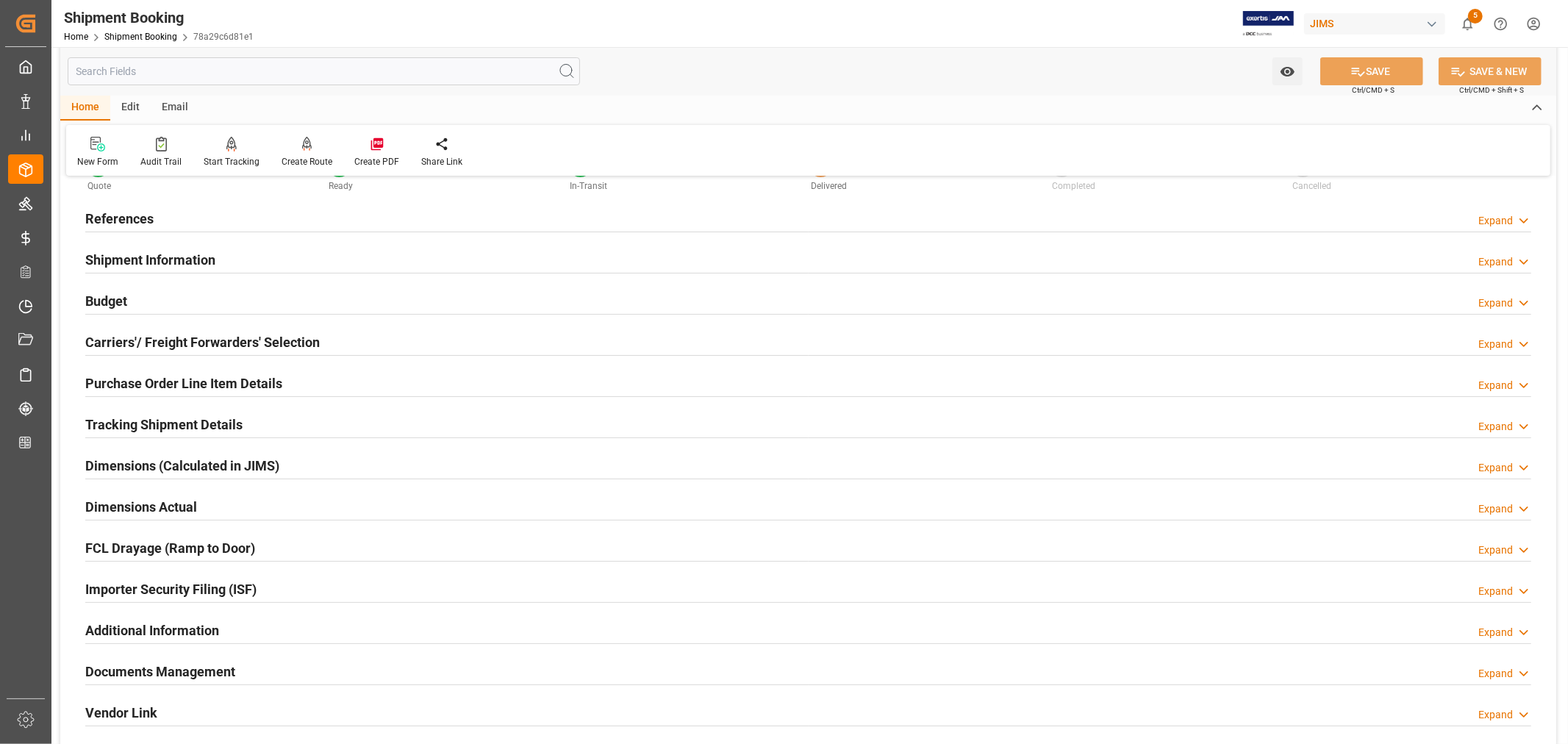
scroll to position [362, 0]
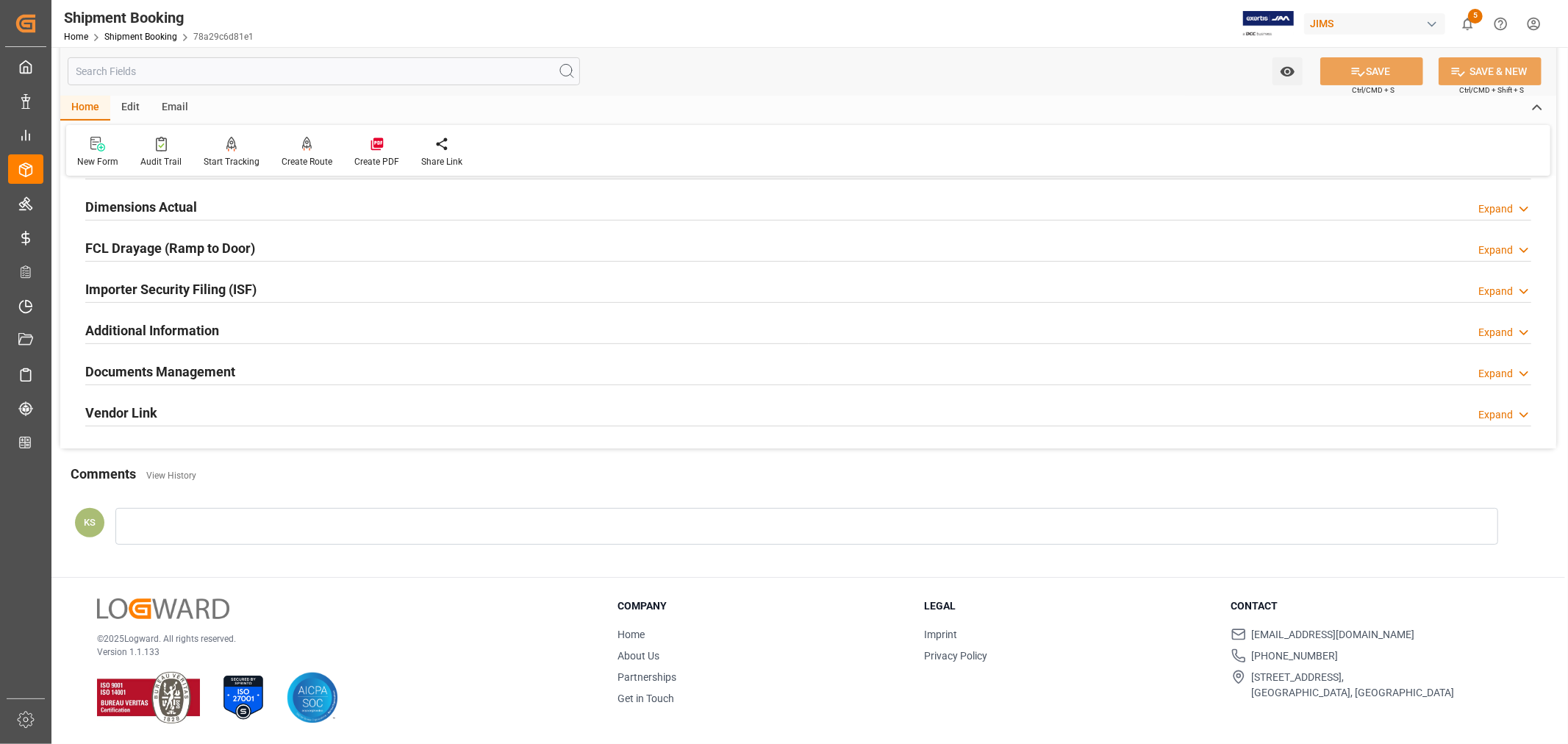
drag, startPoint x: 299, startPoint y: 363, endPoint x: 320, endPoint y: 363, distance: 21.0
click at [299, 363] on div "Documents Management Expand" at bounding box center [808, 371] width 1446 height 28
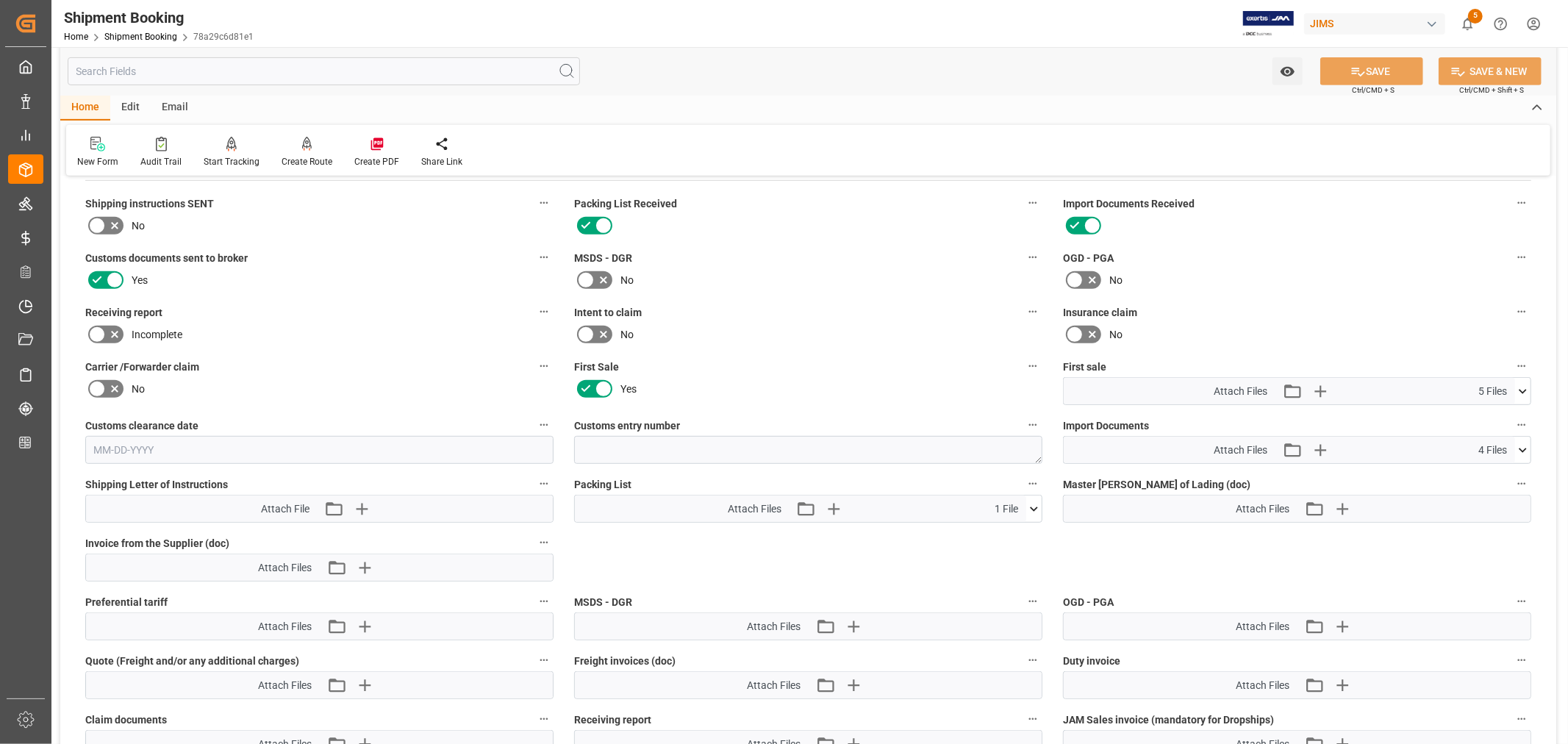
scroll to position [688, 0]
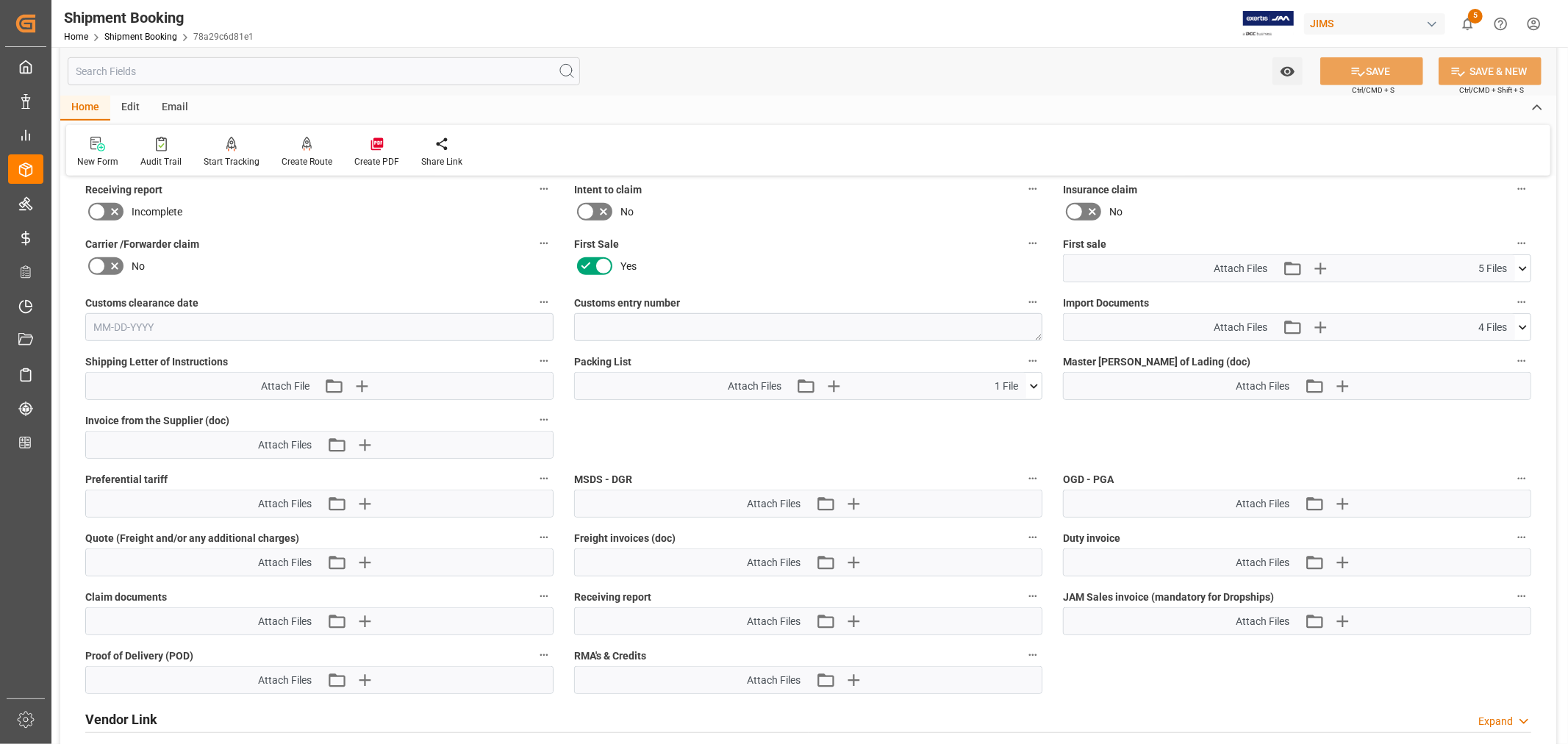
click at [1529, 320] on icon at bounding box center [1524, 328] width 15 height 15
click at [1316, 322] on icon "button" at bounding box center [1319, 327] width 24 height 24
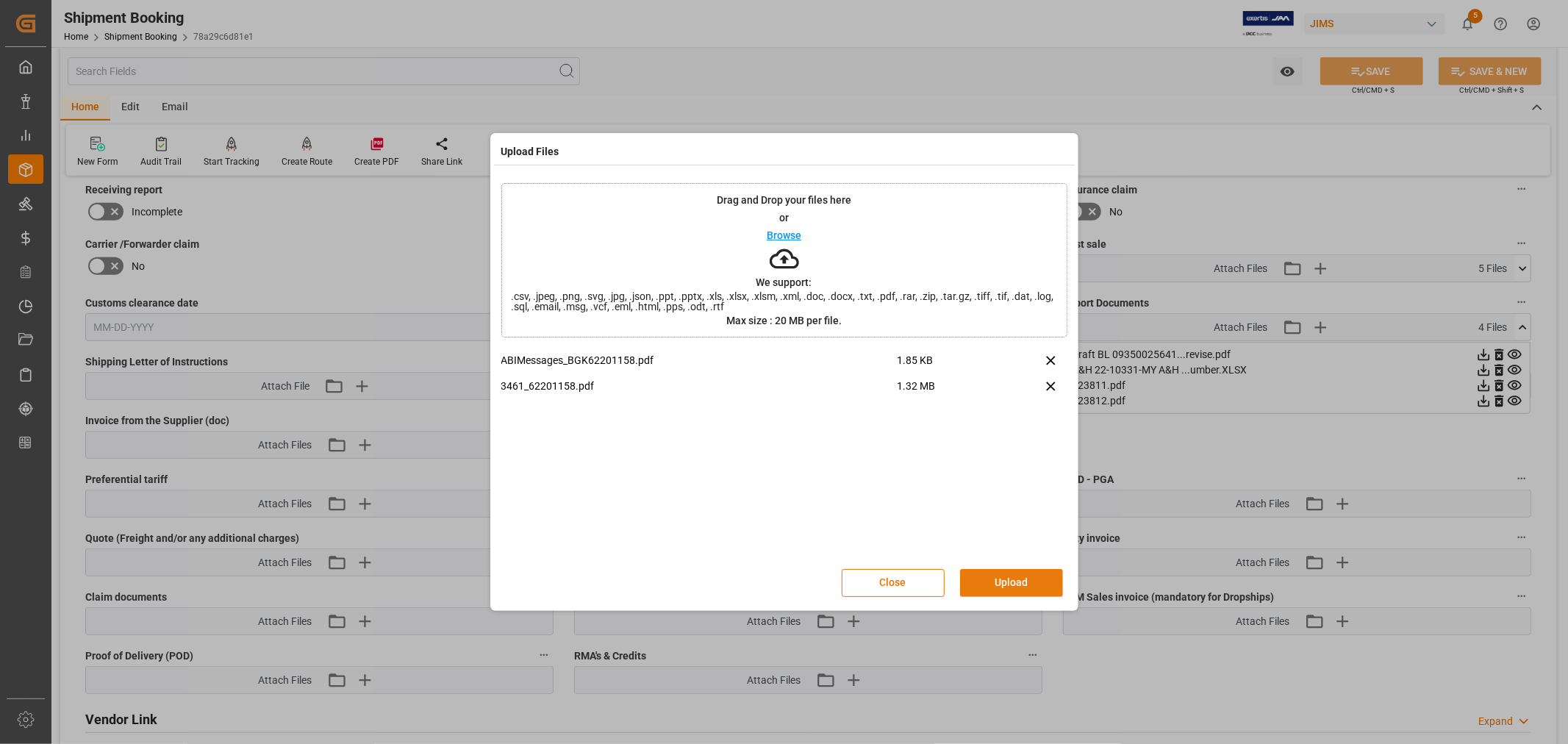
click at [1008, 576] on button "Upload" at bounding box center [1012, 583] width 103 height 28
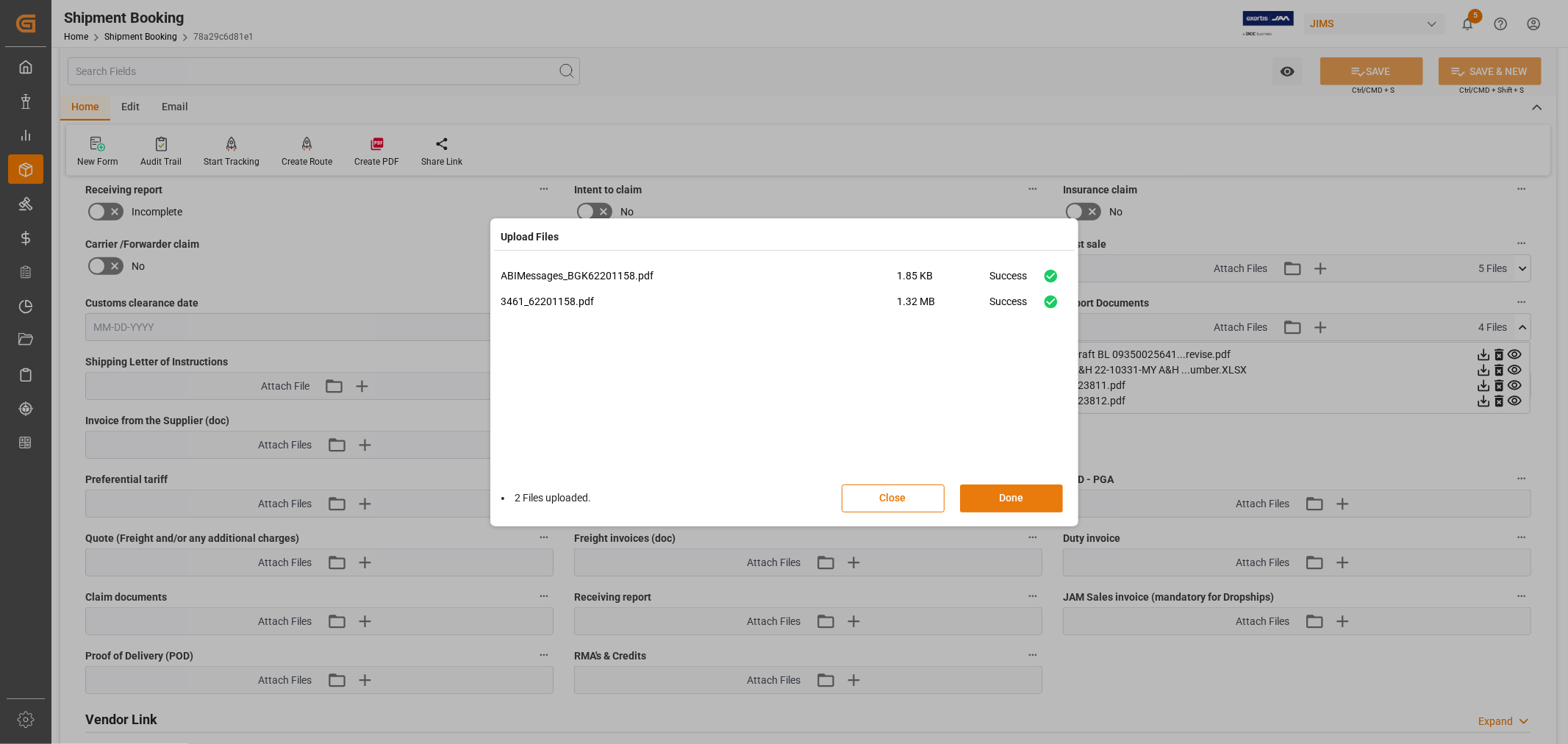
click at [1001, 497] on button "Done" at bounding box center [1012, 499] width 103 height 28
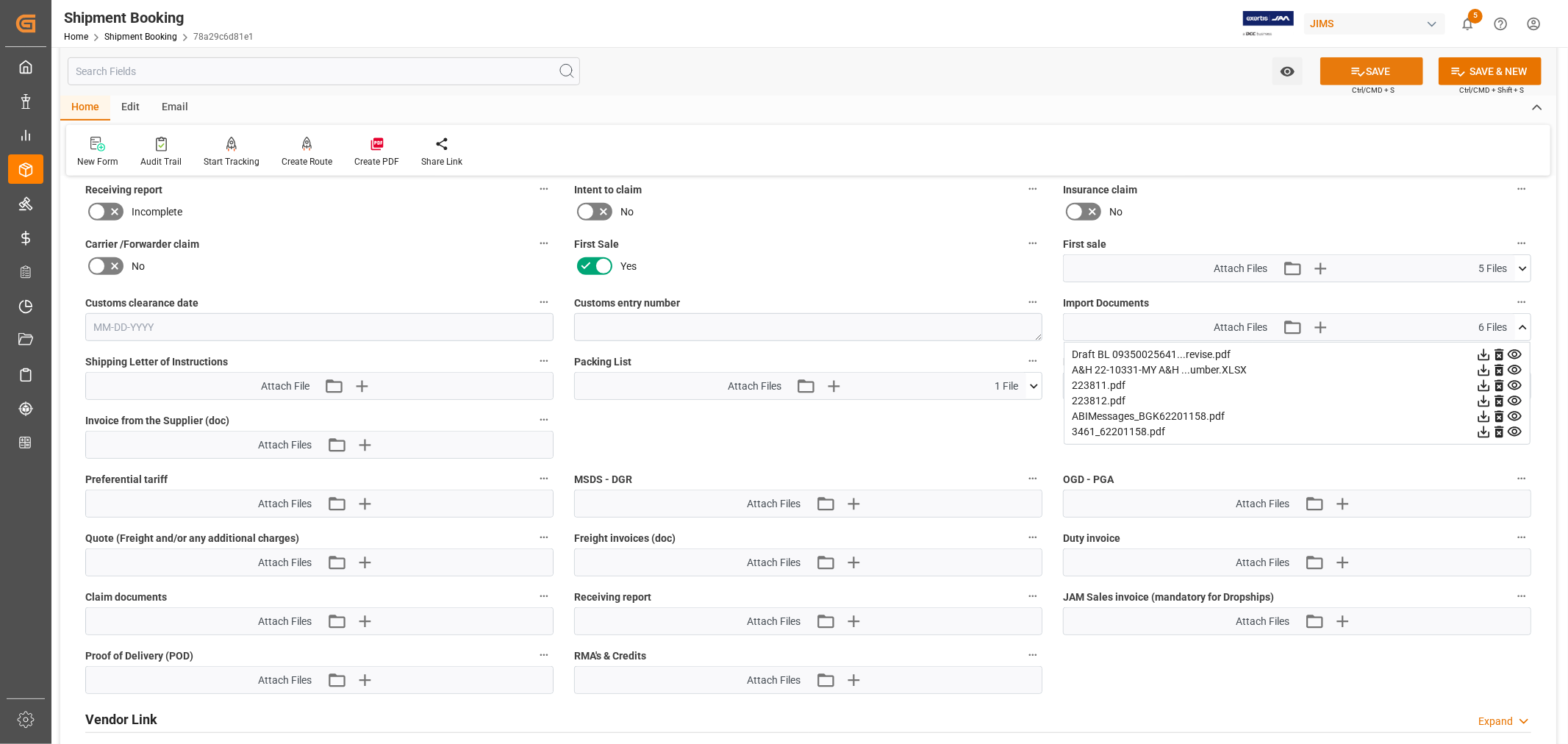
click at [1385, 74] on button "SAVE" at bounding box center [1372, 72] width 103 height 28
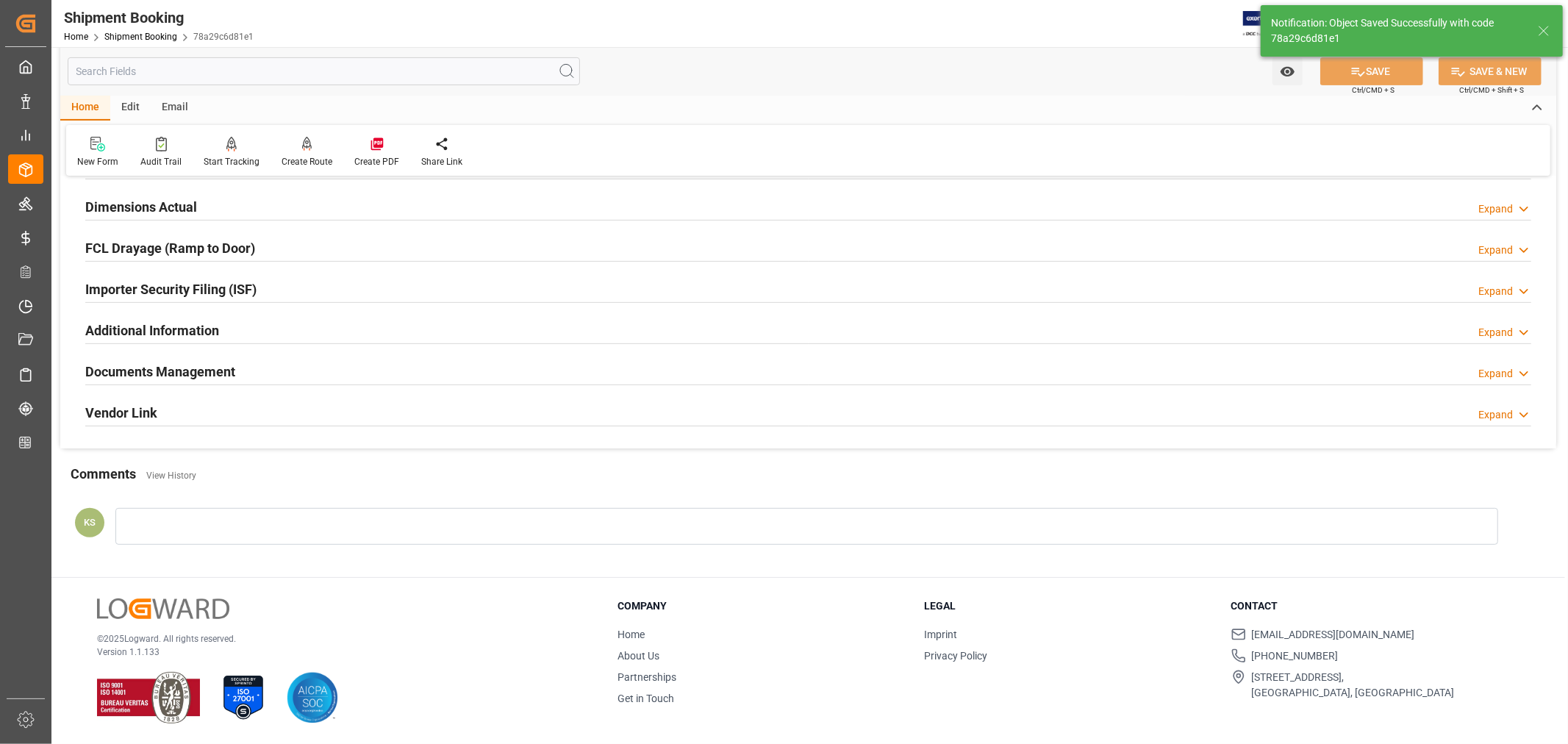
scroll to position [362, 0]
click at [142, 32] on link "Shipment Booking" at bounding box center [140, 36] width 73 height 10
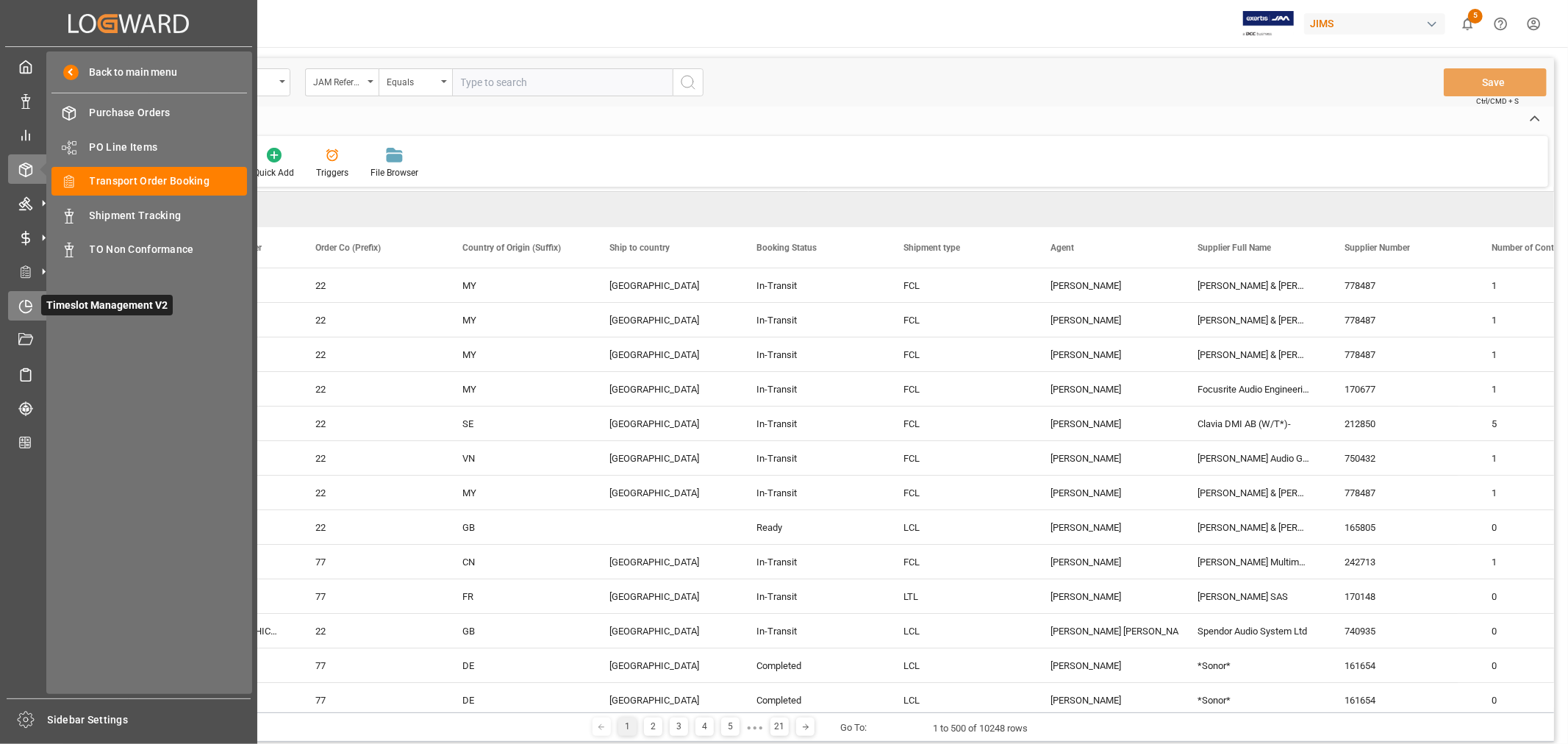
click at [23, 302] on icon at bounding box center [26, 307] width 15 height 15
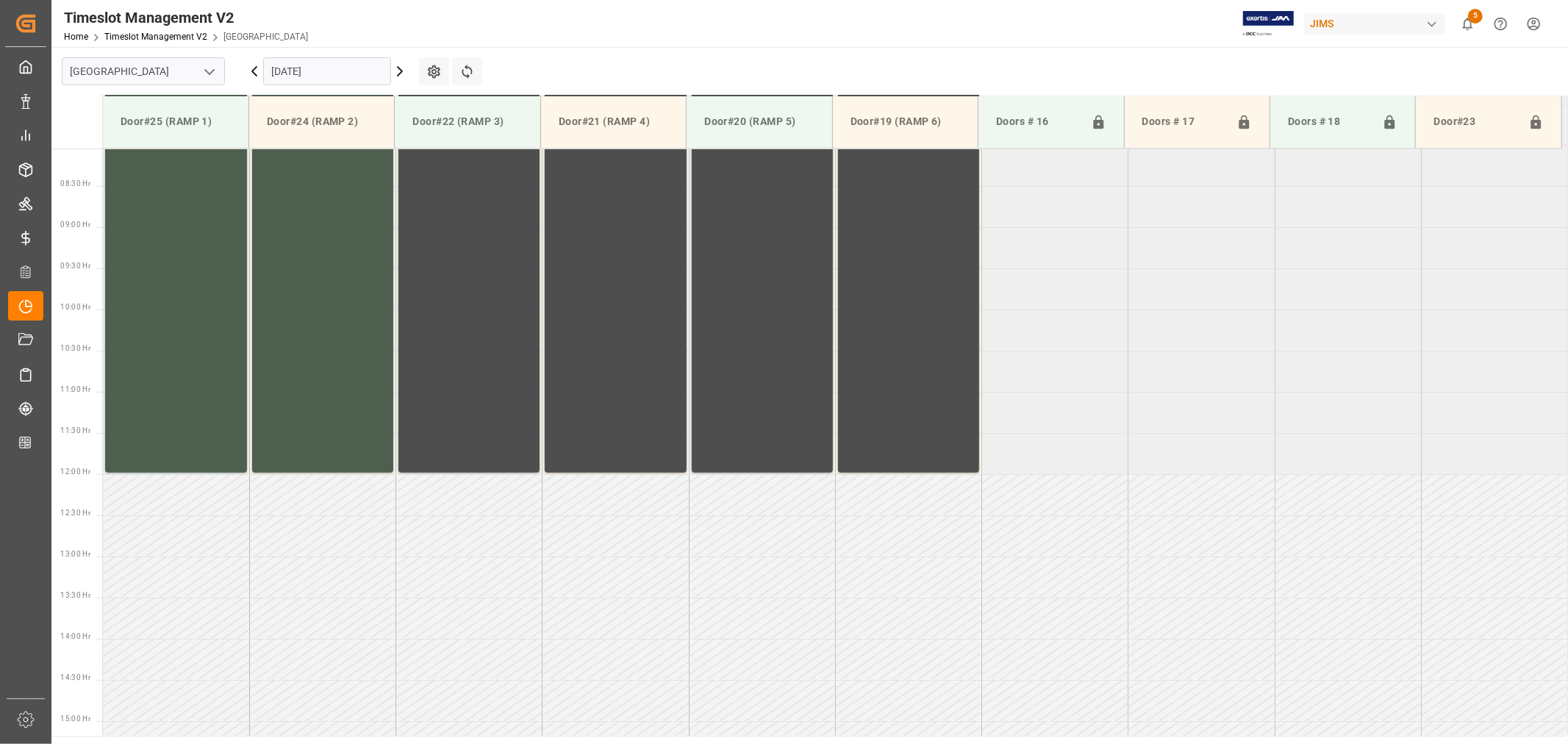
scroll to position [651, 0]
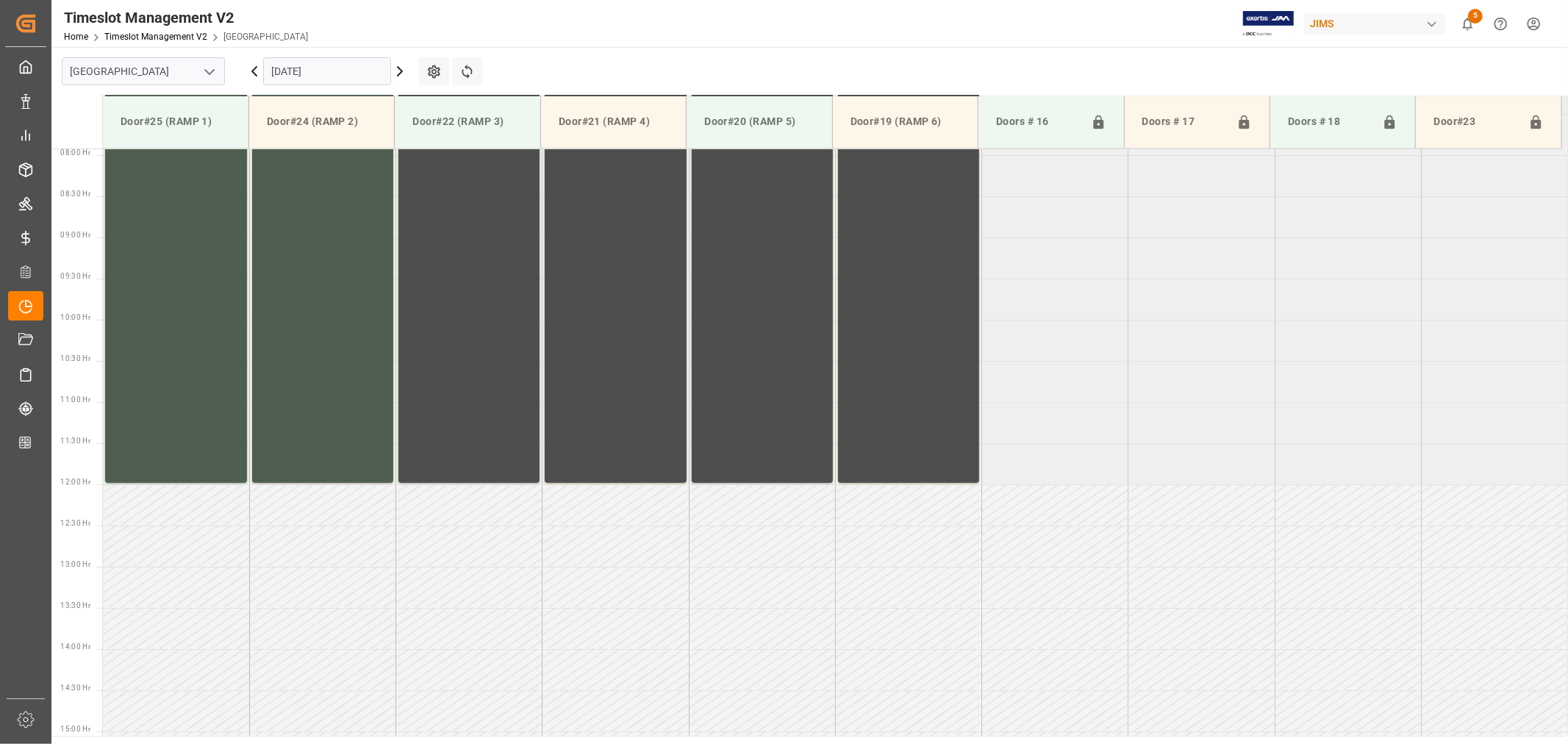
click at [207, 68] on icon "open menu" at bounding box center [209, 72] width 18 height 18
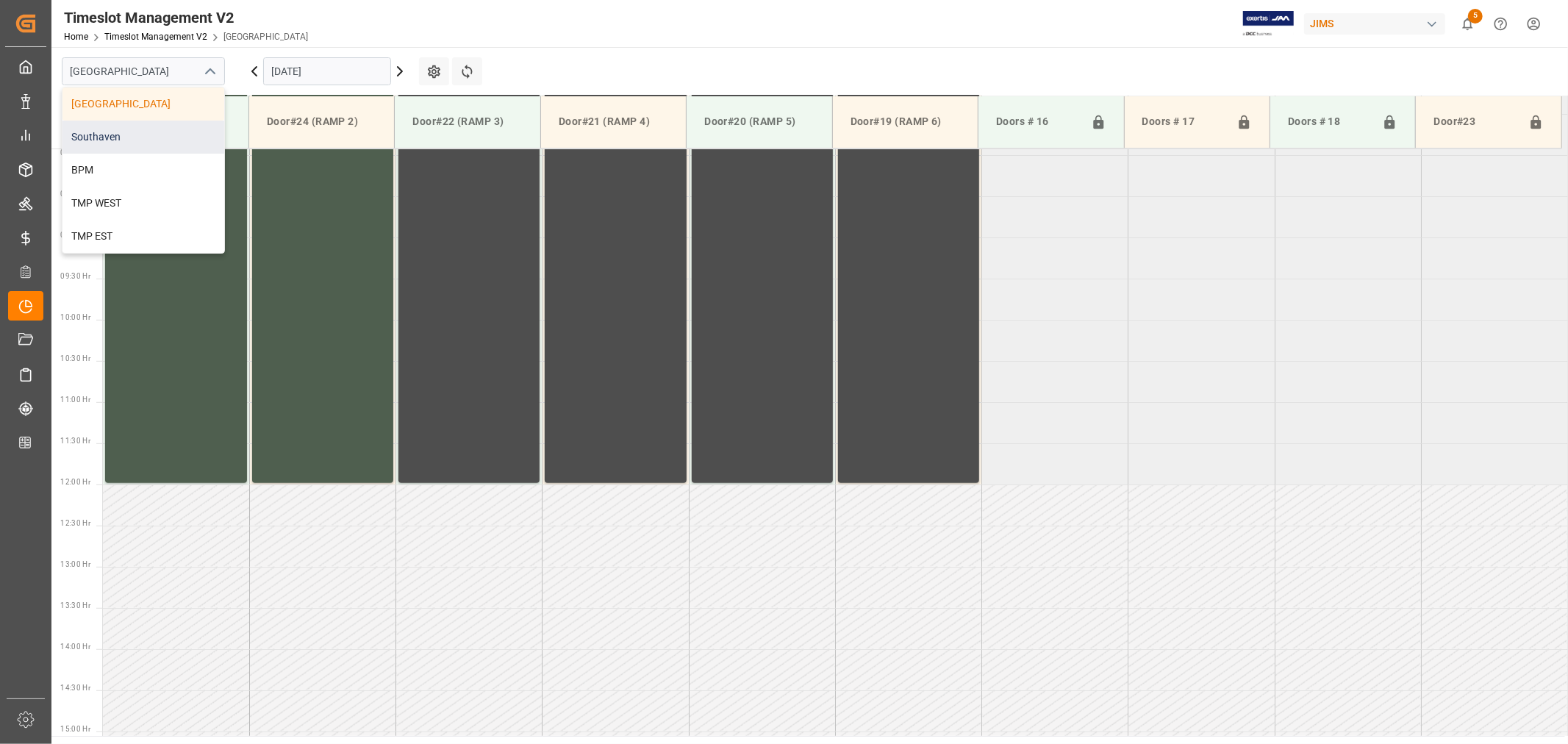
click at [137, 137] on div "Southaven" at bounding box center [143, 136] width 162 height 33
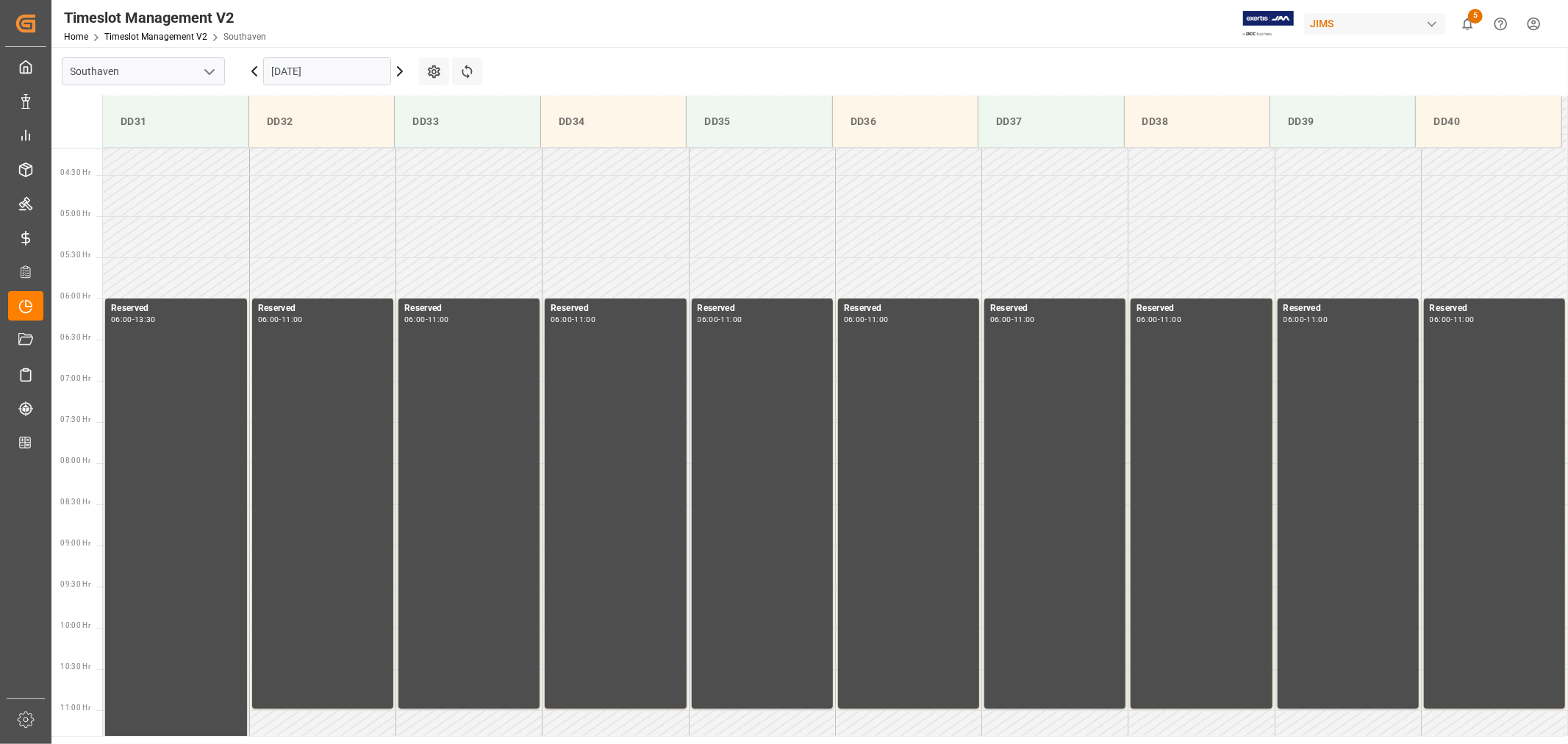
scroll to position [325, 0]
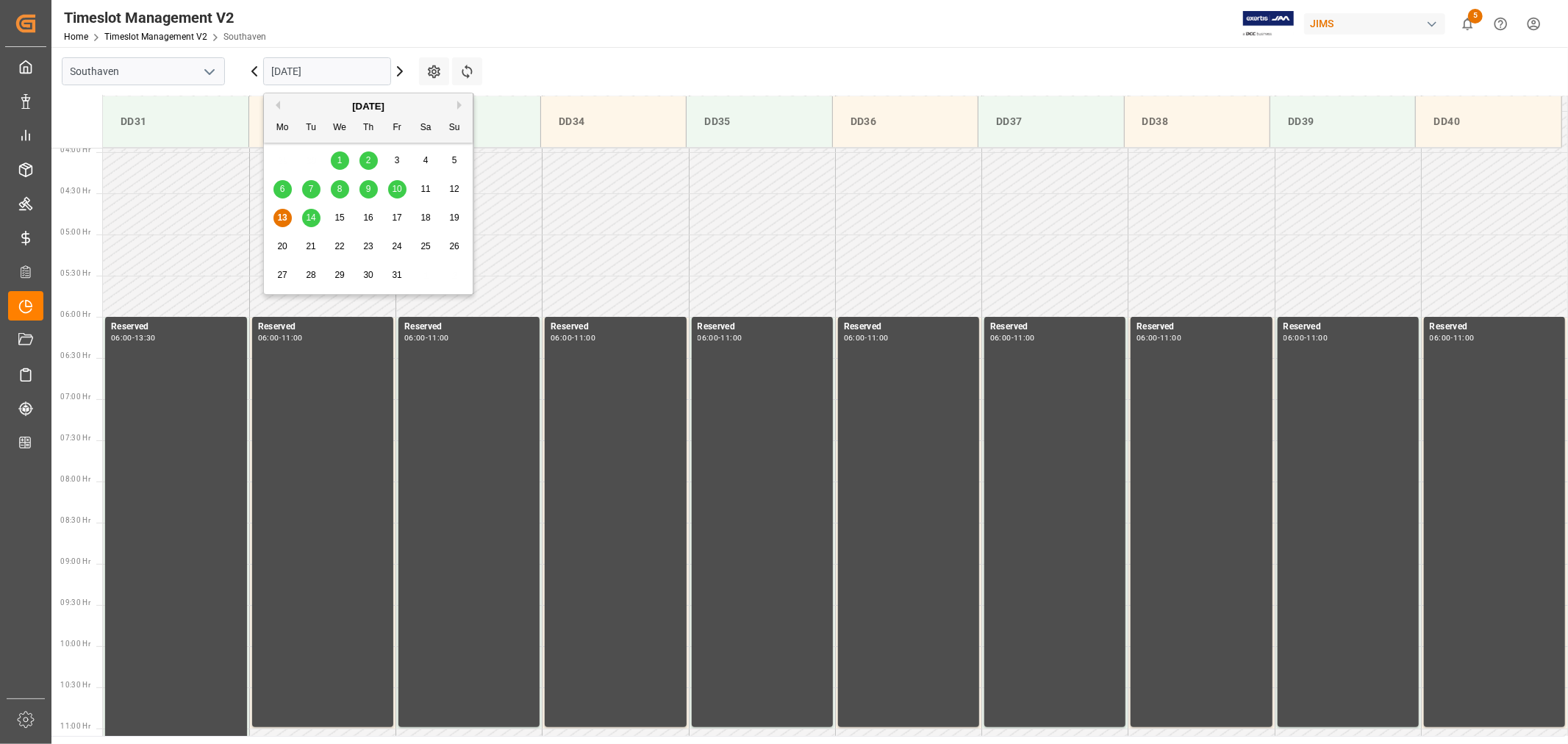
click at [355, 75] on input "[DATE]" at bounding box center [326, 72] width 128 height 28
click at [308, 220] on span "14" at bounding box center [310, 218] width 9 height 10
